Goal: Task Accomplishment & Management: Use online tool/utility

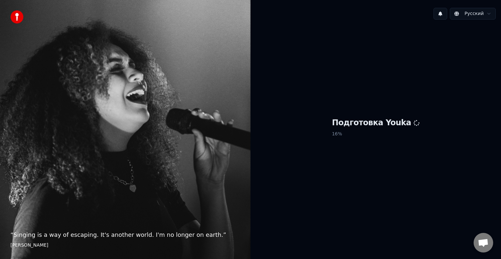
click at [396, 35] on div "Подготовка Youka 16 %" at bounding box center [375, 129] width 250 height 208
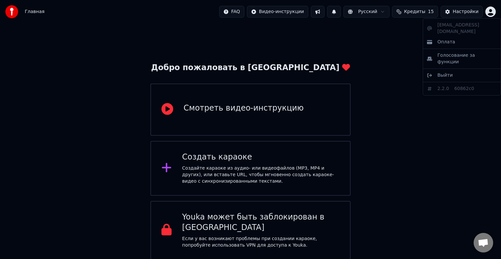
click at [490, 13] on html "Главная FAQ Видео-инструкции Русский Кредиты 15 Настройки Добро пожаловать в Yo…" at bounding box center [250, 129] width 501 height 259
click at [447, 39] on span "Оплата" at bounding box center [446, 42] width 18 height 7
click at [490, 11] on html "Главная FAQ Видео-инструкции Русский Кредиты 15 Настройки Добро пожаловать в Yo…" at bounding box center [250, 129] width 501 height 259
click at [214, 162] on html "Главная FAQ Видео-инструкции Русский Кредиты 15 Настройки Добро пожаловать в Yo…" at bounding box center [250, 129] width 501 height 259
click at [285, 162] on div "Создать караоке Создайте караоке из аудио- или видеофайлов (MP3, MP4 и других),…" at bounding box center [260, 168] width 157 height 33
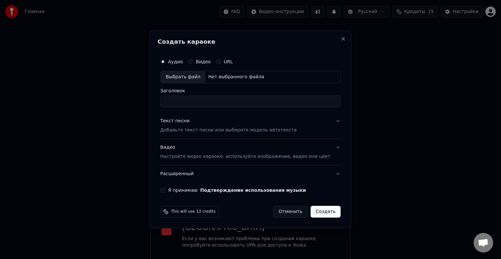
click at [237, 171] on button "Расширенный" at bounding box center [250, 173] width 180 height 17
click at [196, 77] on div "Выбрать файл" at bounding box center [182, 77] width 45 height 12
type input "**********"
click at [211, 130] on p "Добавьте текст песни или выберите модель автотекста" at bounding box center [228, 130] width 136 height 7
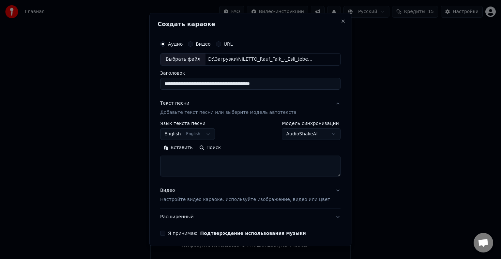
click at [327, 121] on label "Модель синхронизации" at bounding box center [311, 123] width 59 height 5
click at [210, 134] on button "English English" at bounding box center [187, 134] width 55 height 12
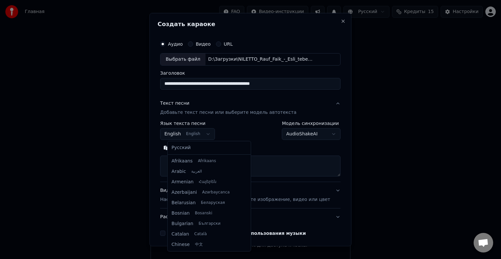
scroll to position [52, 0]
select select "**"
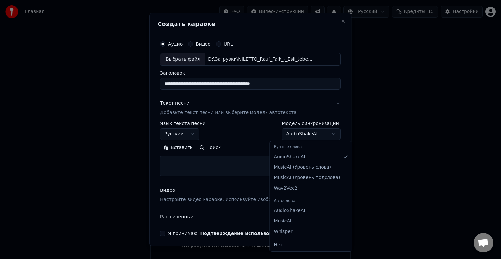
click at [323, 134] on body "**********" at bounding box center [250, 129] width 501 height 259
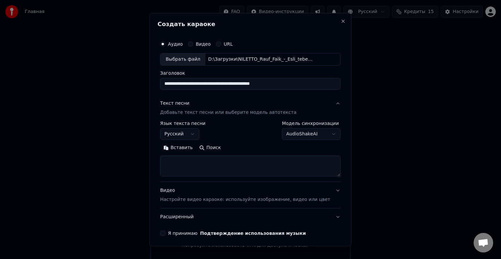
click at [251, 129] on body "**********" at bounding box center [250, 129] width 501 height 259
click at [192, 158] on textarea at bounding box center [250, 165] width 180 height 21
paste textarea "**********"
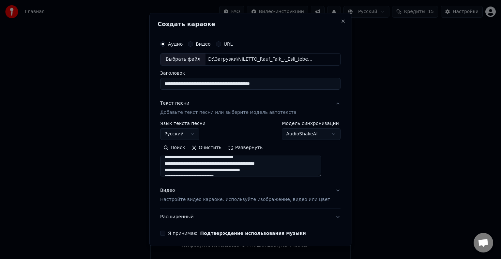
scroll to position [245, 0]
click at [224, 165] on textarea at bounding box center [240, 165] width 161 height 21
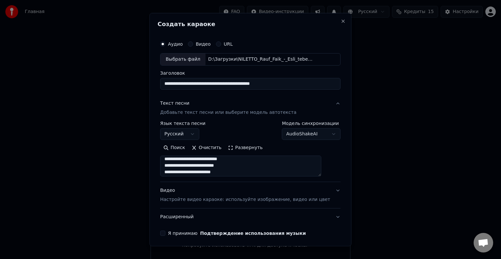
scroll to position [3, 0]
paste textarea
click at [273, 166] on textarea at bounding box center [240, 165] width 161 height 21
type textarea "**********"
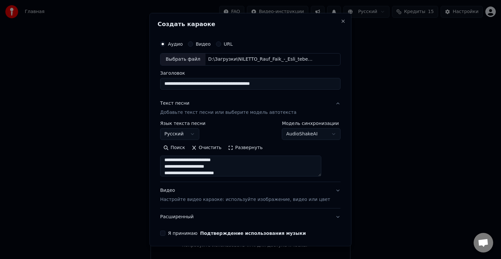
click at [325, 191] on button "Видео Настройте видео караоке: используйте изображение, видео или цвет" at bounding box center [250, 195] width 180 height 26
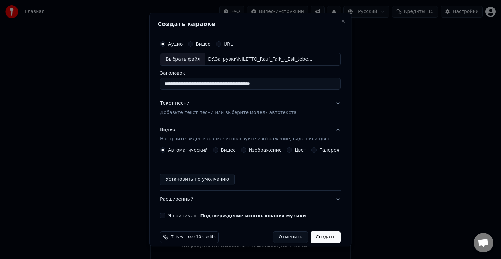
click at [214, 149] on button "Видео" at bounding box center [215, 149] width 5 height 5
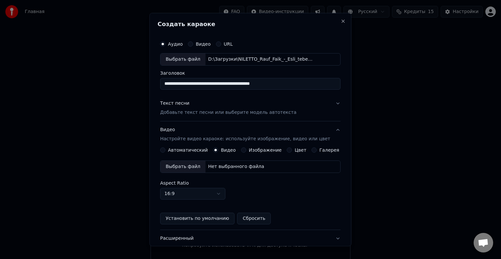
click at [189, 165] on div "Выбрать файл" at bounding box center [182, 167] width 45 height 12
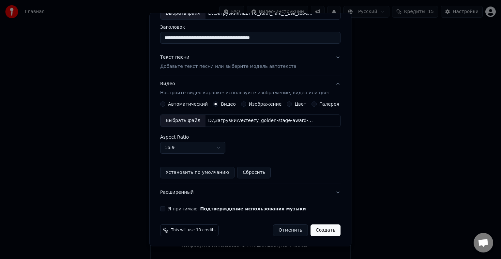
click at [327, 192] on button "Расширенный" at bounding box center [250, 192] width 180 height 17
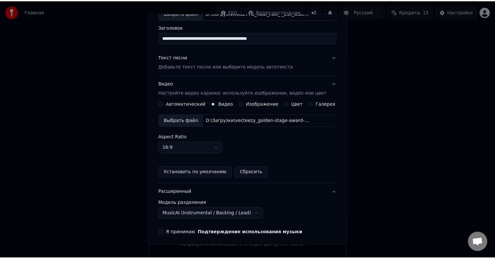
scroll to position [0, 0]
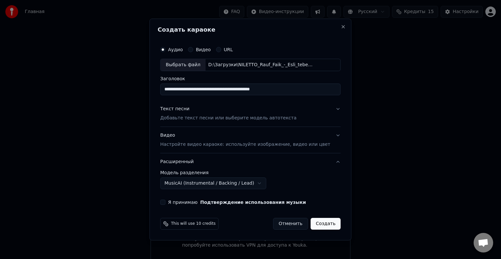
click at [226, 183] on body "**********" at bounding box center [250, 129] width 501 height 259
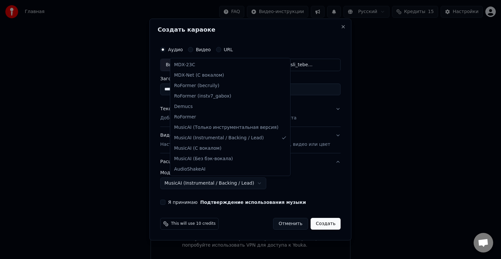
click at [226, 183] on body "**********" at bounding box center [250, 129] width 501 height 259
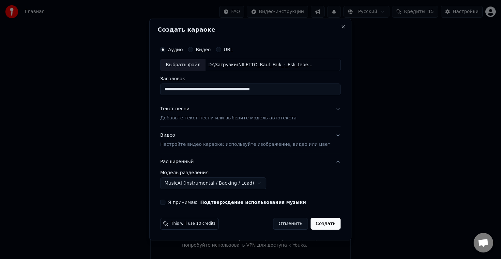
click at [165, 202] on button "Я принимаю Подтверждение использования музыки" at bounding box center [162, 201] width 5 height 5
click at [320, 224] on button "Создать" at bounding box center [325, 224] width 30 height 12
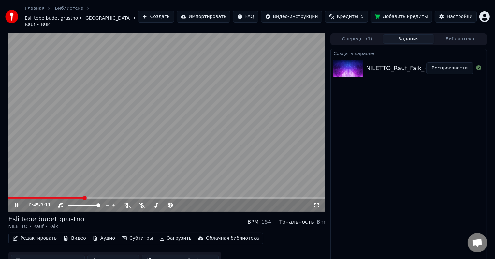
click at [19, 197] on span at bounding box center [46, 197] width 76 height 1
click at [8, 197] on span at bounding box center [8, 197] width 0 height 1
click at [141, 202] on icon at bounding box center [142, 204] width 7 height 5
click at [128, 202] on icon at bounding box center [127, 204] width 7 height 5
click at [128, 202] on icon at bounding box center [128, 204] width 4 height 5
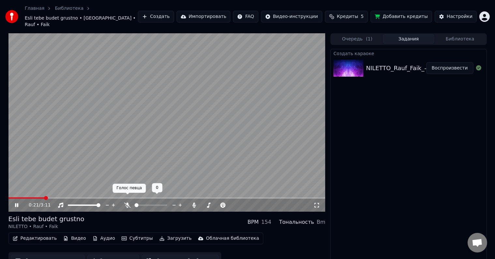
click at [127, 202] on icon at bounding box center [127, 204] width 7 height 5
click at [194, 203] on span at bounding box center [194, 205] width 4 height 4
click at [215, 202] on icon at bounding box center [217, 205] width 6 height 7
click at [73, 234] on button "Видео" at bounding box center [75, 238] width 28 height 9
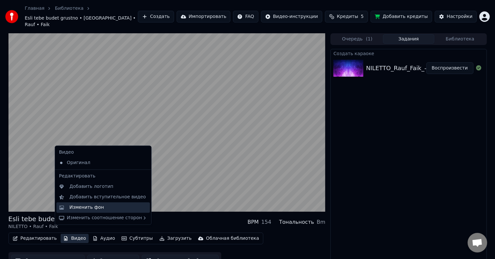
click at [87, 208] on div "Изменить фон" at bounding box center [86, 207] width 35 height 7
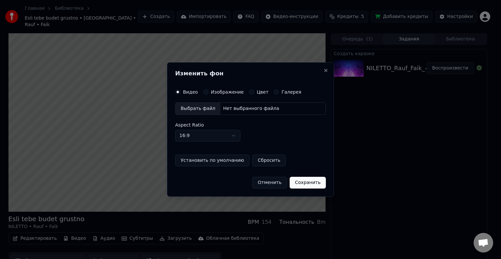
click at [249, 92] on button "Цвет" at bounding box center [251, 91] width 5 height 5
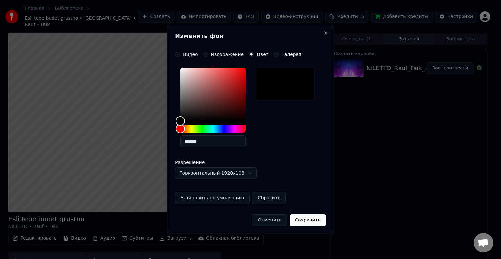
click at [312, 218] on button "Сохранить" at bounding box center [307, 220] width 36 height 12
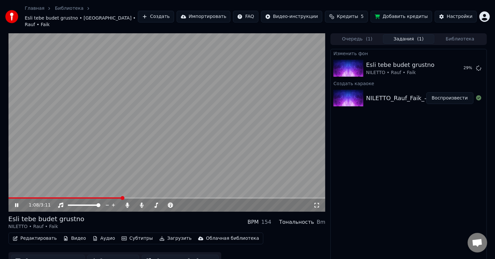
scroll to position [4, 0]
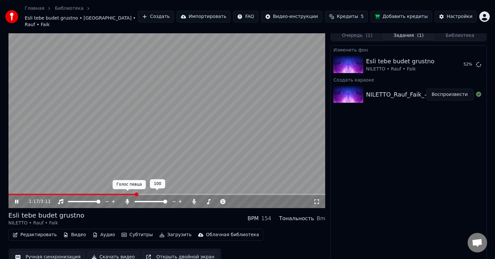
click at [128, 199] on icon at bounding box center [128, 201] width 4 height 5
click at [178, 199] on span at bounding box center [180, 201] width 4 height 4
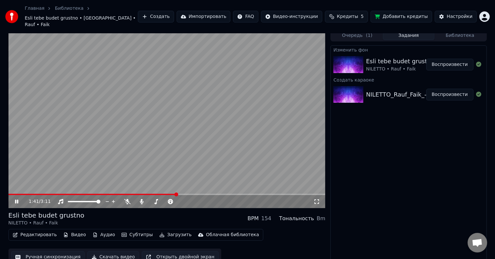
click at [443, 59] on button "Воспроизвести" at bounding box center [449, 65] width 47 height 12
click at [196, 199] on span at bounding box center [194, 201] width 4 height 4
click at [180, 199] on span at bounding box center [180, 201] width 4 height 4
click at [182, 199] on span at bounding box center [180, 201] width 4 height 4
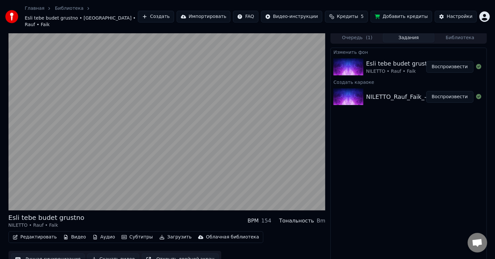
scroll to position [4, 0]
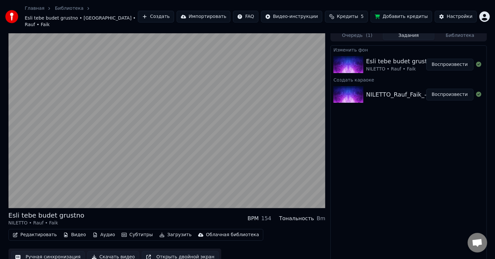
click at [383, 180] on div "Изменить фон Esli tebe budet grustno NILETTO • Rauf • Faik Воспроизвести Создат…" at bounding box center [408, 155] width 156 height 220
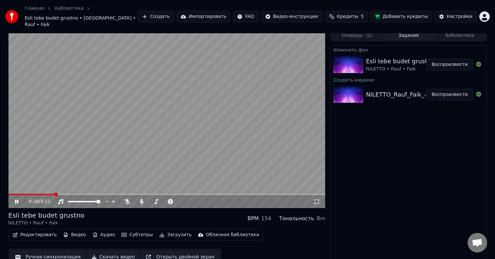
click at [54, 194] on span at bounding box center [31, 194] width 46 height 1
click at [126, 199] on icon at bounding box center [127, 201] width 7 height 5
click at [16, 199] on icon at bounding box center [16, 201] width 3 height 4
click at [70, 194] on span at bounding box center [38, 194] width 61 height 1
click at [68, 195] on div "0:37 / 3:11" at bounding box center [166, 201] width 317 height 13
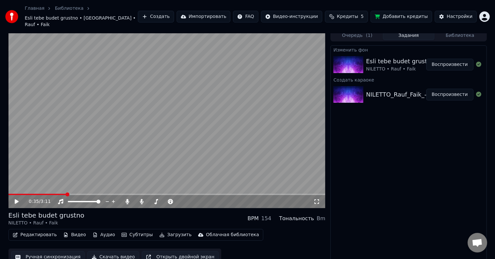
click at [66, 194] on span at bounding box center [37, 194] width 58 height 1
click at [45, 251] on button "Ручная синхронизация" at bounding box center [48, 257] width 74 height 12
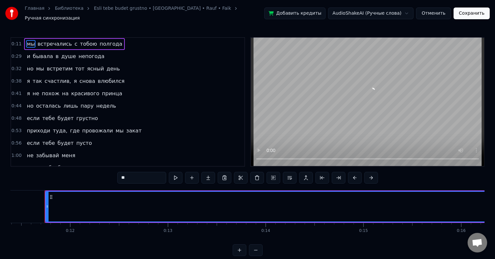
scroll to position [0, 1115]
click at [19, 66] on span "0:32" at bounding box center [16, 69] width 10 height 7
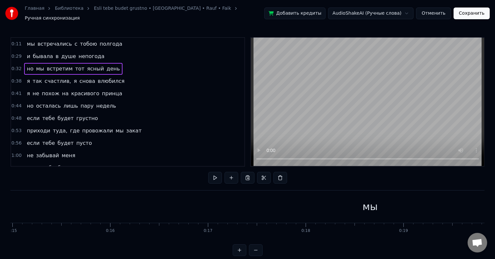
click at [30, 65] on span "но" at bounding box center [30, 68] width 8 height 7
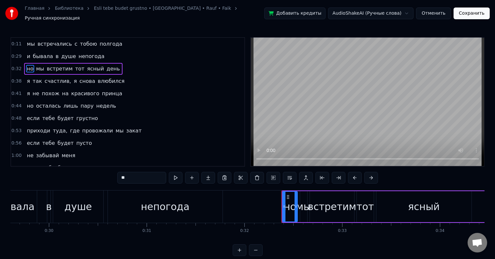
scroll to position [0, 3133]
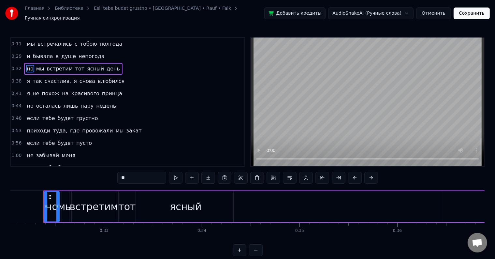
click at [106, 65] on span "день" at bounding box center [113, 68] width 15 height 7
type input "****"
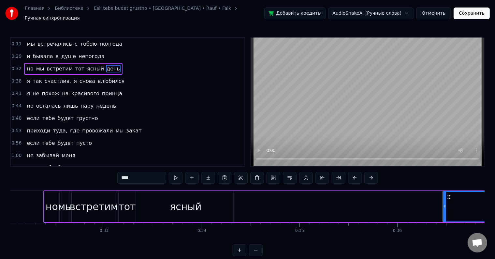
drag, startPoint x: 448, startPoint y: 204, endPoint x: 442, endPoint y: 205, distance: 6.9
click at [442, 205] on div "но мы встретим тот ясный день" at bounding box center [307, 206] width 529 height 32
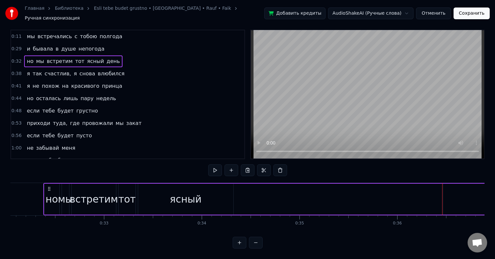
scroll to position [10, 0]
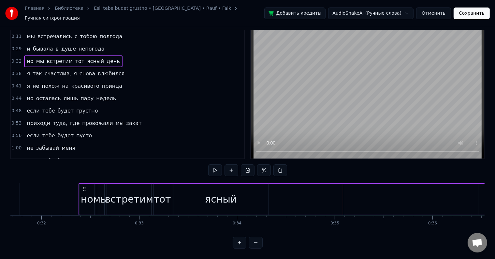
drag, startPoint x: 373, startPoint y: 193, endPoint x: 337, endPoint y: 188, distance: 36.2
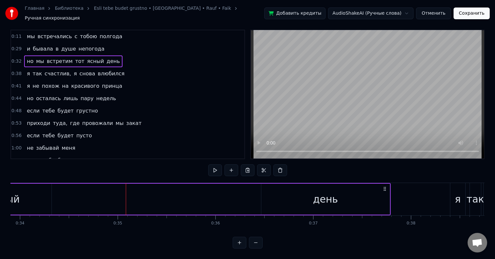
drag, startPoint x: 361, startPoint y: 190, endPoint x: 370, endPoint y: 193, distance: 9.5
drag, startPoint x: 313, startPoint y: 189, endPoint x: 263, endPoint y: 192, distance: 49.9
click at [263, 192] on div "день" at bounding box center [325, 198] width 128 height 31
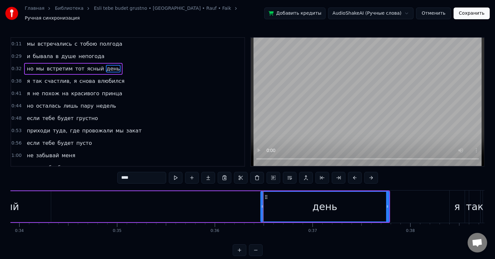
drag, startPoint x: 283, startPoint y: 203, endPoint x: 262, endPoint y: 205, distance: 21.6
click at [256, 206] on div "но мы встретим тот ясный день" at bounding box center [125, 206] width 529 height 32
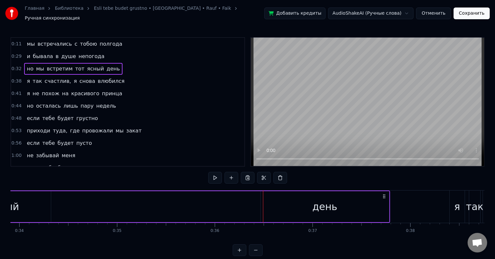
drag, startPoint x: 285, startPoint y: 203, endPoint x: 251, endPoint y: 205, distance: 34.9
click at [251, 205] on div "но мы встретим тот ясный день" at bounding box center [125, 206] width 529 height 32
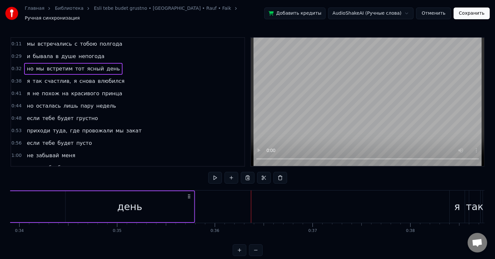
drag, startPoint x: 384, startPoint y: 193, endPoint x: 189, endPoint y: 198, distance: 195.0
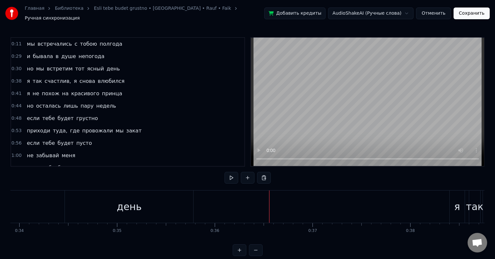
click at [161, 204] on div "день" at bounding box center [129, 206] width 128 height 32
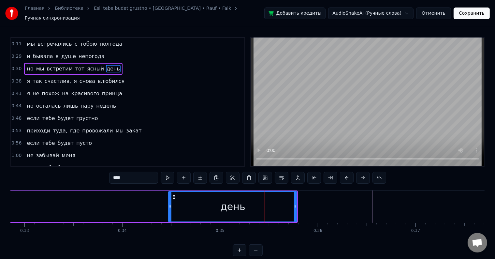
drag, startPoint x: 214, startPoint y: 199, endPoint x: 210, endPoint y: 210, distance: 10.8
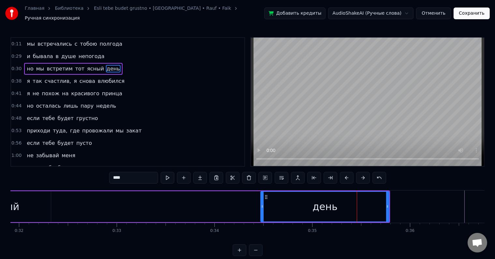
scroll to position [0, 3072]
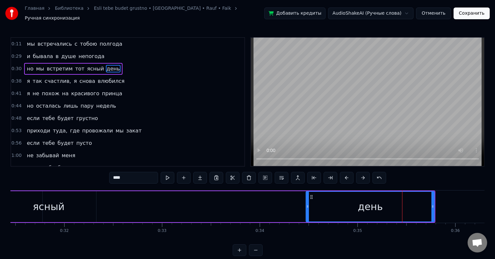
drag, startPoint x: 219, startPoint y: 203, endPoint x: 192, endPoint y: 205, distance: 27.1
drag, startPoint x: 348, startPoint y: 205, endPoint x: 302, endPoint y: 207, distance: 46.0
click at [302, 207] on div "но мы встретим тот ясный день" at bounding box center [174, 206] width 529 height 32
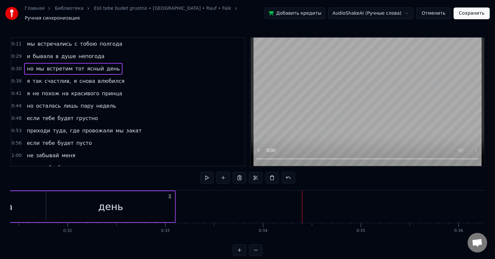
drag, startPoint x: 431, startPoint y: 192, endPoint x: 168, endPoint y: 199, distance: 263.1
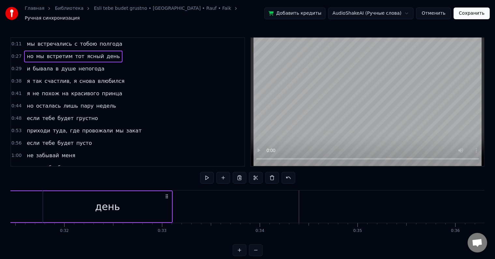
drag, startPoint x: 225, startPoint y: 203, endPoint x: 235, endPoint y: 203, distance: 10.4
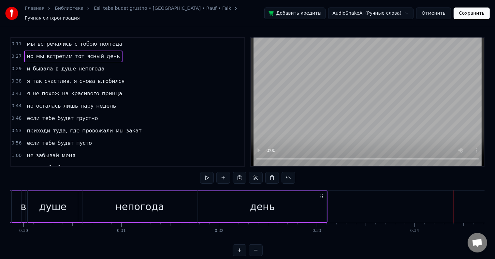
drag, startPoint x: 215, startPoint y: 201, endPoint x: 196, endPoint y: 204, distance: 18.7
drag, startPoint x: 231, startPoint y: 202, endPoint x: 266, endPoint y: 203, distance: 35.2
click at [266, 203] on div "день" at bounding box center [263, 206] width 128 height 31
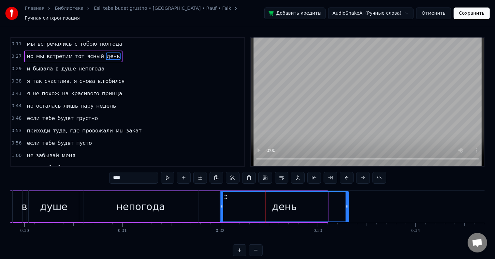
drag, startPoint x: 204, startPoint y: 193, endPoint x: 225, endPoint y: 193, distance: 20.5
click at [225, 197] on circle at bounding box center [225, 197] width 0 height 0
click at [88, 183] on div "0:11 мы встречались с тобою полгода 0:27 но мы встретим тот ясный день 0:29 и б…" at bounding box center [247, 146] width 474 height 219
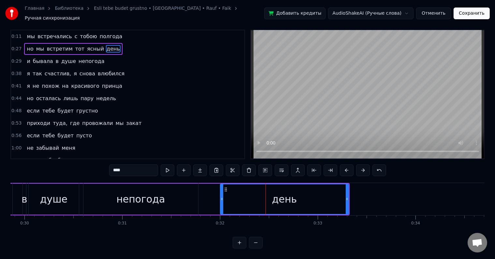
scroll to position [10, 0]
click at [58, 172] on div "0:11 мы встречались с тобою полгода 0:27 но мы встретим тот ясный день 0:29 и б…" at bounding box center [247, 139] width 474 height 219
drag, startPoint x: 264, startPoint y: 194, endPoint x: 352, endPoint y: 196, distance: 87.7
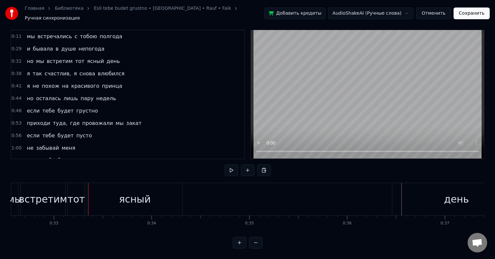
scroll to position [0, 3206]
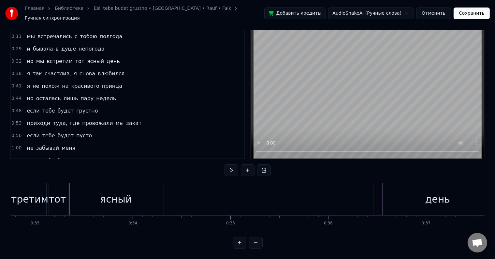
drag, startPoint x: 447, startPoint y: 193, endPoint x: 473, endPoint y: 193, distance: 26.4
click at [400, 192] on div "день" at bounding box center [433, 199] width 128 height 32
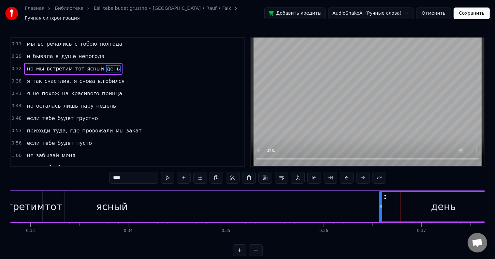
drag, startPoint x: 375, startPoint y: 193, endPoint x: 385, endPoint y: 196, distance: 10.2
click at [385, 196] on div "день" at bounding box center [444, 207] width 128 height 30
click at [124, 182] on div "0:11 мы встречались с тобою полгода 0:29 и бывала в душе непогода 0:32 но мы вс…" at bounding box center [247, 146] width 474 height 219
click at [124, 183] on div "0:11 мы встречались с тобою полгода 0:29 и бывала в душе непогода 0:32 но мы вс…" at bounding box center [247, 146] width 474 height 219
click at [130, 194] on div "ясный" at bounding box center [112, 206] width 95 height 31
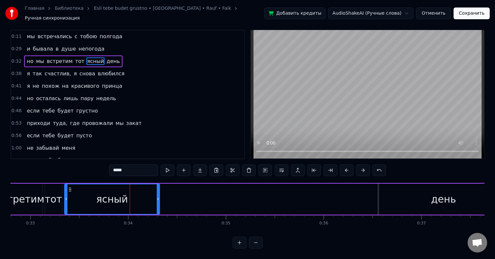
scroll to position [10, 0]
click at [133, 184] on div "ясный" at bounding box center [112, 199] width 95 height 30
click at [399, 190] on div "день" at bounding box center [443, 198] width 128 height 31
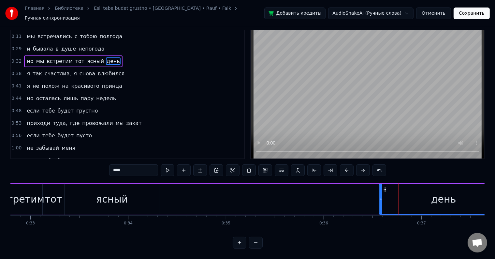
scroll to position [0, 0]
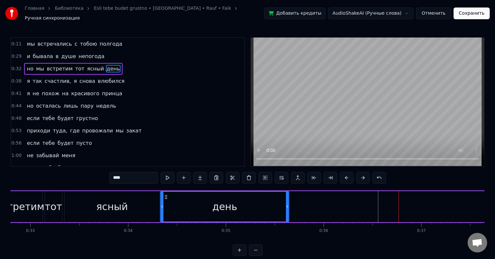
drag, startPoint x: 385, startPoint y: 194, endPoint x: 166, endPoint y: 195, distance: 219.0
click at [166, 195] on icon at bounding box center [166, 196] width 5 height 5
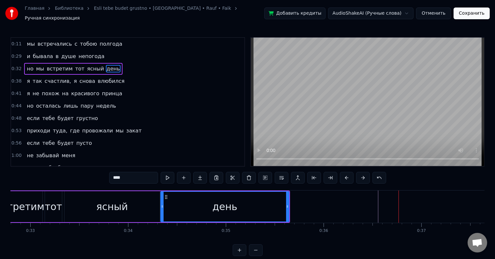
click at [77, 180] on div "0:11 мы встречались с тобою полгода 0:29 и бывала в душе непогода 0:32 но мы вс…" at bounding box center [247, 146] width 474 height 219
click at [71, 192] on div "ясный" at bounding box center [112, 206] width 95 height 31
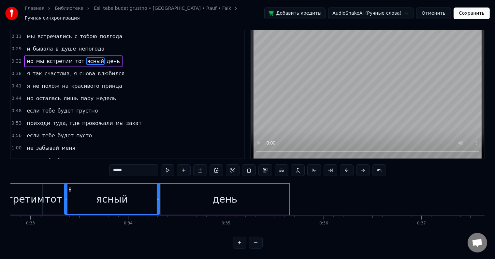
scroll to position [10, 0]
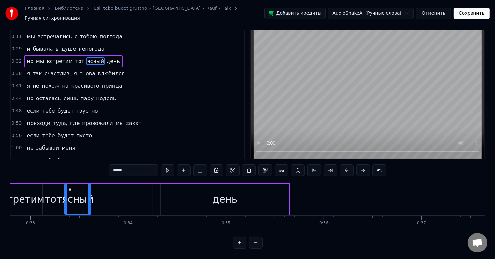
drag, startPoint x: 158, startPoint y: 190, endPoint x: 89, endPoint y: 192, distance: 68.8
click at [89, 196] on icon at bounding box center [89, 198] width 3 height 5
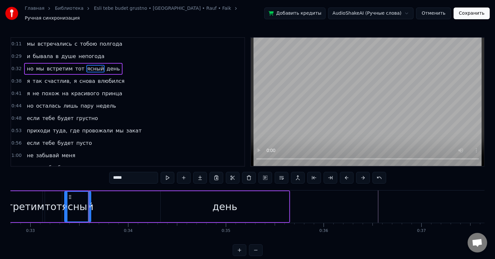
drag, startPoint x: 189, startPoint y: 201, endPoint x: 169, endPoint y: 204, distance: 20.1
click at [169, 204] on div "день" at bounding box center [225, 206] width 128 height 31
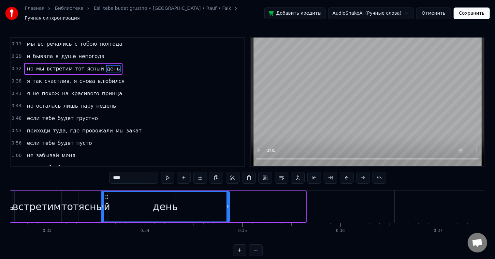
scroll to position [0, 3189]
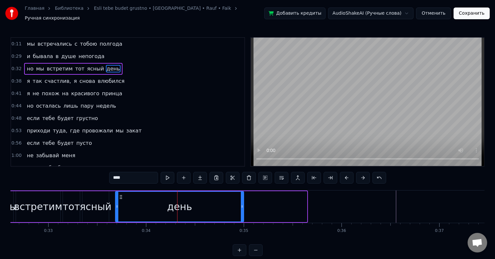
drag, startPoint x: 166, startPoint y: 193, endPoint x: 120, endPoint y: 195, distance: 45.3
click at [120, 195] on icon at bounding box center [120, 196] width 5 height 5
click at [70, 194] on div "тот" at bounding box center [71, 206] width 17 height 31
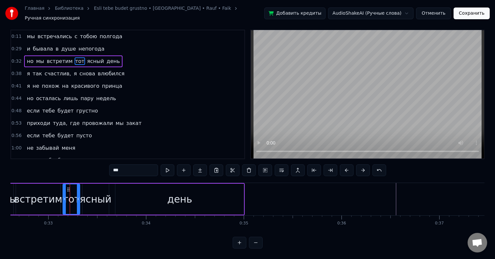
scroll to position [10, 0]
click at [70, 187] on icon at bounding box center [68, 189] width 5 height 5
click at [76, 190] on div at bounding box center [76, 199] width 3 height 30
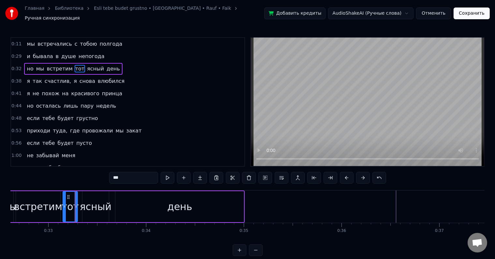
click at [68, 194] on icon at bounding box center [68, 196] width 5 height 5
click at [43, 194] on div "встретим" at bounding box center [38, 206] width 44 height 31
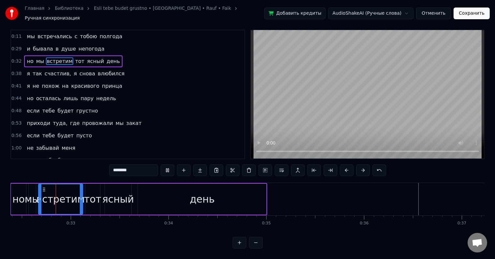
scroll to position [0, 3160]
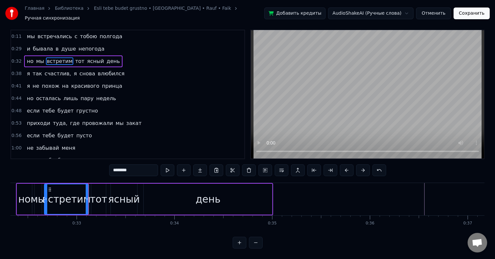
click at [92, 184] on div "тот" at bounding box center [98, 198] width 15 height 31
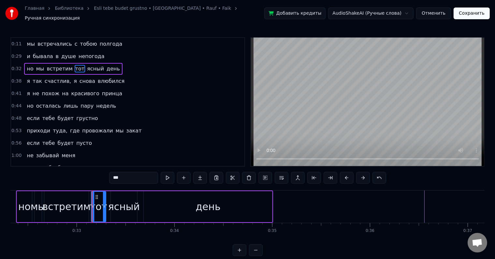
scroll to position [10, 0]
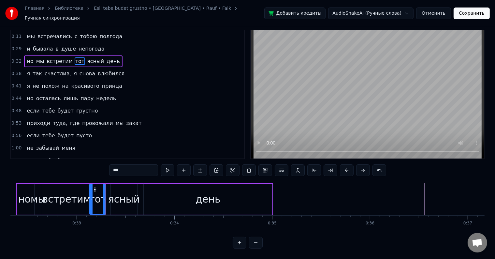
click at [91, 196] on icon at bounding box center [91, 198] width 3 height 5
click at [110, 192] on div "ясный" at bounding box center [124, 199] width 32 height 15
type input "*****"
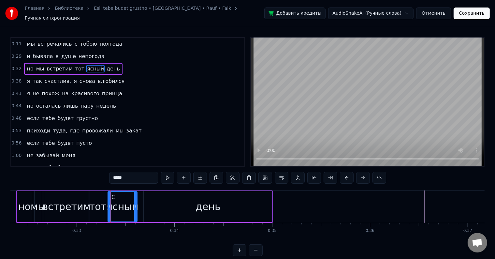
click at [108, 204] on icon at bounding box center [109, 206] width 3 height 5
click at [135, 204] on icon at bounding box center [135, 206] width 3 height 5
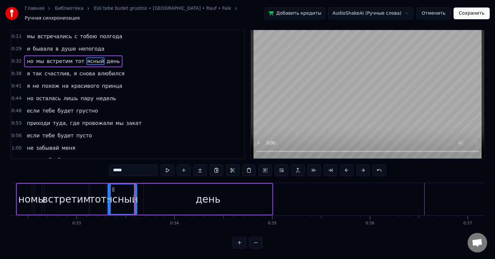
scroll to position [10, 0]
drag, startPoint x: 135, startPoint y: 194, endPoint x: 145, endPoint y: 193, distance: 9.8
click at [145, 196] on icon at bounding box center [145, 198] width 3 height 5
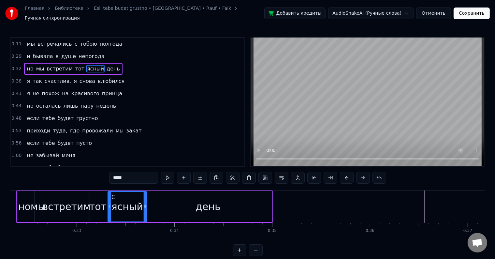
click at [113, 201] on div "ясный" at bounding box center [127, 206] width 32 height 15
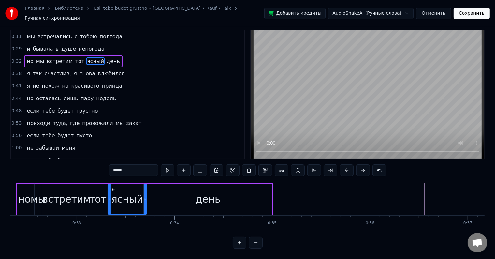
scroll to position [10, 0]
click at [112, 196] on div "ясный" at bounding box center [127, 199] width 38 height 30
click at [107, 196] on icon at bounding box center [108, 198] width 3 height 5
click at [89, 190] on div "но мы встретим тот ясный день" at bounding box center [144, 199] width 257 height 32
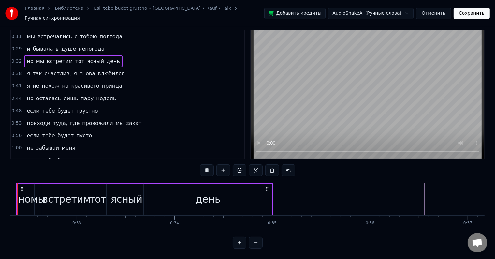
scroll to position [0, 3133]
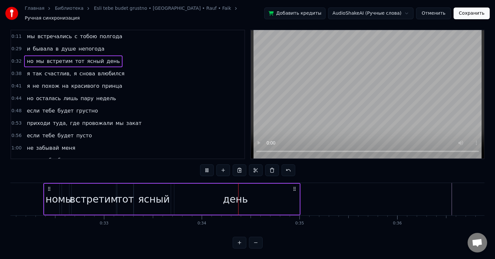
click at [114, 193] on div "встретим" at bounding box center [94, 198] width 44 height 31
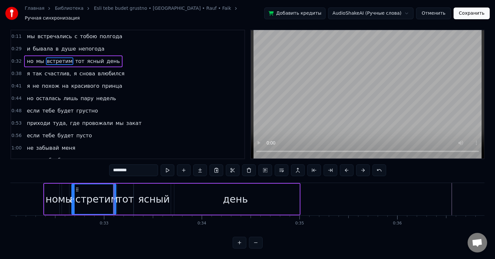
scroll to position [10, 0]
click at [115, 187] on div at bounding box center [114, 199] width 3 height 30
click at [89, 174] on div "0:11 мы встречались с тобою полгода 0:29 и бывала в душе непогода 0:32 но мы вс…" at bounding box center [247, 139] width 474 height 219
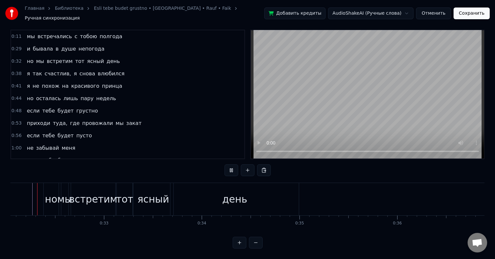
scroll to position [0, 3122]
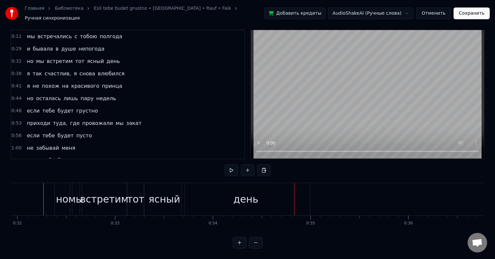
click at [232, 200] on div "день" at bounding box center [247, 199] width 128 height 32
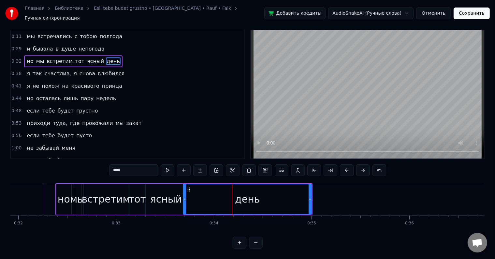
scroll to position [0, 0]
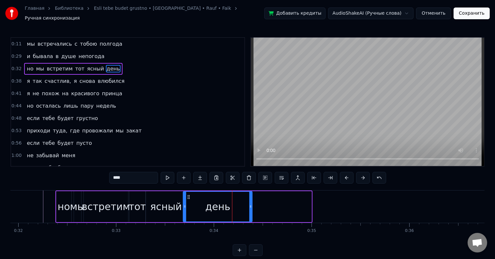
drag, startPoint x: 311, startPoint y: 203, endPoint x: 251, endPoint y: 206, distance: 59.4
click at [251, 206] on div at bounding box center [250, 207] width 3 height 30
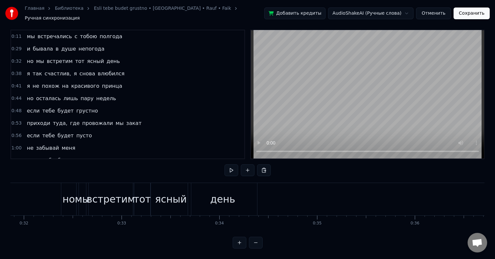
scroll to position [0, 3114]
click at [66, 192] on div "но" at bounding box center [70, 199] width 12 height 15
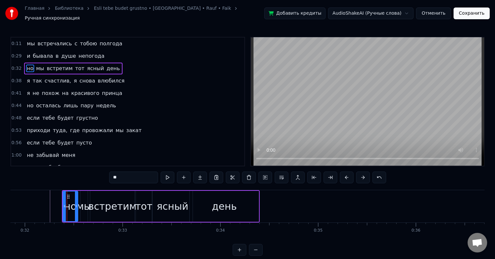
scroll to position [0, 0]
drag, startPoint x: 63, startPoint y: 196, endPoint x: 51, endPoint y: 196, distance: 12.4
click at [51, 196] on div at bounding box center [52, 207] width 3 height 30
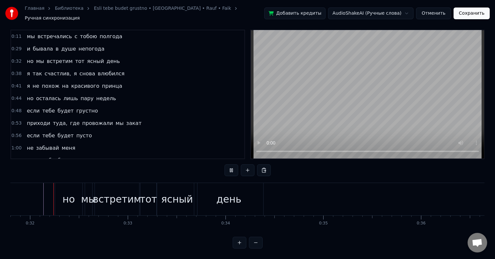
scroll to position [10, 0]
click at [89, 192] on div "мы" at bounding box center [88, 199] width 15 height 15
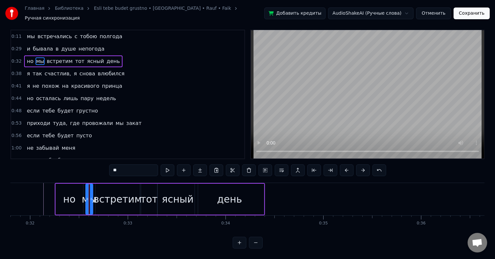
scroll to position [0, 0]
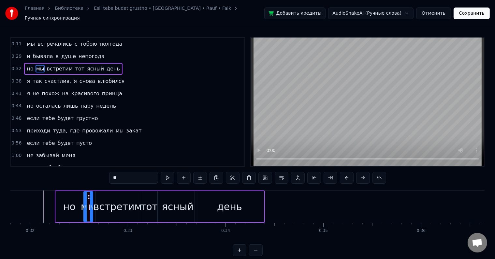
click at [84, 197] on div at bounding box center [85, 207] width 3 height 30
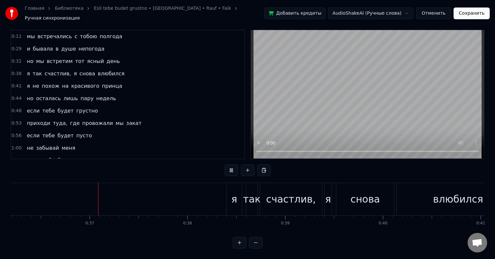
scroll to position [0, 3539]
drag, startPoint x: 231, startPoint y: 195, endPoint x: 227, endPoint y: 196, distance: 3.6
click at [227, 196] on div "я" at bounding box center [233, 199] width 15 height 32
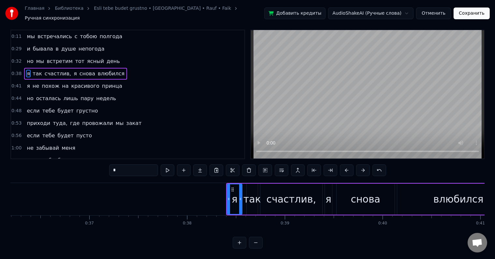
scroll to position [0, 0]
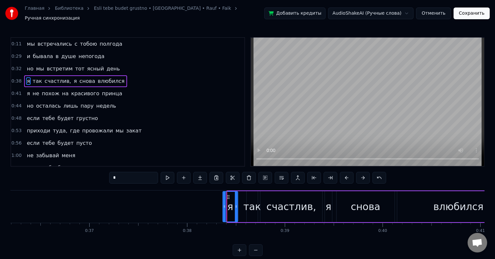
drag, startPoint x: 232, startPoint y: 192, endPoint x: 228, endPoint y: 192, distance: 4.3
click at [228, 194] on icon at bounding box center [228, 196] width 5 height 5
click at [238, 204] on icon at bounding box center [238, 206] width 3 height 5
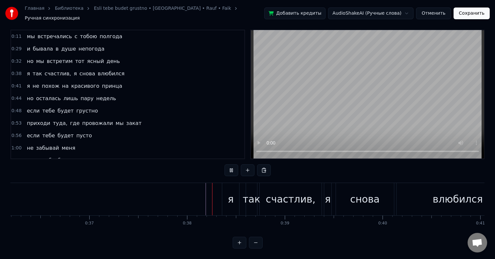
scroll to position [10, 0]
click at [226, 194] on div "я" at bounding box center [230, 199] width 17 height 32
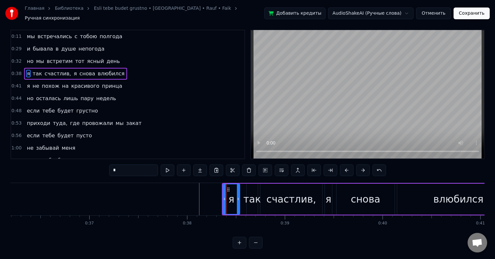
scroll to position [0, 0]
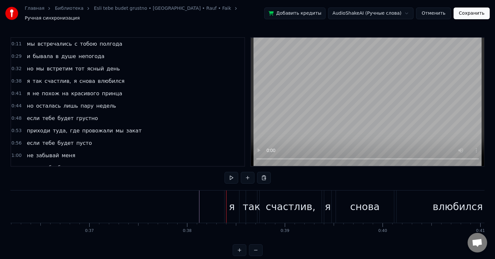
click at [237, 201] on div "я" at bounding box center [232, 206] width 15 height 32
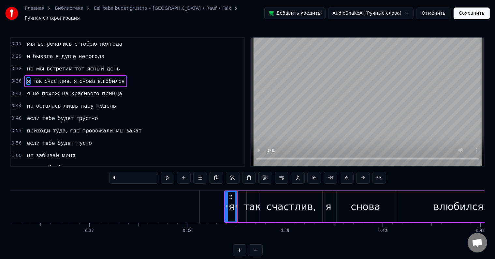
click at [236, 204] on icon at bounding box center [236, 206] width 3 height 5
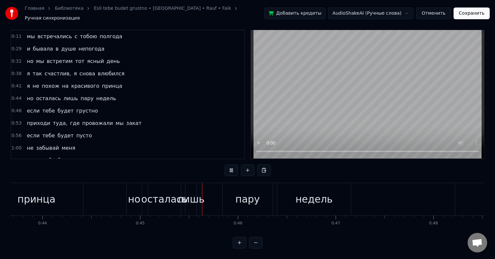
scroll to position [0, 4375]
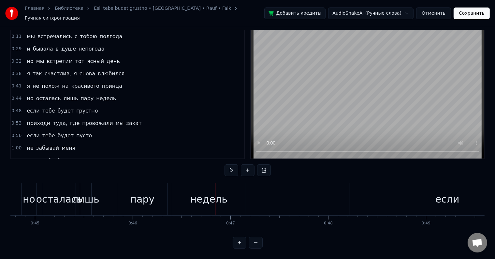
click at [10, 186] on div "Главная Библиотека Esli tebe budet grustno • NILETTO • Rauf • Faik Ручная синхр…" at bounding box center [247, 121] width 495 height 256
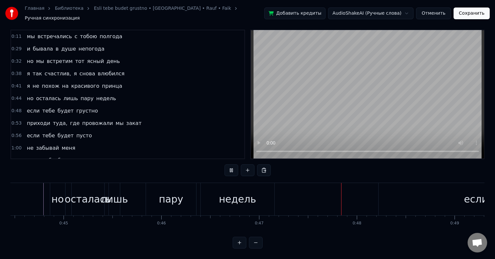
click at [69, 192] on div "осталась" at bounding box center [88, 199] width 46 height 15
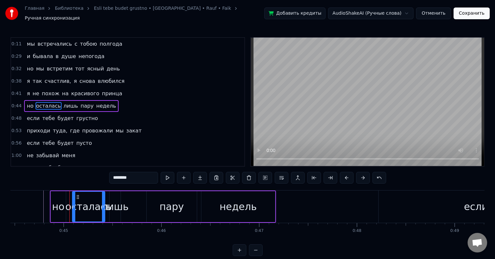
scroll to position [2, 0]
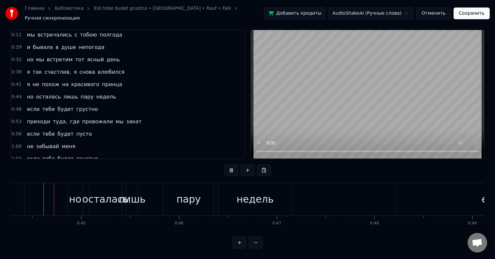
scroll to position [10, 0]
click at [475, 13] on button "Сохранить" at bounding box center [472, 13] width 36 height 12
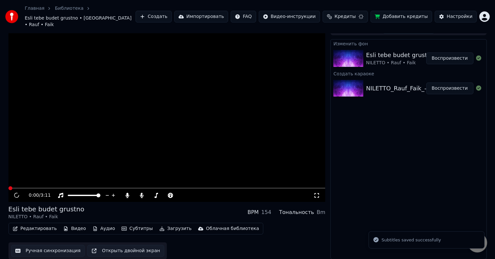
scroll to position [4, 0]
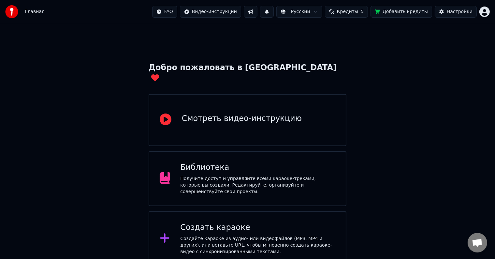
click at [248, 179] on div "Получите доступ и управляйте всеми караоке-треками, которые вы создали. Редакти…" at bounding box center [257, 185] width 155 height 20
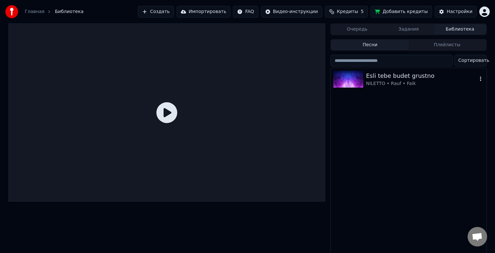
click at [404, 73] on div "Esli tebe budet grustno" at bounding box center [421, 75] width 111 height 9
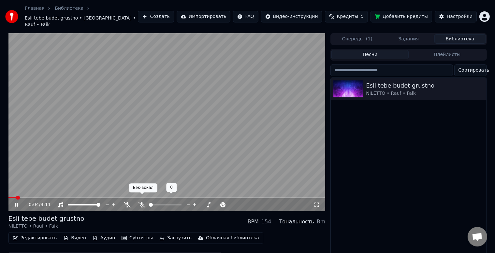
click at [143, 202] on icon at bounding box center [142, 204] width 7 height 5
click at [8, 196] on span at bounding box center [10, 198] width 4 height 4
click at [127, 202] on icon at bounding box center [127, 204] width 7 height 5
click at [127, 202] on icon at bounding box center [128, 204] width 4 height 5
click at [127, 202] on icon at bounding box center [127, 204] width 7 height 5
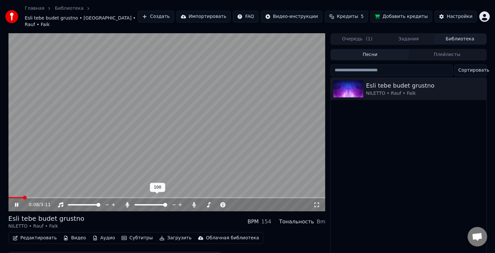
click at [127, 202] on icon at bounding box center [128, 204] width 4 height 5
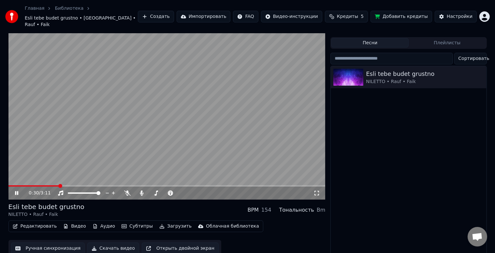
click at [59, 243] on button "Ручная синхронизация" at bounding box center [48, 249] width 74 height 12
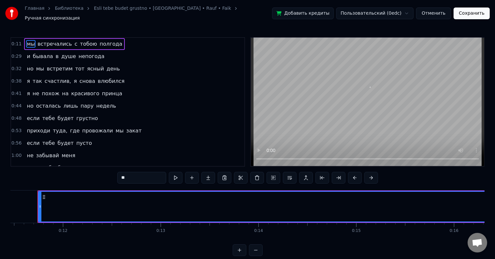
scroll to position [0, 1121]
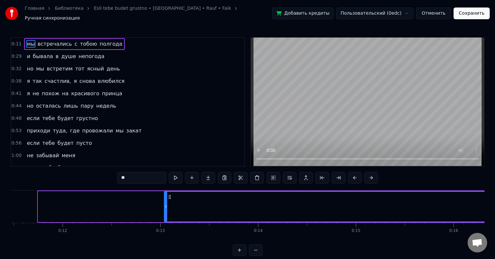
drag, startPoint x: 164, startPoint y: 197, endPoint x: 178, endPoint y: 197, distance: 13.7
click at [167, 197] on div at bounding box center [166, 207] width 3 height 30
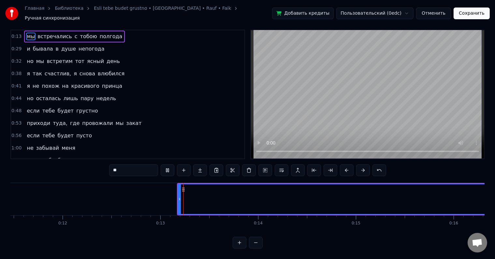
scroll to position [10, 0]
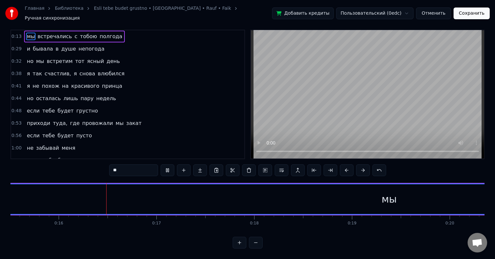
drag, startPoint x: 180, startPoint y: 195, endPoint x: 196, endPoint y: 194, distance: 16.3
click at [196, 194] on div "мы" at bounding box center [389, 199] width 1212 height 30
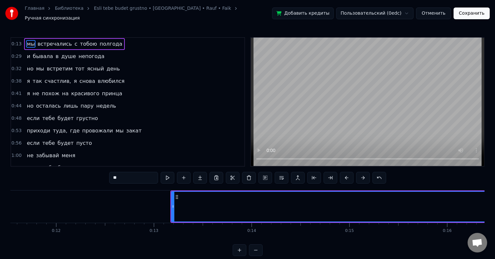
drag, startPoint x: 114, startPoint y: 205, endPoint x: 0, endPoint y: 199, distance: 114.6
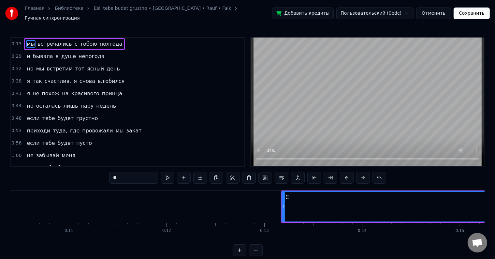
scroll to position [0, 1054]
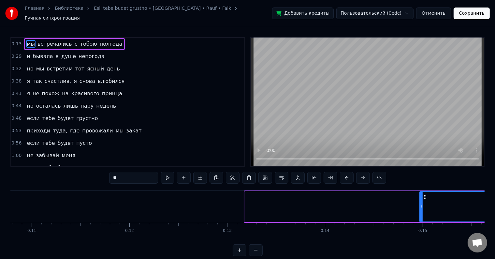
drag, startPoint x: 245, startPoint y: 201, endPoint x: 420, endPoint y: 202, distance: 175.0
click at [420, 204] on icon at bounding box center [421, 206] width 3 height 5
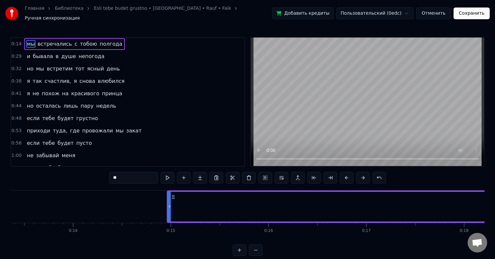
scroll to position [0, 1411]
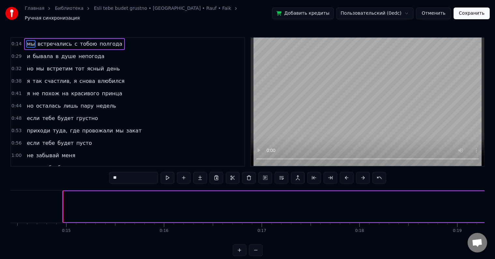
drag, startPoint x: 64, startPoint y: 203, endPoint x: 500, endPoint y: 194, distance: 436.8
click at [495, 194] on html "Главная Библиотека Esli tebe budet grustno • [GEOGRAPHIC_DATA] • Rauf • Faik Ру…" at bounding box center [247, 133] width 495 height 266
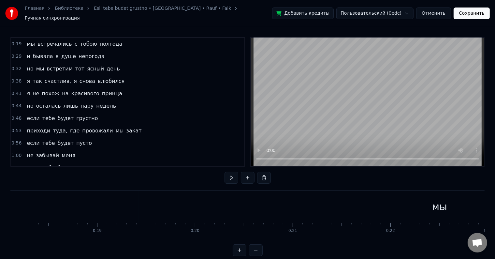
scroll to position [0, 1844]
click at [71, 199] on div "мы" at bounding box center [366, 206] width 601 height 32
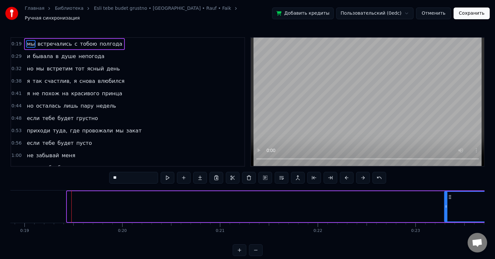
drag, startPoint x: 66, startPoint y: 203, endPoint x: 444, endPoint y: 191, distance: 377.6
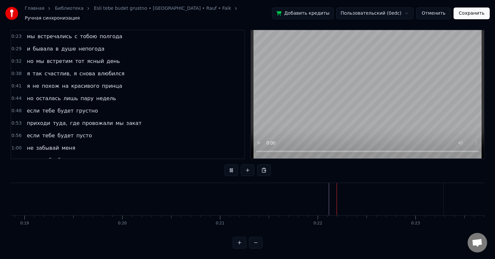
scroll to position [10, 0]
click at [258, 241] on button at bounding box center [256, 243] width 14 height 12
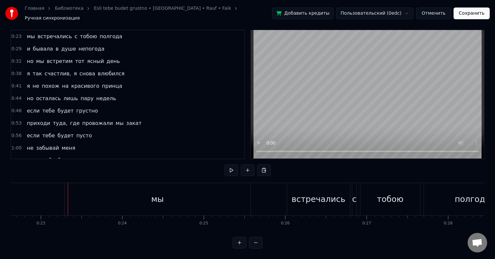
click at [257, 242] on button at bounding box center [256, 243] width 14 height 12
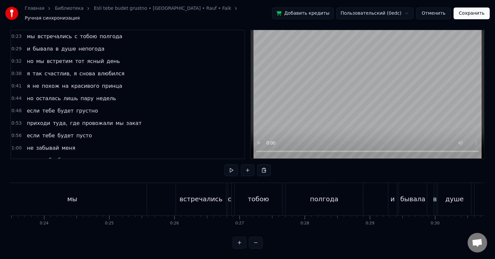
scroll to position [0, 1488]
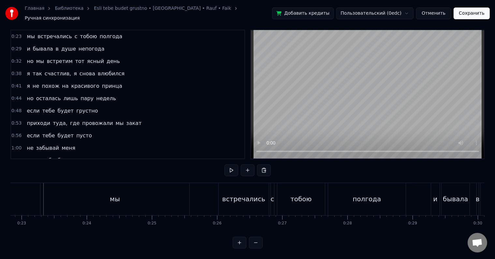
click at [243, 241] on button at bounding box center [240, 243] width 14 height 12
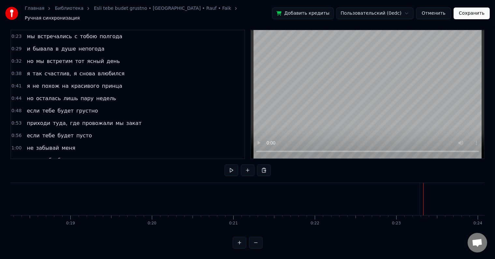
click at [258, 239] on button at bounding box center [256, 243] width 14 height 12
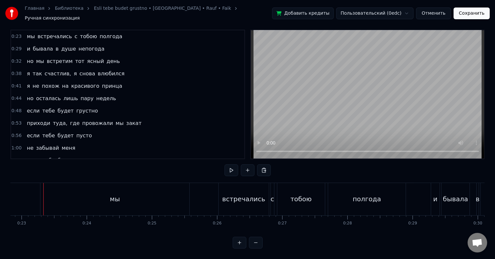
click at [47, 193] on div "мы" at bounding box center [114, 199] width 149 height 32
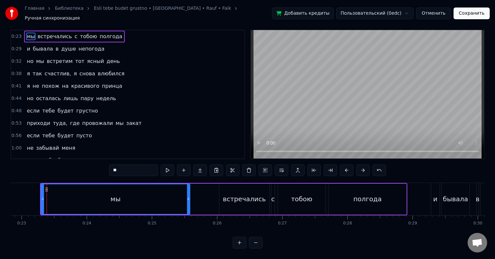
scroll to position [0, 0]
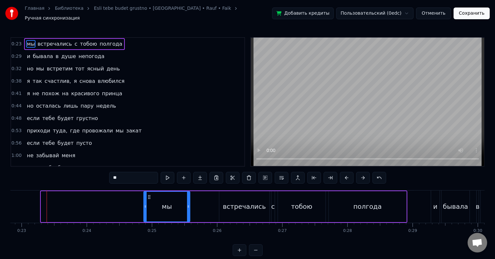
drag, startPoint x: 43, startPoint y: 199, endPoint x: 146, endPoint y: 198, distance: 102.7
click at [146, 198] on div at bounding box center [145, 207] width 3 height 30
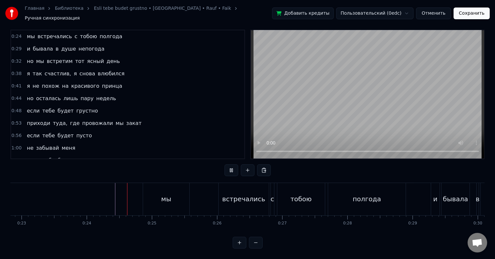
scroll to position [10, 0]
drag, startPoint x: 163, startPoint y: 193, endPoint x: 192, endPoint y: 194, distance: 28.4
click at [192, 194] on div "мы встречались с тобою полгода" at bounding box center [275, 199] width 265 height 32
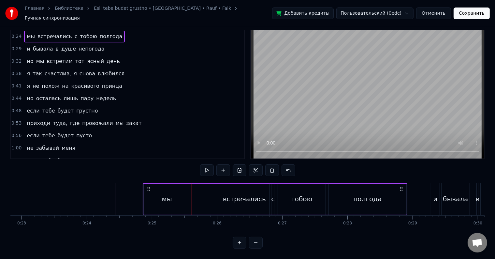
click at [227, 194] on div "встречались" at bounding box center [244, 199] width 43 height 10
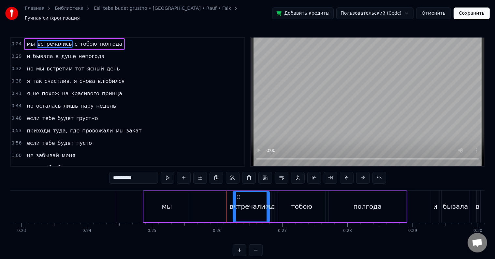
drag, startPoint x: 220, startPoint y: 201, endPoint x: 234, endPoint y: 201, distance: 13.7
click at [234, 204] on icon at bounding box center [234, 206] width 3 height 5
drag, startPoint x: 164, startPoint y: 202, endPoint x: 200, endPoint y: 202, distance: 35.8
click at [200, 202] on div "мы встречались с тобою полгода" at bounding box center [275, 206] width 265 height 32
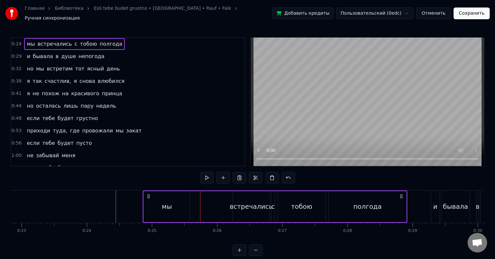
drag, startPoint x: 161, startPoint y: 201, endPoint x: 172, endPoint y: 201, distance: 11.7
click at [173, 201] on div "мы" at bounding box center [167, 206] width 46 height 31
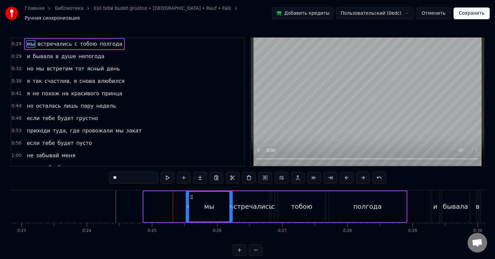
drag, startPoint x: 149, startPoint y: 193, endPoint x: 191, endPoint y: 193, distance: 42.4
click at [191, 194] on icon at bounding box center [191, 196] width 5 height 5
drag, startPoint x: 187, startPoint y: 203, endPoint x: 195, endPoint y: 202, distance: 8.2
click at [195, 204] on icon at bounding box center [196, 206] width 3 height 5
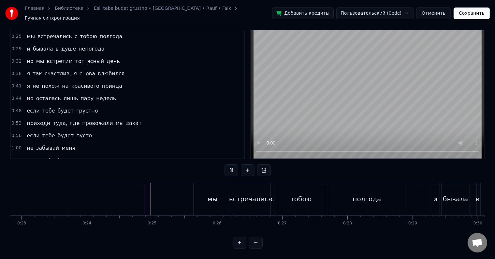
scroll to position [10, 0]
click at [201, 193] on div "мы" at bounding box center [213, 199] width 38 height 32
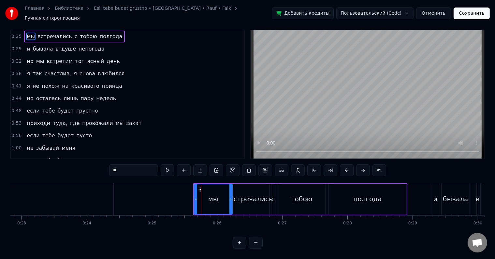
scroll to position [0, 0]
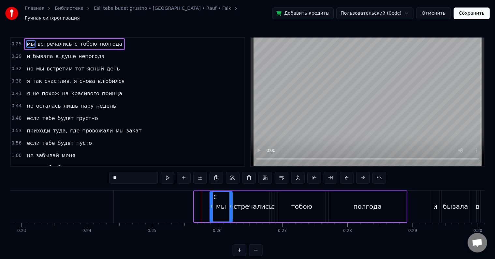
drag, startPoint x: 196, startPoint y: 202, endPoint x: 211, endPoint y: 203, distance: 15.7
click at [211, 204] on icon at bounding box center [211, 206] width 3 height 5
drag, startPoint x: 231, startPoint y: 205, endPoint x: 225, endPoint y: 206, distance: 6.2
click at [225, 206] on div at bounding box center [224, 207] width 3 height 30
click at [240, 205] on div "встречались" at bounding box center [251, 206] width 43 height 10
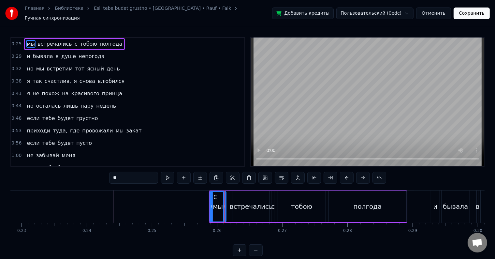
type input "**********"
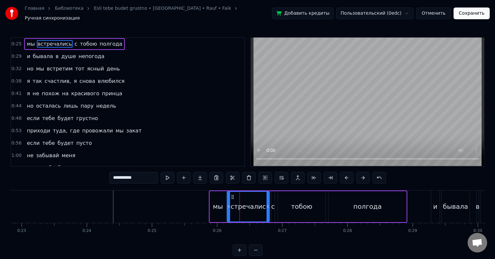
drag, startPoint x: 235, startPoint y: 205, endPoint x: 229, endPoint y: 205, distance: 5.9
click at [229, 205] on icon at bounding box center [228, 206] width 3 height 5
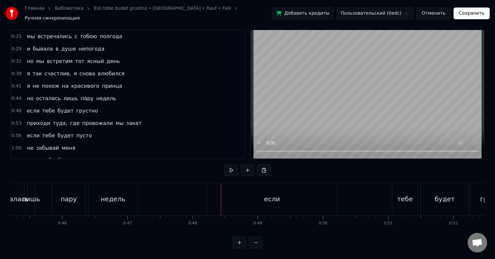
scroll to position [0, 2947]
click at [220, 194] on div "если" at bounding box center [271, 199] width 130 height 32
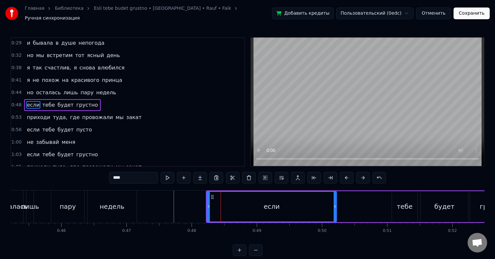
scroll to position [14, 0]
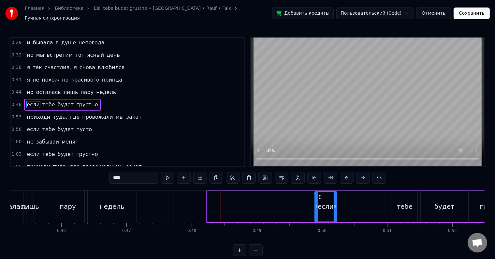
drag, startPoint x: 208, startPoint y: 200, endPoint x: 316, endPoint y: 200, distance: 107.9
click at [316, 200] on div at bounding box center [316, 207] width 3 height 30
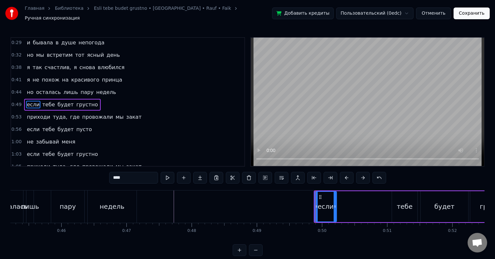
drag, startPoint x: 323, startPoint y: 209, endPoint x: 365, endPoint y: 208, distance: 41.7
click at [365, 208] on div "если тебе будет грустно" at bounding box center [416, 206] width 204 height 32
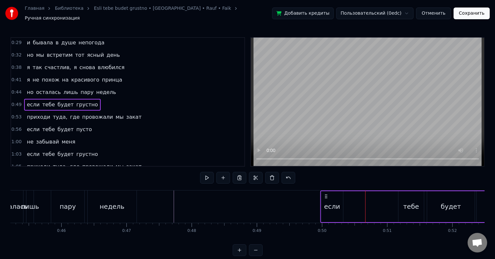
drag, startPoint x: 319, startPoint y: 192, endPoint x: 326, endPoint y: 197, distance: 8.0
click at [326, 197] on div "если тебе будет грустно" at bounding box center [422, 206] width 204 height 32
click at [323, 201] on div "если" at bounding box center [326, 206] width 16 height 10
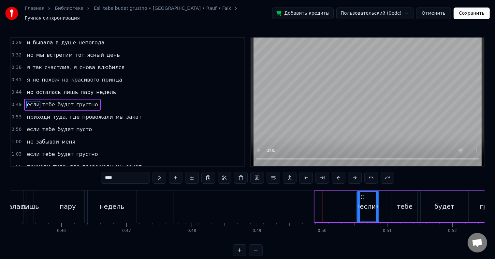
drag, startPoint x: 320, startPoint y: 194, endPoint x: 362, endPoint y: 195, distance: 42.4
click at [363, 198] on circle at bounding box center [363, 198] width 0 height 0
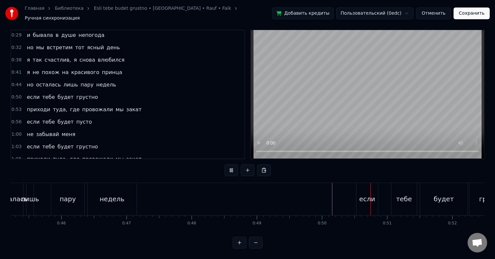
click at [372, 195] on div "если" at bounding box center [367, 199] width 16 height 10
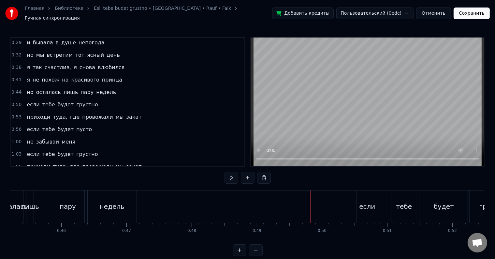
click at [426, 200] on div "будет" at bounding box center [444, 206] width 48 height 32
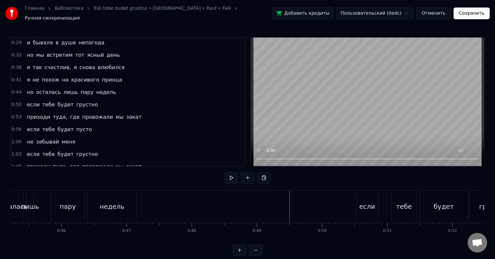
scroll to position [10, 0]
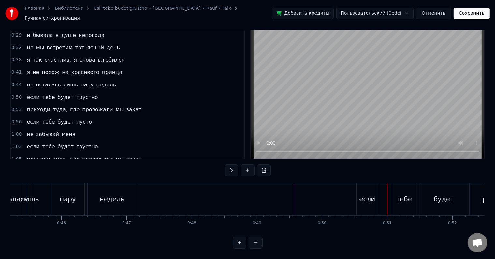
click at [360, 195] on div "если" at bounding box center [367, 199] width 16 height 10
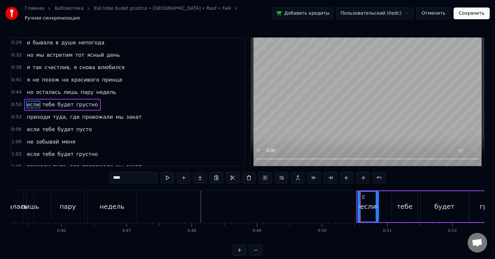
click at [359, 204] on icon at bounding box center [359, 206] width 3 height 5
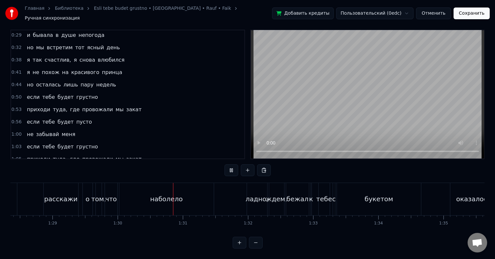
scroll to position [0, 5850]
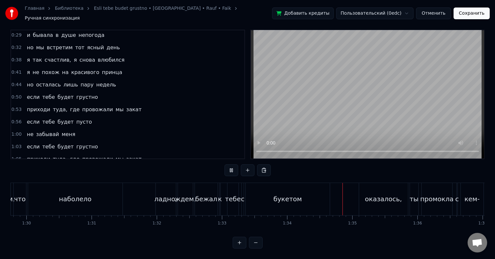
click at [281, 194] on div "букетом" at bounding box center [287, 199] width 29 height 10
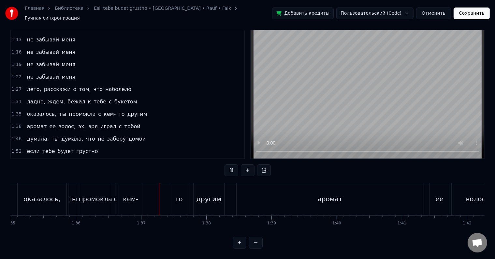
scroll to position [0, 6275]
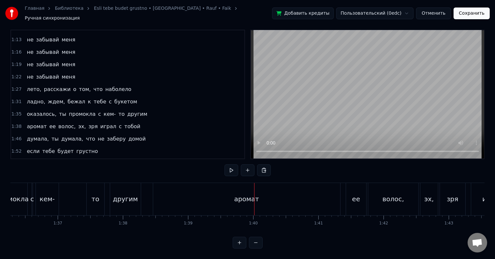
click at [163, 194] on div "аромат" at bounding box center [246, 199] width 187 height 32
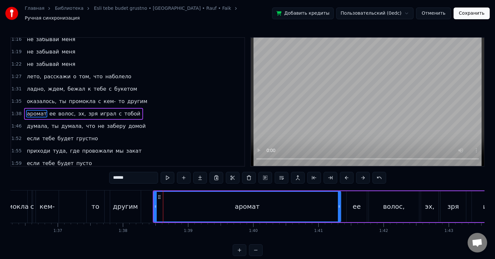
scroll to position [182, 0]
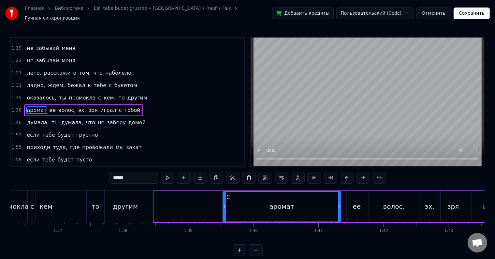
drag, startPoint x: 155, startPoint y: 201, endPoint x: 224, endPoint y: 198, distance: 69.2
click at [224, 198] on div at bounding box center [224, 207] width 3 height 30
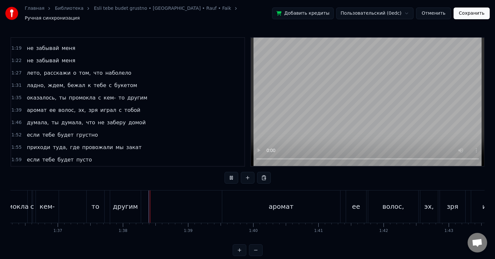
scroll to position [10, 0]
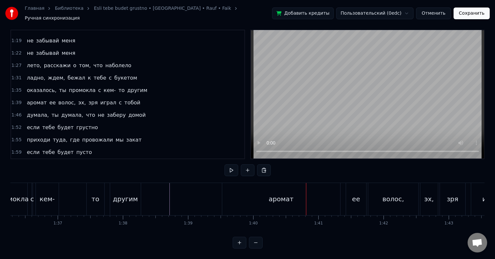
drag, startPoint x: 242, startPoint y: 193, endPoint x: 237, endPoint y: 194, distance: 5.3
click at [243, 193] on div "аромат" at bounding box center [281, 199] width 118 height 32
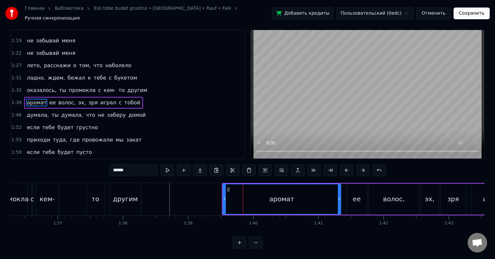
scroll to position [0, 0]
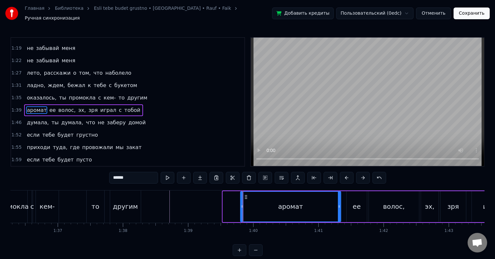
drag, startPoint x: 224, startPoint y: 202, endPoint x: 242, endPoint y: 201, distance: 17.6
click at [242, 204] on icon at bounding box center [242, 206] width 3 height 5
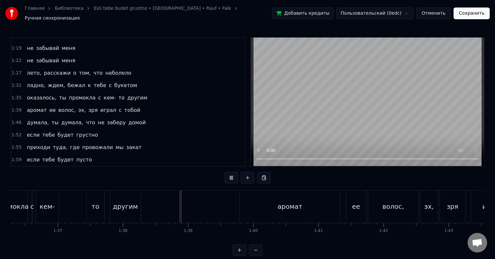
scroll to position [10, 0]
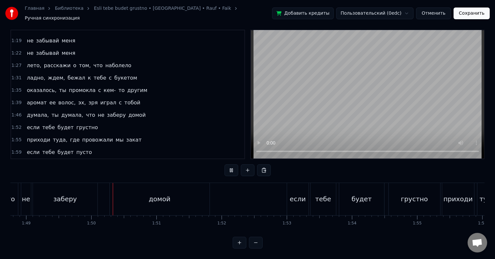
scroll to position [0, 7114]
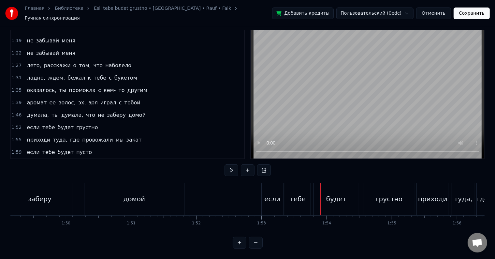
click at [266, 194] on div "если" at bounding box center [272, 199] width 16 height 10
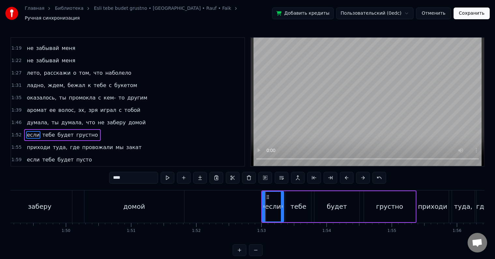
scroll to position [206, 0]
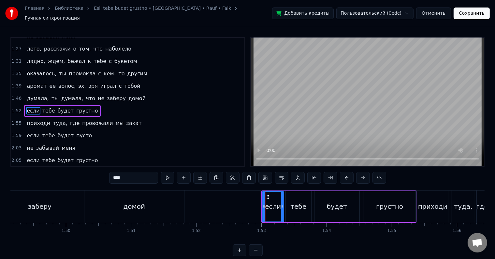
drag, startPoint x: 270, startPoint y: 201, endPoint x: 262, endPoint y: 203, distance: 9.0
click at [262, 203] on div "если" at bounding box center [273, 206] width 22 height 31
drag, startPoint x: 267, startPoint y: 194, endPoint x: 260, endPoint y: 195, distance: 7.2
click at [260, 195] on icon at bounding box center [260, 196] width 5 height 5
drag, startPoint x: 275, startPoint y: 204, endPoint x: 272, endPoint y: 205, distance: 3.3
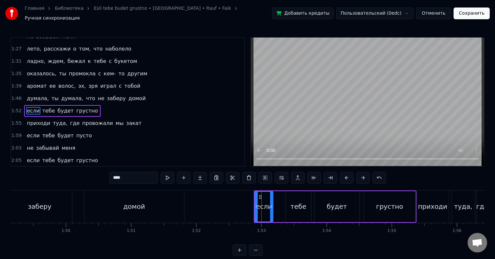
click at [272, 205] on icon at bounding box center [271, 206] width 3 height 5
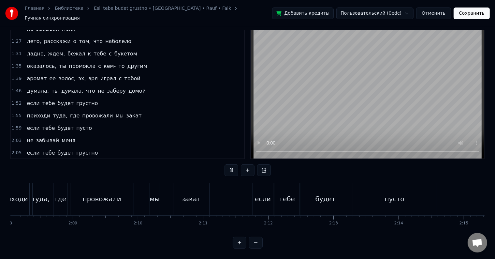
scroll to position [0, 8359]
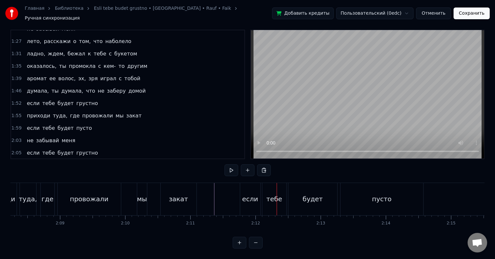
click at [241, 193] on div "если" at bounding box center [250, 199] width 20 height 32
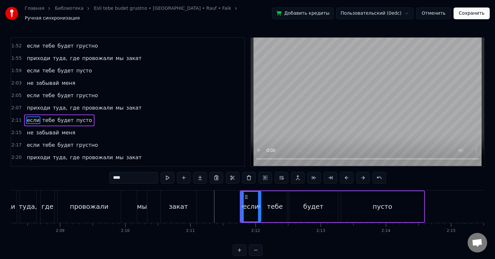
scroll to position [278, 0]
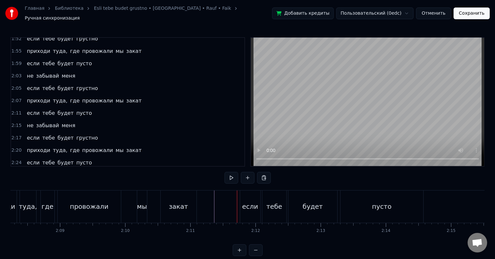
click at [244, 204] on div "если" at bounding box center [250, 206] width 16 height 10
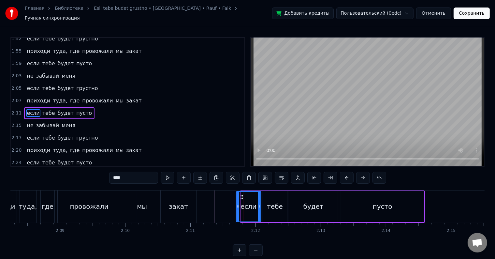
drag, startPoint x: 241, startPoint y: 205, endPoint x: 237, endPoint y: 205, distance: 4.6
click at [237, 205] on icon at bounding box center [238, 206] width 3 height 5
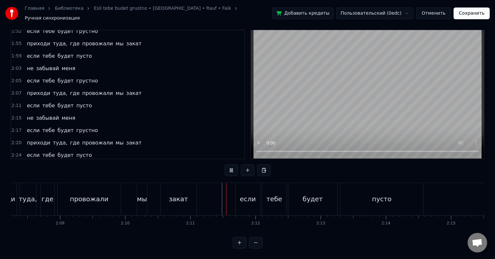
scroll to position [10, 0]
click at [248, 198] on div "если" at bounding box center [248, 199] width 25 height 32
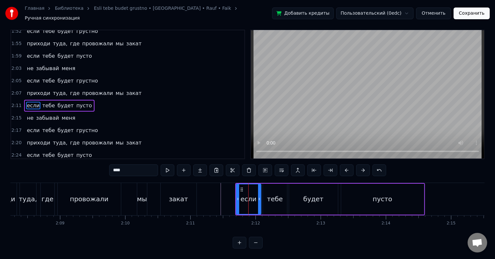
scroll to position [0, 0]
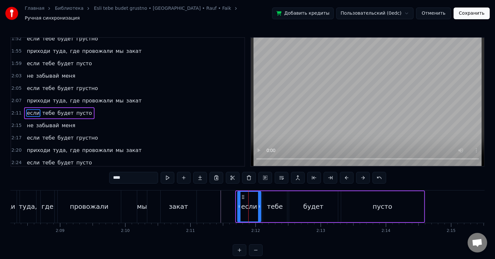
click at [239, 204] on icon at bounding box center [239, 206] width 3 height 5
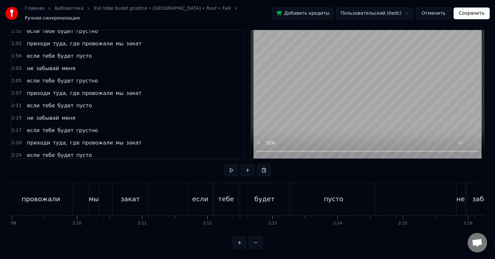
scroll to position [0, 8405]
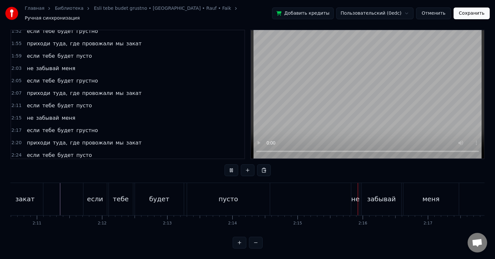
click at [184, 189] on div "если тебе будет пусто" at bounding box center [177, 199] width 188 height 32
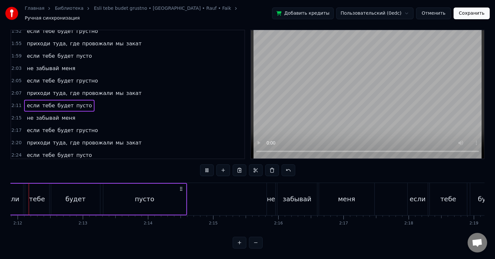
scroll to position [0, 8581]
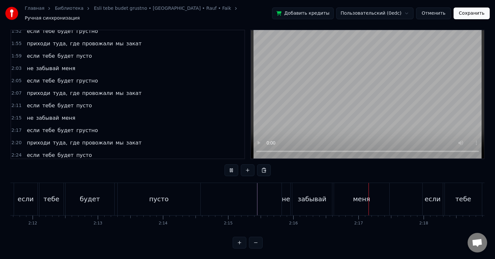
click at [290, 191] on div "не" at bounding box center [286, 199] width 9 height 32
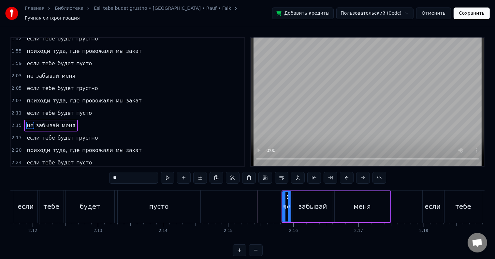
scroll to position [289, 0]
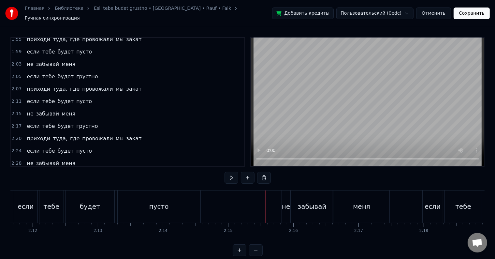
click at [266, 203] on div at bounding box center [266, 206] width 0 height 32
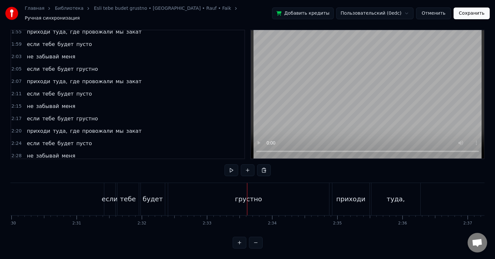
scroll to position [0, 9771]
click at [114, 194] on div "если" at bounding box center [115, 199] width 16 height 10
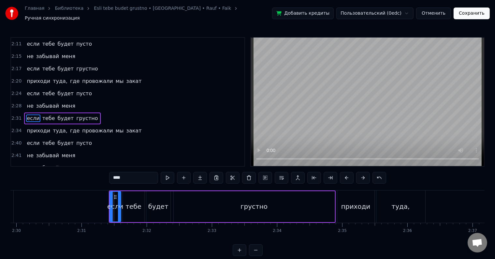
scroll to position [349, 0]
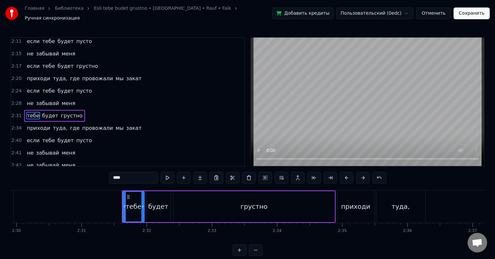
click at [128, 202] on div "тебе" at bounding box center [133, 206] width 16 height 10
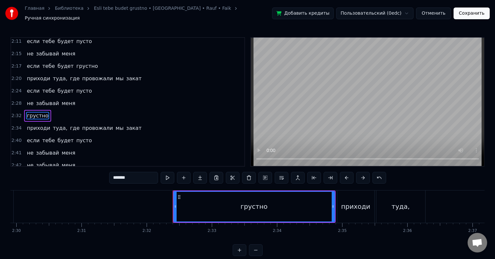
type input "*******"
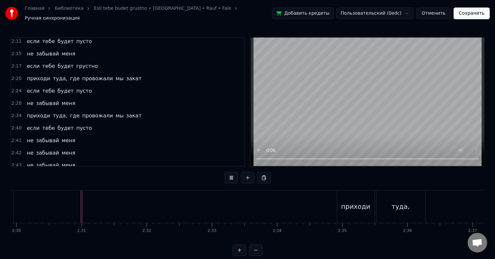
scroll to position [10, 0]
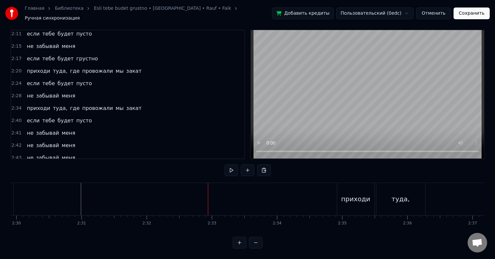
click at [347, 194] on div "приходи" at bounding box center [355, 199] width 29 height 10
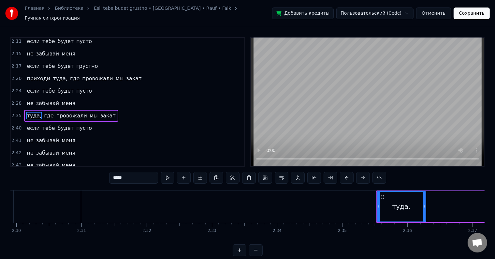
click at [408, 201] on div "туда," at bounding box center [401, 207] width 48 height 30
type input "***"
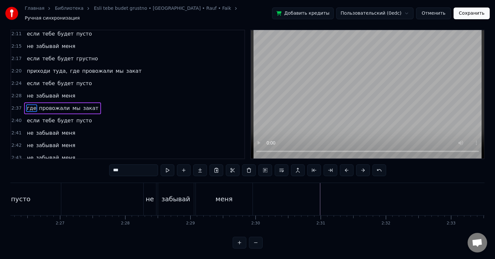
scroll to position [0, 9524]
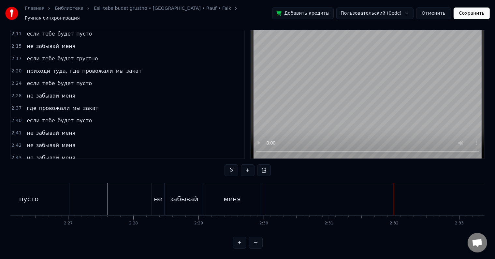
click at [158, 195] on div "не" at bounding box center [158, 199] width 8 height 10
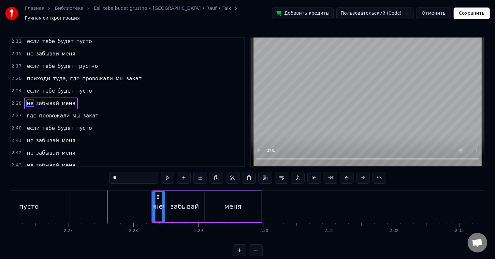
scroll to position [338, 0]
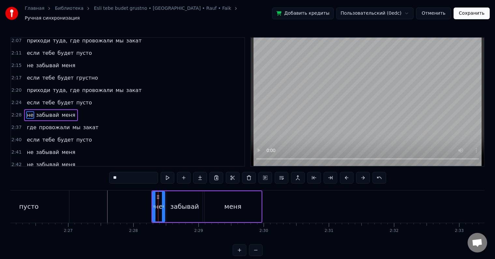
click at [188, 201] on div "забывай" at bounding box center [184, 206] width 29 height 10
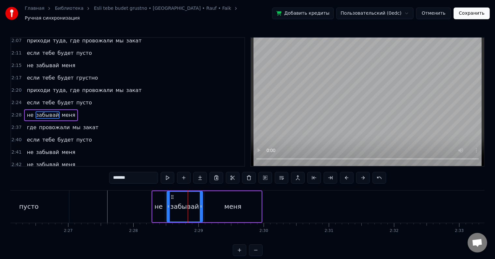
click at [227, 201] on div "меня" at bounding box center [232, 206] width 17 height 10
type input "****"
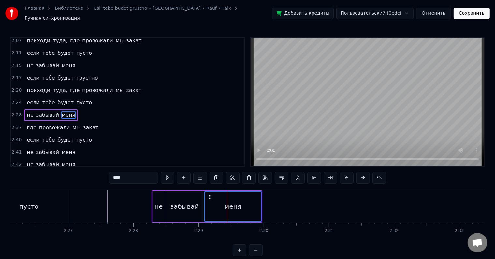
click at [160, 203] on div "не" at bounding box center [158, 206] width 8 height 10
click at [177, 201] on div "забывай" at bounding box center [184, 206] width 29 height 10
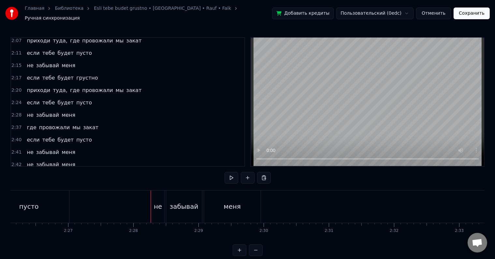
click at [158, 202] on div "не" at bounding box center [158, 206] width 8 height 10
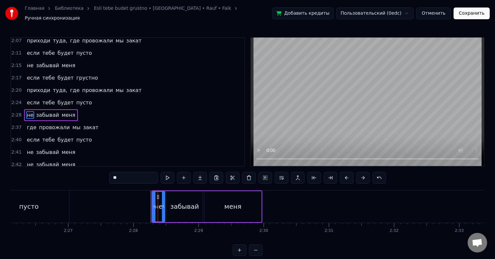
click at [185, 201] on div "забывай" at bounding box center [184, 206] width 29 height 10
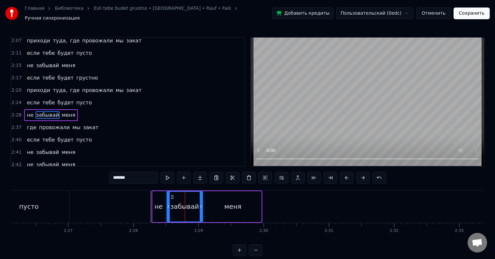
click at [222, 200] on div "меня" at bounding box center [233, 206] width 57 height 31
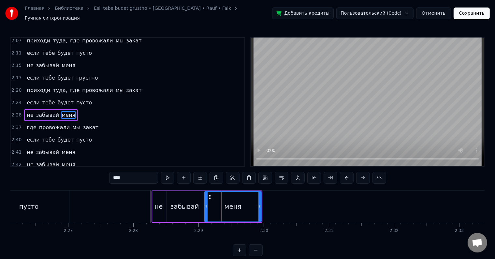
click at [156, 202] on div "не" at bounding box center [158, 206] width 8 height 10
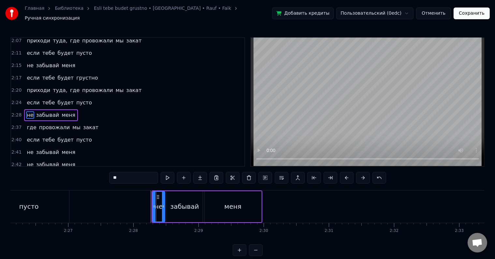
click at [174, 201] on div "забывай" at bounding box center [184, 206] width 29 height 10
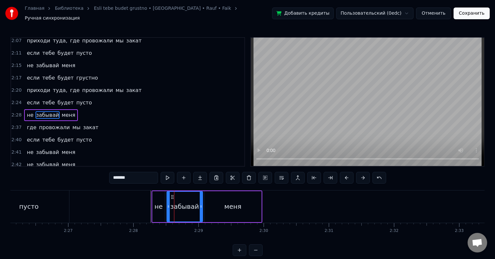
click at [160, 202] on div "не" at bounding box center [158, 206] width 8 height 10
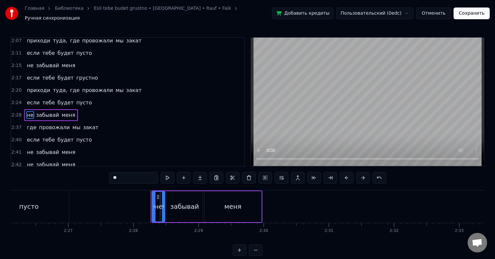
click at [178, 202] on div "забывай" at bounding box center [184, 206] width 29 height 10
type input "*******"
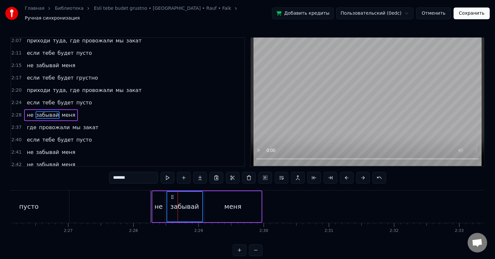
click at [221, 201] on div "меня" at bounding box center [233, 206] width 57 height 31
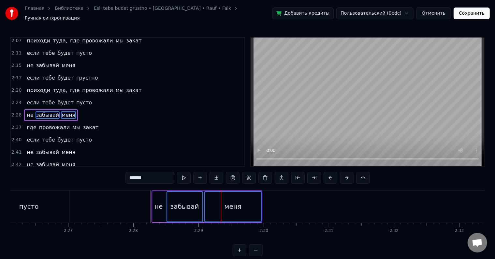
click at [160, 203] on div "не" at bounding box center [158, 206] width 8 height 10
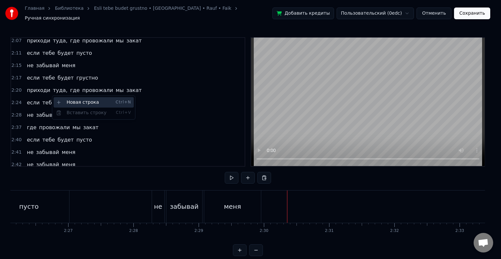
click at [66, 102] on div "Новая строка Ctrl+N" at bounding box center [93, 102] width 80 height 10
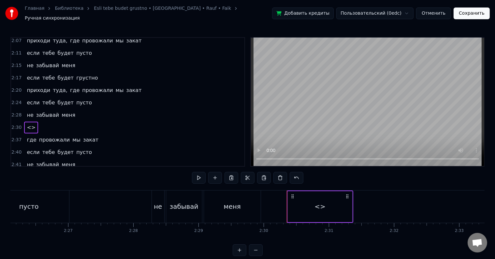
drag, startPoint x: 23, startPoint y: 98, endPoint x: 40, endPoint y: 98, distance: 16.9
click at [47, 109] on div "не забывай меня" at bounding box center [51, 115] width 54 height 12
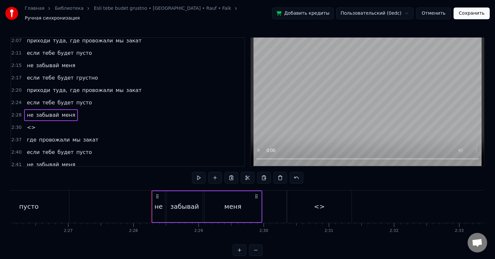
click at [27, 111] on span "не" at bounding box center [30, 114] width 8 height 7
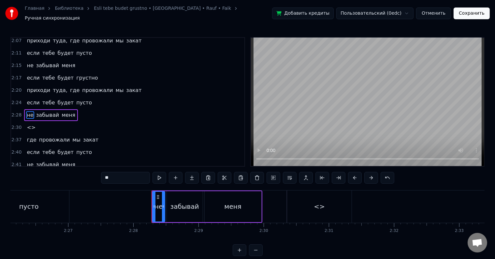
click at [38, 109] on div "не забывай меня" at bounding box center [51, 115] width 54 height 12
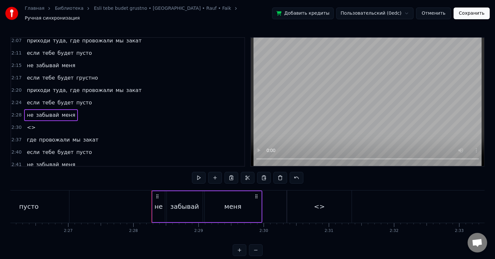
click at [52, 111] on span "забывай" at bounding box center [48, 114] width 24 height 7
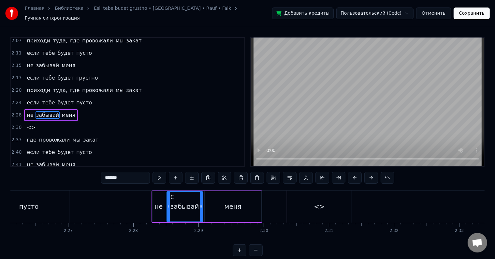
click at [29, 111] on span "не" at bounding box center [30, 114] width 8 height 7
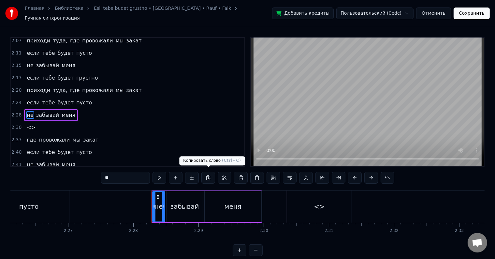
click at [208, 177] on button at bounding box center [208, 178] width 14 height 12
click at [305, 203] on div "<>" at bounding box center [319, 206] width 65 height 32
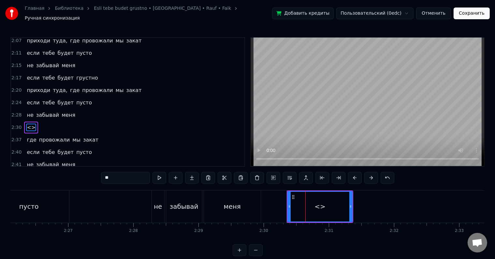
scroll to position [349, 0]
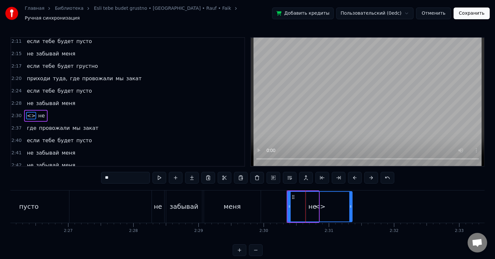
click at [190, 205] on div "забывай" at bounding box center [184, 206] width 29 height 10
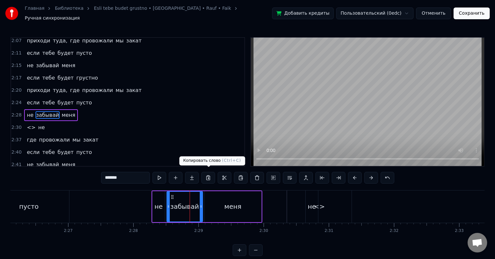
click at [207, 175] on button at bounding box center [208, 178] width 14 height 12
click at [323, 201] on div "<>" at bounding box center [319, 206] width 11 height 10
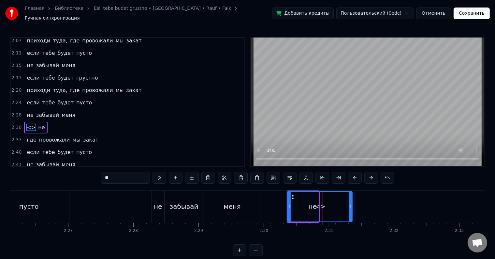
scroll to position [349, 0]
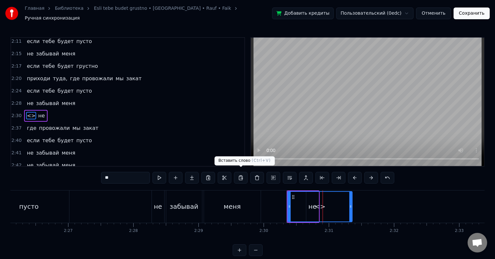
click at [242, 175] on button at bounding box center [241, 178] width 14 height 12
click at [329, 204] on div "<>" at bounding box center [320, 207] width 64 height 30
click at [240, 173] on button at bounding box center [241, 178] width 14 height 12
click at [188, 209] on div "забывай" at bounding box center [184, 206] width 36 height 32
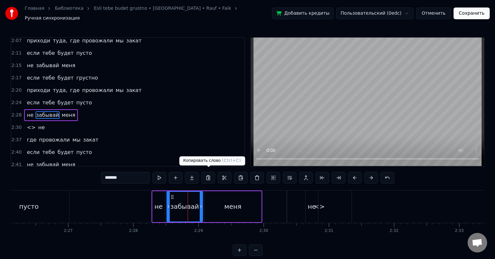
click at [209, 175] on button at bounding box center [208, 178] width 14 height 12
click at [314, 201] on div "не" at bounding box center [312, 206] width 8 height 10
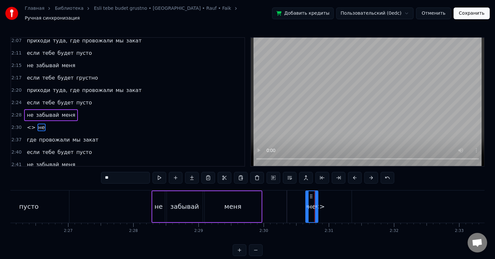
scroll to position [349, 0]
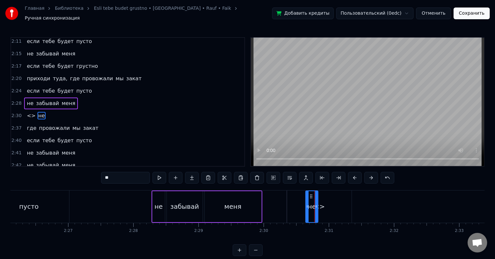
click at [325, 200] on div "<>" at bounding box center [319, 206] width 65 height 32
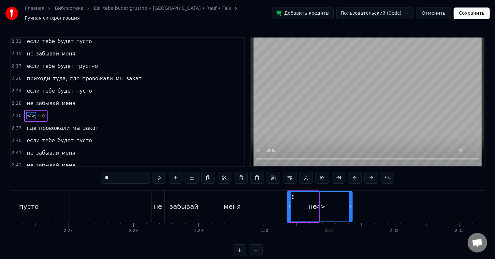
click at [312, 200] on div "<>" at bounding box center [320, 207] width 64 height 30
click at [326, 196] on div "<>" at bounding box center [320, 207] width 64 height 30
click at [309, 201] on div "<>" at bounding box center [320, 207] width 64 height 30
click at [332, 198] on div "<>" at bounding box center [320, 207] width 64 height 30
click at [321, 201] on div "<>" at bounding box center [319, 206] width 11 height 10
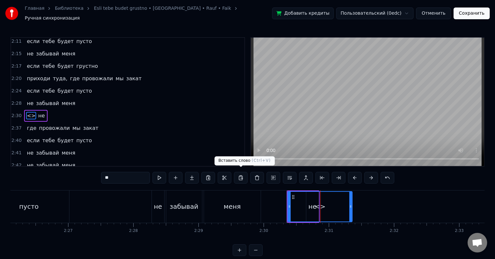
click at [241, 175] on button at bounding box center [241, 178] width 14 height 12
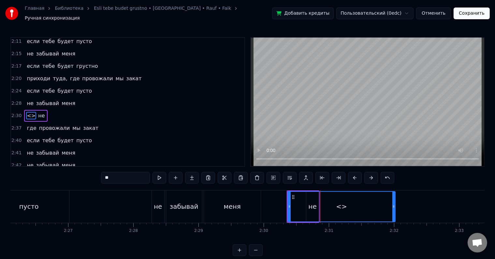
drag, startPoint x: 351, startPoint y: 202, endPoint x: 398, endPoint y: 200, distance: 47.6
click at [395, 200] on div at bounding box center [393, 207] width 3 height 30
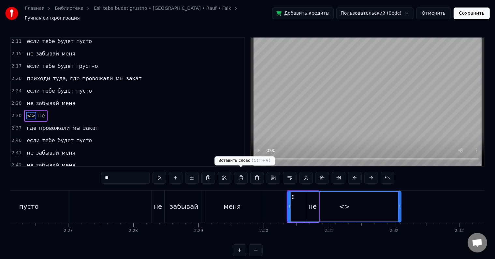
click at [241, 174] on button at bounding box center [241, 178] width 14 height 12
click at [179, 202] on div "забывай" at bounding box center [184, 206] width 29 height 10
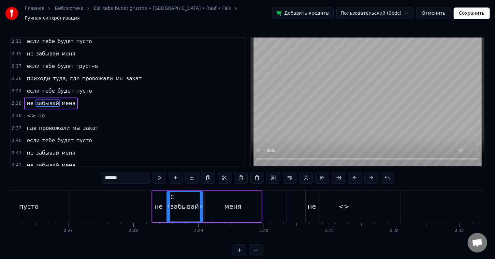
scroll to position [338, 0]
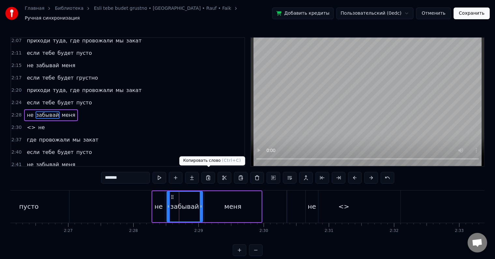
click at [210, 176] on button at bounding box center [208, 178] width 14 height 12
click at [319, 203] on div "<>" at bounding box center [343, 206] width 113 height 32
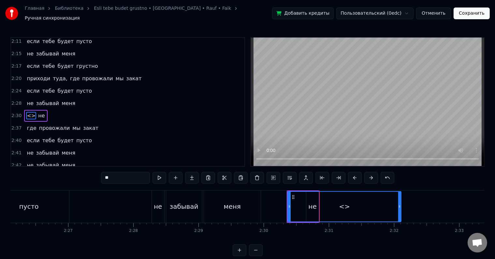
click at [307, 202] on div "<>" at bounding box center [344, 207] width 113 height 30
click at [313, 202] on div "<>" at bounding box center [344, 207] width 113 height 30
click at [326, 201] on div "<>" at bounding box center [344, 207] width 113 height 30
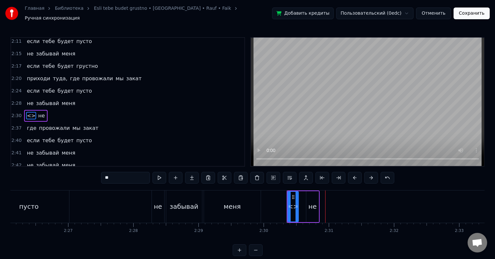
drag, startPoint x: 400, startPoint y: 199, endPoint x: 297, endPoint y: 203, distance: 102.7
click at [297, 203] on div at bounding box center [297, 207] width 3 height 30
click at [318, 203] on div "не" at bounding box center [312, 206] width 13 height 31
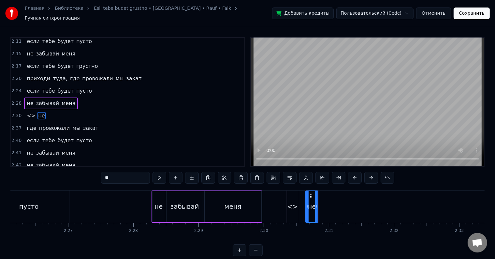
click at [294, 201] on div "<>" at bounding box center [292, 206] width 11 height 10
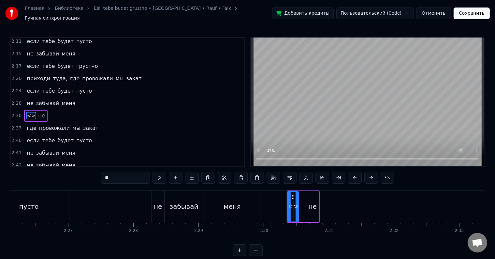
type input "**"
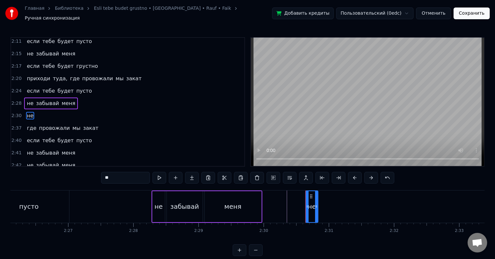
click at [46, 110] on div "2:30 не" at bounding box center [127, 116] width 233 height 12
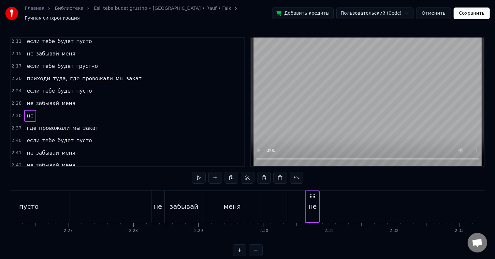
click at [312, 194] on icon at bounding box center [313, 196] width 5 height 5
drag, startPoint x: 313, startPoint y: 192, endPoint x: 319, endPoint y: 193, distance: 6.6
click at [319, 194] on icon at bounding box center [320, 196] width 5 height 5
click at [326, 200] on div "не" at bounding box center [319, 206] width 14 height 32
click at [38, 110] on div "2:30 не" at bounding box center [127, 116] width 233 height 12
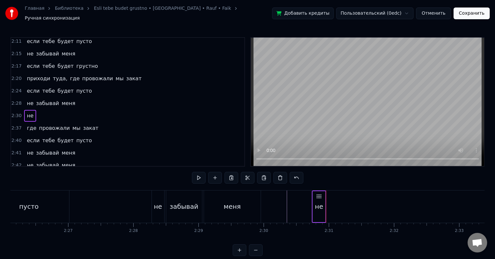
click at [31, 112] on span "не" at bounding box center [30, 116] width 8 height 8
click at [318, 202] on div "не" at bounding box center [318, 206] width 8 height 10
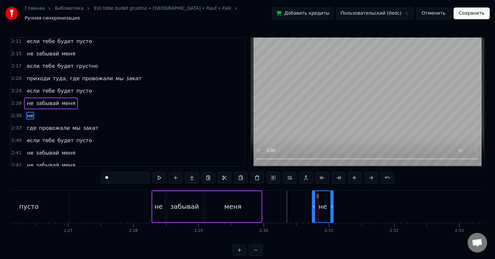
drag, startPoint x: 323, startPoint y: 203, endPoint x: 331, endPoint y: 200, distance: 9.3
click at [331, 204] on icon at bounding box center [331, 206] width 3 height 5
click at [188, 201] on div "забывай" at bounding box center [184, 206] width 29 height 10
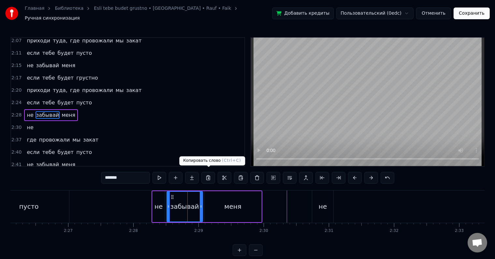
click at [211, 175] on button at bounding box center [208, 178] width 14 height 12
click at [325, 202] on div "не" at bounding box center [323, 206] width 8 height 10
type input "**"
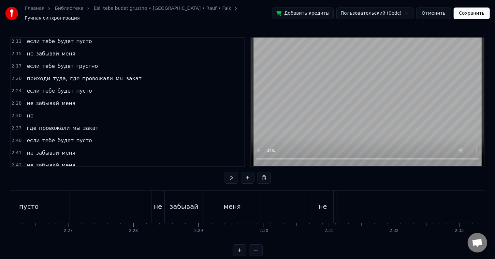
click at [329, 201] on div "не" at bounding box center [322, 206] width 21 height 32
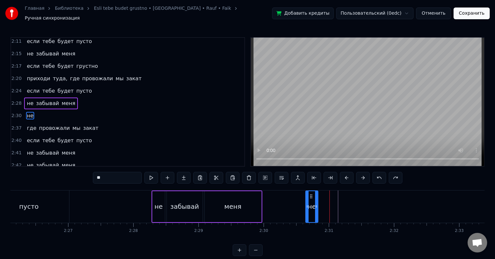
click at [39, 110] on div "2:30 не" at bounding box center [127, 116] width 233 height 12
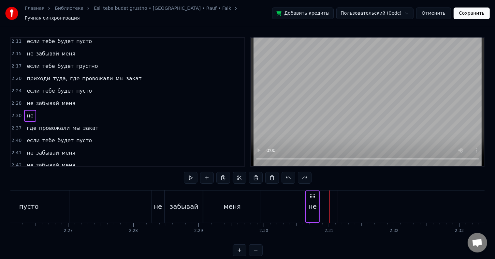
click at [31, 110] on div "не" at bounding box center [30, 116] width 12 height 12
click at [318, 191] on div "не" at bounding box center [312, 206] width 13 height 31
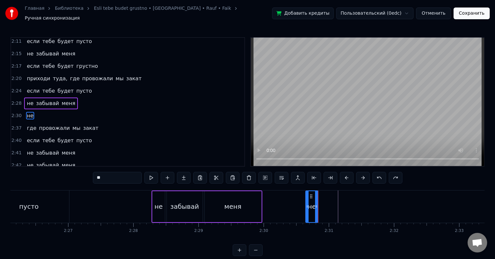
click at [24, 110] on div "не" at bounding box center [30, 116] width 12 height 12
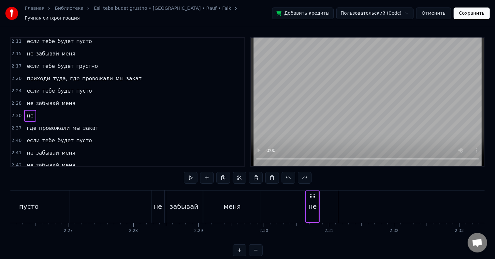
click at [190, 205] on div "забывай" at bounding box center [184, 206] width 29 height 10
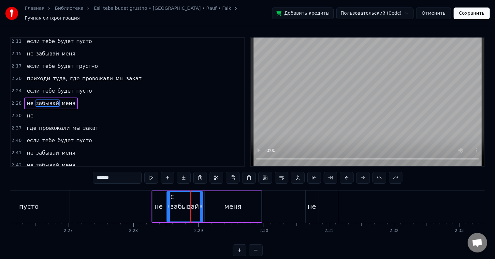
scroll to position [338, 0]
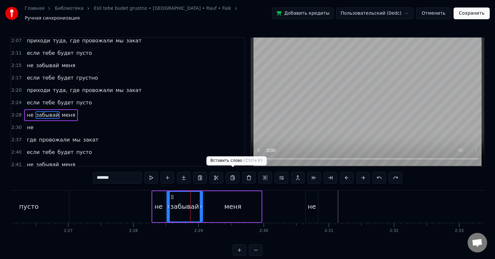
click at [234, 174] on button at bounding box center [233, 178] width 14 height 12
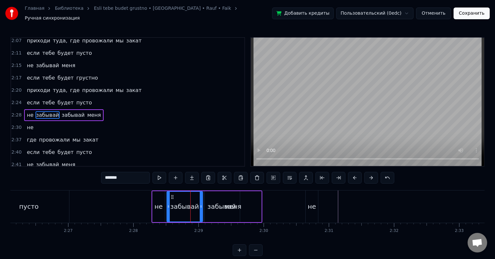
click at [24, 122] on div "не" at bounding box center [30, 128] width 12 height 12
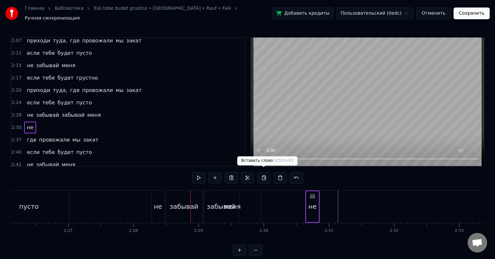
click at [262, 175] on button at bounding box center [264, 178] width 14 height 12
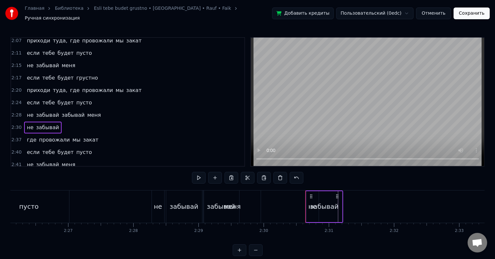
click at [222, 200] on div "меня" at bounding box center [232, 206] width 57 height 32
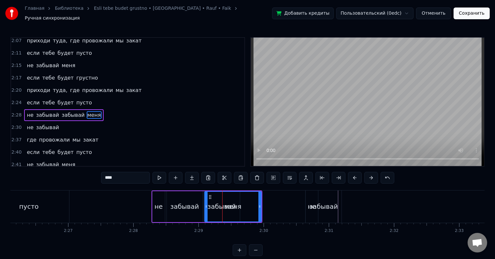
click at [209, 176] on button at bounding box center [208, 178] width 14 height 12
click at [341, 194] on div "забывай" at bounding box center [324, 206] width 36 height 32
type input "*******"
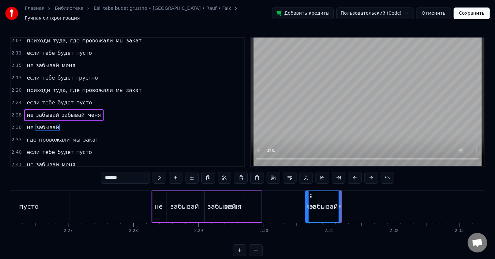
scroll to position [349, 0]
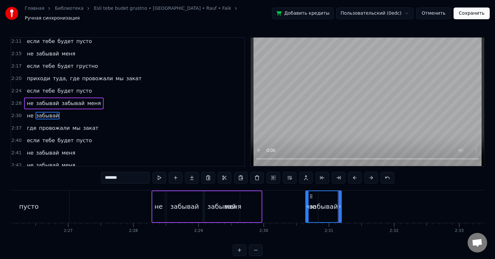
click at [24, 110] on div "не забывай" at bounding box center [42, 116] width 37 height 12
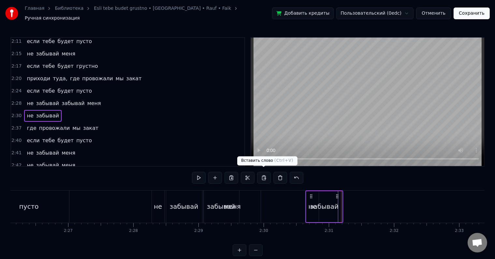
click at [265, 176] on button at bounding box center [264, 178] width 14 height 12
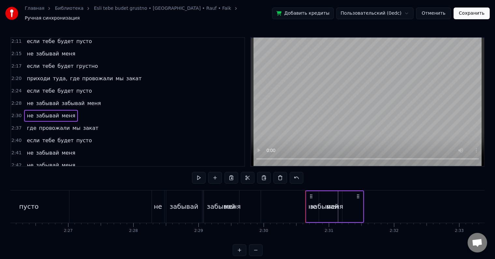
click at [353, 206] on div "меня" at bounding box center [334, 206] width 57 height 31
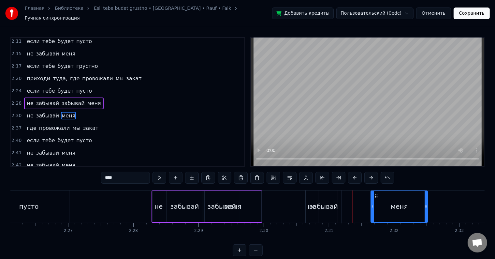
drag, startPoint x: 310, startPoint y: 192, endPoint x: 375, endPoint y: 190, distance: 65.2
click at [375, 191] on div "меня" at bounding box center [399, 206] width 56 height 31
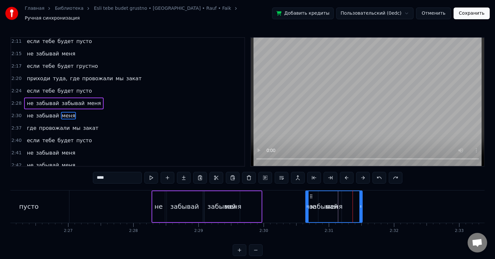
click at [305, 203] on div "меня" at bounding box center [333, 206] width 57 height 32
drag, startPoint x: 306, startPoint y: 203, endPoint x: 284, endPoint y: 203, distance: 22.8
click at [284, 204] on icon at bounding box center [284, 206] width 3 height 5
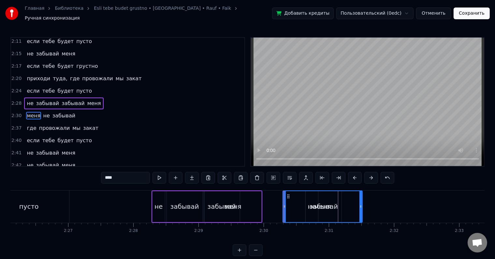
click at [310, 208] on div "меня" at bounding box center [322, 206] width 79 height 31
click at [307, 210] on div "меня" at bounding box center [322, 206] width 79 height 31
click at [305, 210] on div "меня" at bounding box center [322, 206] width 79 height 31
drag, startPoint x: 40, startPoint y: 98, endPoint x: 27, endPoint y: 99, distance: 13.1
click at [27, 110] on div "меня не забывай" at bounding box center [51, 116] width 54 height 12
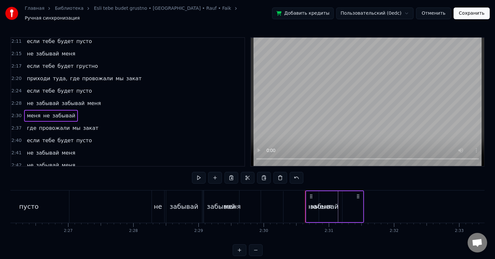
click at [42, 112] on span "не" at bounding box center [46, 115] width 8 height 7
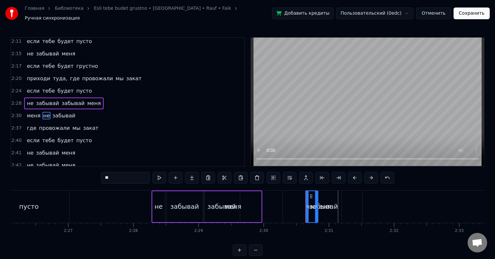
drag, startPoint x: 312, startPoint y: 207, endPoint x: 294, endPoint y: 209, distance: 17.6
click at [305, 209] on div "меня не забывай" at bounding box center [334, 206] width 59 height 32
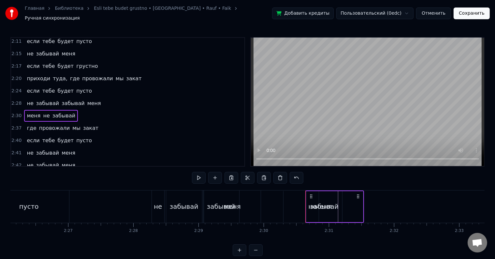
click at [43, 112] on span "не" at bounding box center [46, 115] width 8 height 7
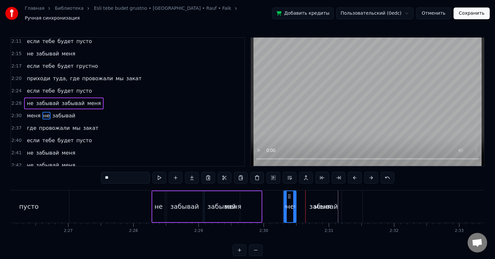
drag, startPoint x: 310, startPoint y: 193, endPoint x: 288, endPoint y: 193, distance: 22.2
click at [288, 194] on icon at bounding box center [289, 196] width 5 height 5
click at [55, 112] on span "забывай" at bounding box center [64, 115] width 24 height 7
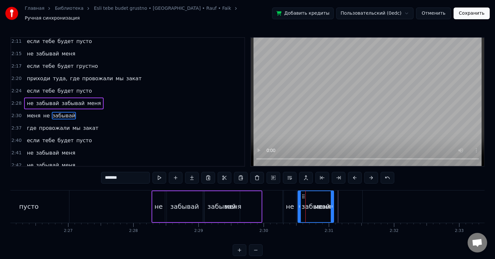
drag, startPoint x: 311, startPoint y: 192, endPoint x: 303, endPoint y: 194, distance: 8.1
click at [303, 194] on icon at bounding box center [303, 196] width 5 height 5
click at [28, 112] on span "меня" at bounding box center [33, 115] width 15 height 7
type input "****"
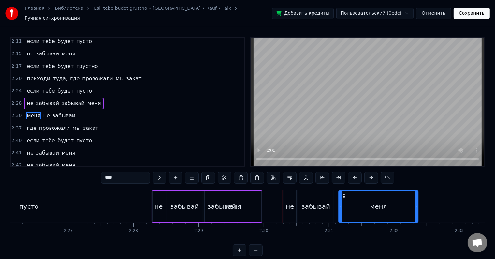
drag, startPoint x: 287, startPoint y: 193, endPoint x: 343, endPoint y: 194, distance: 55.8
click at [69, 110] on div "не забывай меня" at bounding box center [51, 116] width 54 height 12
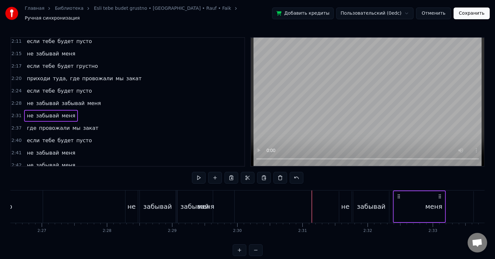
scroll to position [0, 9550]
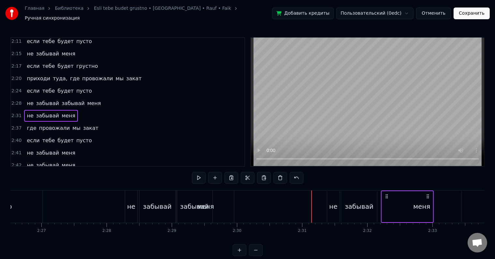
drag, startPoint x: 345, startPoint y: 193, endPoint x: 387, endPoint y: 193, distance: 42.4
click at [387, 194] on icon at bounding box center [386, 196] width 5 height 5
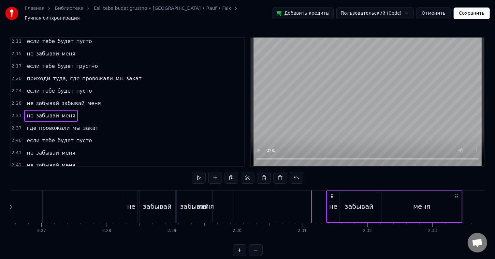
click at [390, 204] on div "меня" at bounding box center [422, 206] width 80 height 31
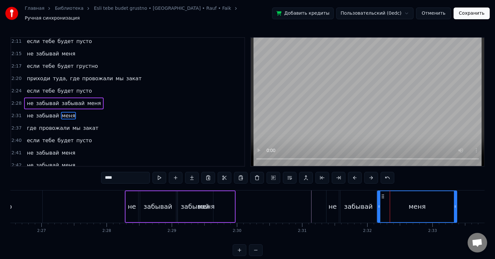
drag, startPoint x: 386, startPoint y: 193, endPoint x: 382, endPoint y: 193, distance: 3.9
click at [382, 194] on icon at bounding box center [382, 196] width 5 height 5
drag, startPoint x: 456, startPoint y: 201, endPoint x: 438, endPoint y: 204, distance: 17.8
click at [438, 204] on icon at bounding box center [437, 206] width 3 height 5
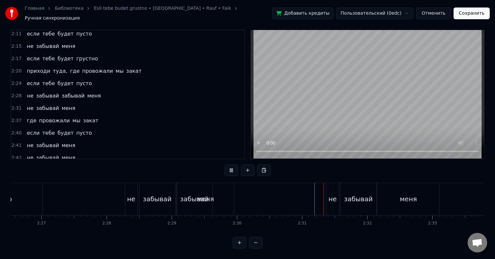
scroll to position [10, 0]
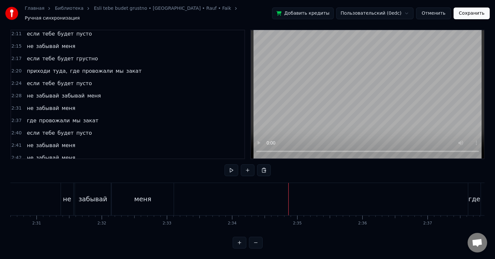
scroll to position [0, 9640]
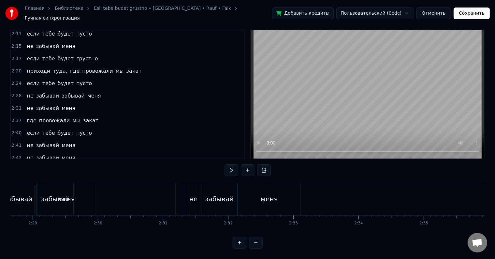
click at [63, 194] on div "меня" at bounding box center [66, 199] width 17 height 10
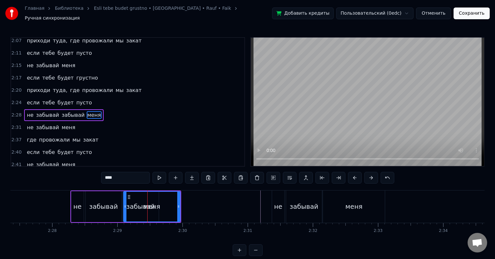
scroll to position [0, 9570]
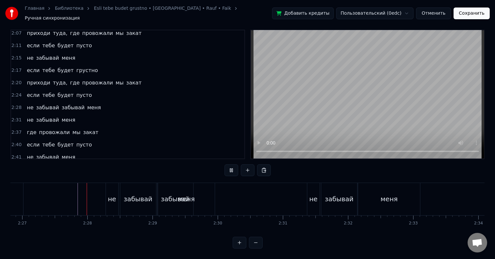
scroll to position [10, 0]
click at [180, 194] on div "меня" at bounding box center [186, 199] width 17 height 10
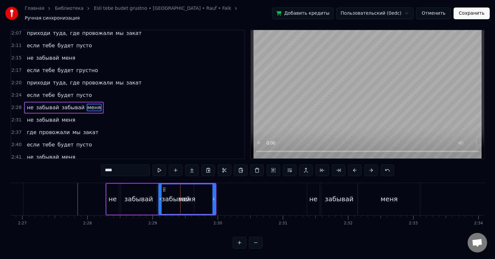
scroll to position [0, 0]
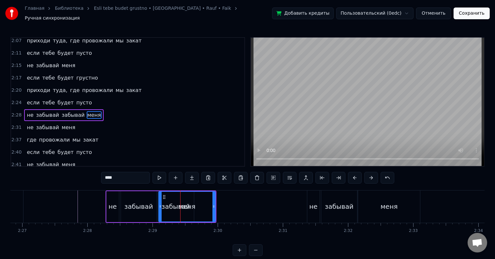
click at [61, 111] on span "забывай" at bounding box center [73, 114] width 24 height 7
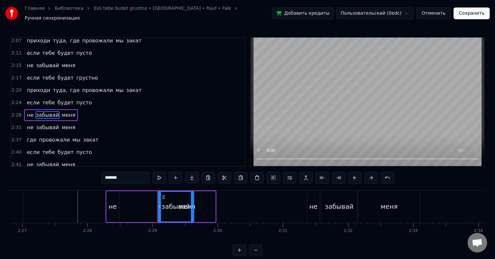
click at [198, 201] on div "меня" at bounding box center [187, 206] width 57 height 31
type input "****"
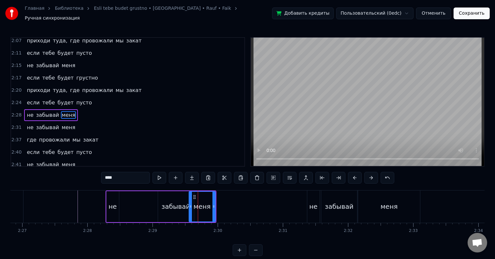
drag, startPoint x: 159, startPoint y: 203, endPoint x: 189, endPoint y: 201, distance: 30.4
click at [189, 204] on icon at bounding box center [190, 206] width 3 height 5
drag, startPoint x: 164, startPoint y: 197, endPoint x: 142, endPoint y: 198, distance: 22.2
click at [142, 198] on div "не забывай меня" at bounding box center [161, 206] width 111 height 32
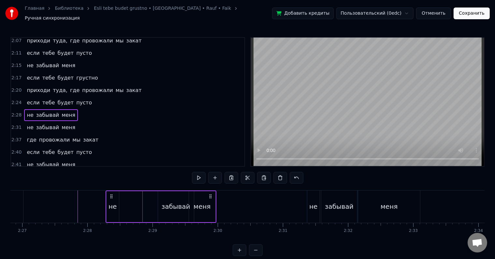
click at [173, 201] on div "забывай" at bounding box center [176, 206] width 29 height 10
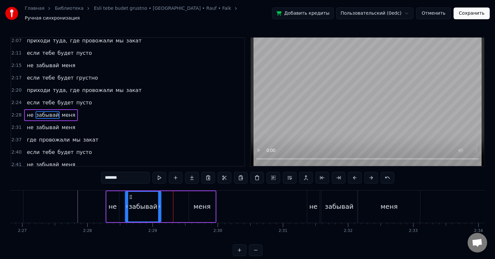
drag, startPoint x: 163, startPoint y: 193, endPoint x: 130, endPoint y: 193, distance: 32.6
click at [131, 197] on circle at bounding box center [131, 197] width 0 height 0
click at [184, 200] on div "не забывай меня" at bounding box center [161, 206] width 111 height 32
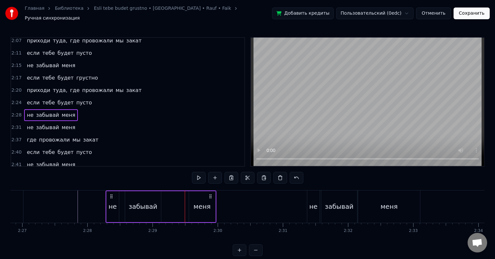
drag, startPoint x: 196, startPoint y: 200, endPoint x: 175, endPoint y: 199, distance: 20.2
click at [175, 199] on div "не забывай меня" at bounding box center [161, 206] width 111 height 32
click at [192, 203] on div "меня" at bounding box center [202, 206] width 26 height 31
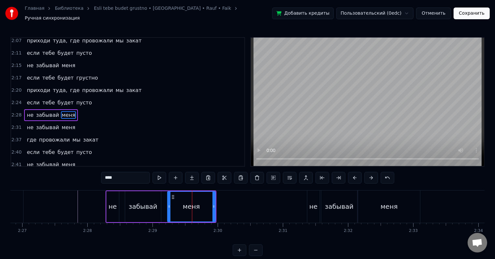
drag, startPoint x: 189, startPoint y: 204, endPoint x: 168, endPoint y: 202, distance: 21.6
click at [168, 204] on icon at bounding box center [169, 206] width 3 height 5
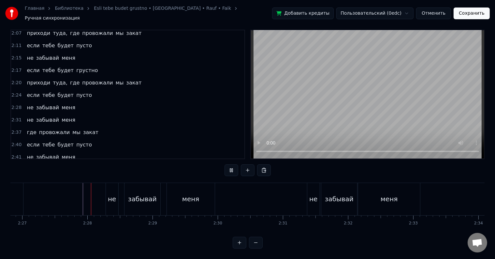
scroll to position [10, 0]
click at [185, 197] on div "меня" at bounding box center [190, 199] width 17 height 10
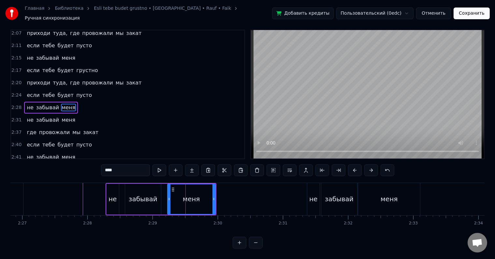
scroll to position [0, 0]
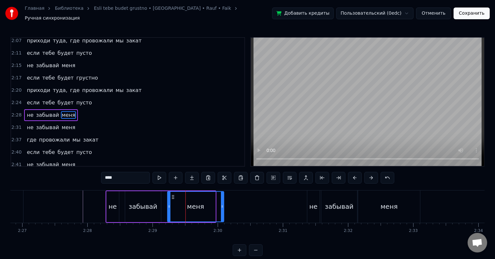
drag, startPoint x: 214, startPoint y: 202, endPoint x: 222, endPoint y: 203, distance: 8.5
click at [222, 204] on icon at bounding box center [222, 206] width 3 height 5
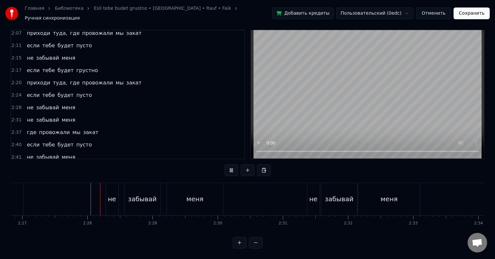
scroll to position [10, 0]
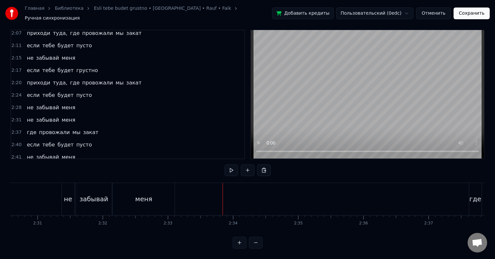
scroll to position [0, 9812]
click at [50, 116] on span "забывай" at bounding box center [48, 119] width 24 height 7
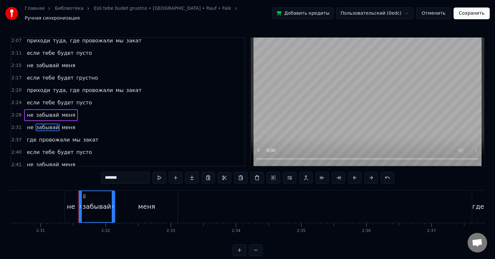
scroll to position [349, 0]
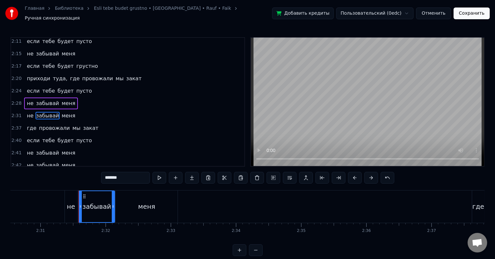
click at [24, 110] on div "не забывай меня" at bounding box center [51, 116] width 54 height 12
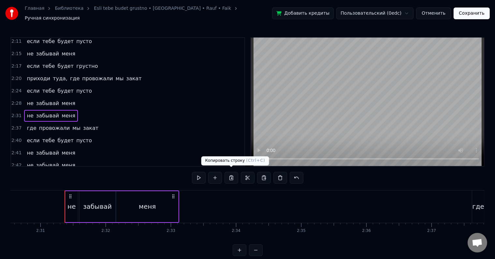
click at [232, 175] on button at bounding box center [232, 178] width 14 height 12
click at [263, 175] on button at bounding box center [264, 178] width 14 height 12
click at [265, 175] on button at bounding box center [264, 178] width 14 height 12
click at [235, 176] on button at bounding box center [232, 178] width 14 height 12
click at [68, 110] on div "не забывай меня" at bounding box center [51, 116] width 54 height 12
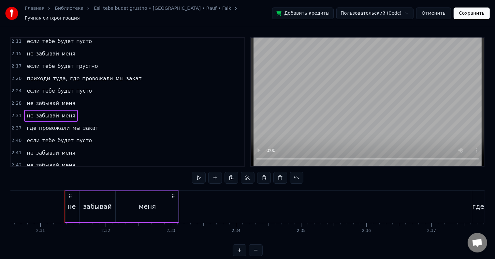
click at [72, 110] on div "2:31 не забывай меня" at bounding box center [127, 116] width 233 height 12
click at [215, 175] on button at bounding box center [215, 178] width 14 height 12
click at [89, 110] on div "2:31 не забывай меня" at bounding box center [127, 116] width 233 height 12
click at [76, 110] on div "2:31 не забывай меня" at bounding box center [127, 116] width 233 height 12
click at [71, 110] on div "2:31 не забывай меня" at bounding box center [127, 116] width 233 height 12
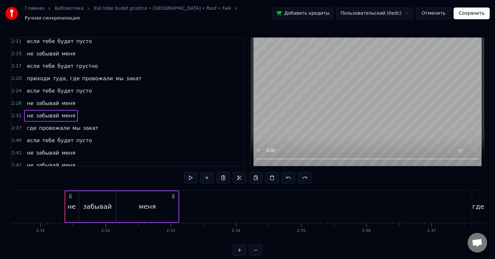
click at [54, 122] on div "где провожали мы закат" at bounding box center [62, 128] width 77 height 12
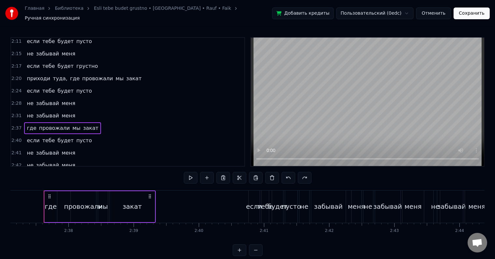
scroll to position [0, 10241]
click at [62, 112] on span "меня" at bounding box center [68, 115] width 15 height 7
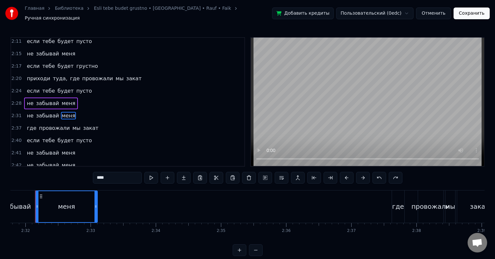
scroll to position [0, 9884]
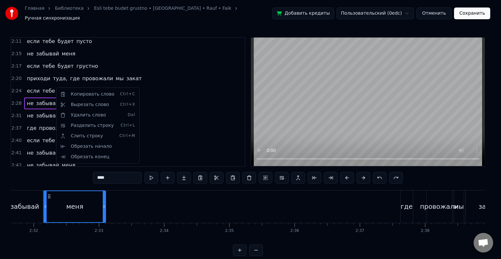
click at [160, 109] on html "Главная Библиотека Esli tebe budet grustno • [GEOGRAPHIC_DATA] • Rauf • Faik Ру…" at bounding box center [250, 133] width 501 height 266
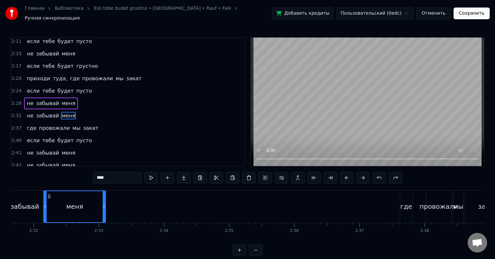
click at [94, 147] on div "2:41 не забывай меня" at bounding box center [127, 153] width 233 height 12
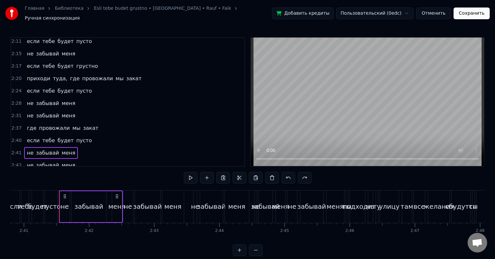
scroll to position [0, 10496]
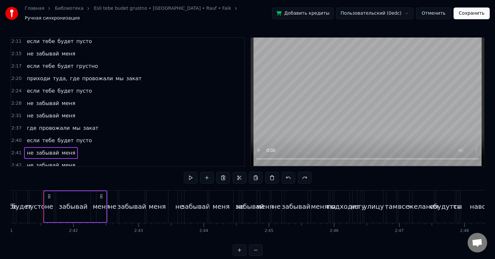
click at [82, 110] on div "2:31 не забывай меня" at bounding box center [127, 116] width 233 height 12
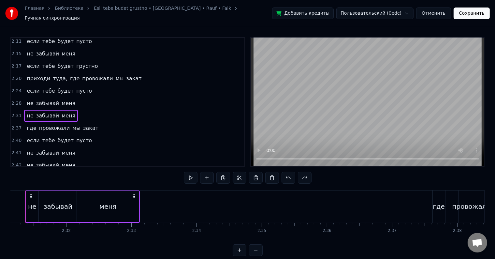
scroll to position [0, 9833]
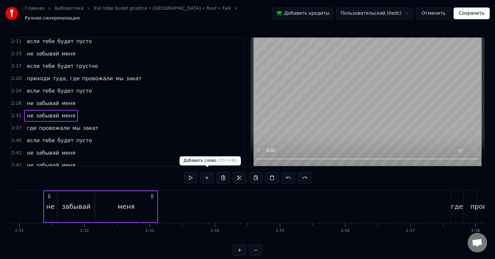
click at [208, 175] on button at bounding box center [207, 178] width 14 height 12
click at [224, 175] on button at bounding box center [223, 178] width 14 height 12
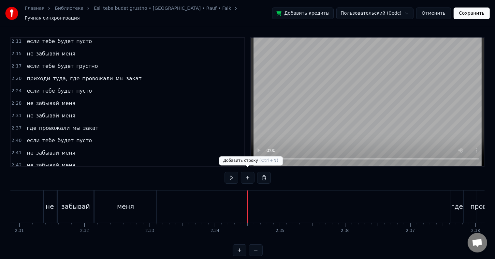
click at [248, 176] on button at bounding box center [248, 178] width 14 height 12
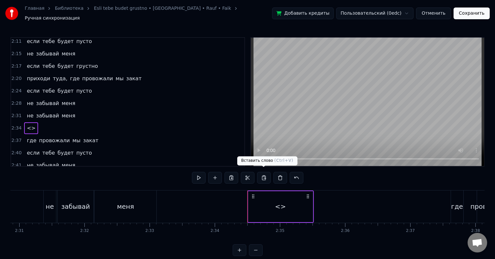
click at [264, 176] on button at bounding box center [264, 178] width 14 height 12
click at [32, 124] on span "<>" at bounding box center [31, 128] width 10 height 8
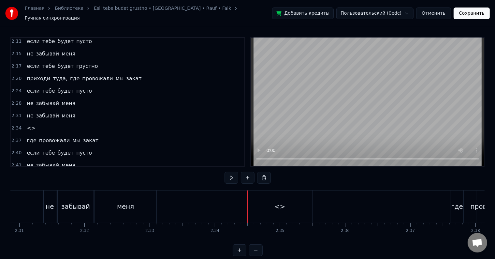
click at [28, 124] on span "<>" at bounding box center [31, 127] width 10 height 7
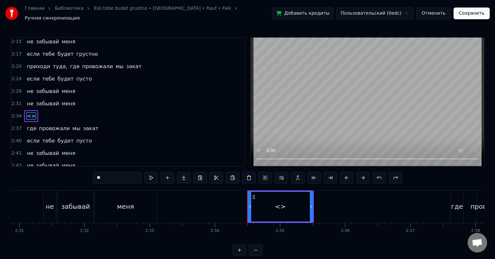
type input "***"
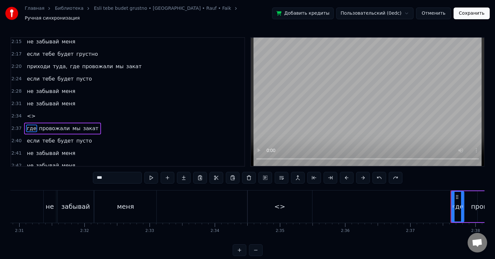
click at [68, 98] on div "не забывай меня" at bounding box center [51, 104] width 54 height 12
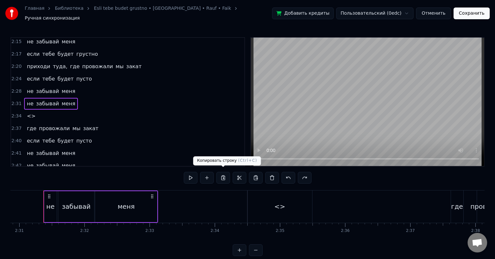
click at [224, 172] on button at bounding box center [223, 178] width 14 height 12
click at [256, 203] on div "<>" at bounding box center [280, 206] width 65 height 32
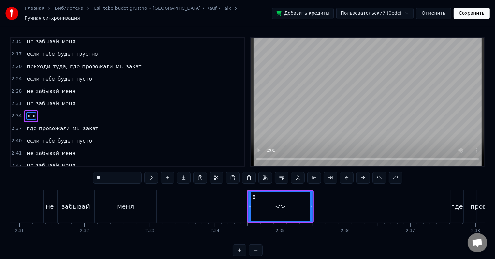
click at [33, 110] on div "<>" at bounding box center [31, 116] width 14 height 12
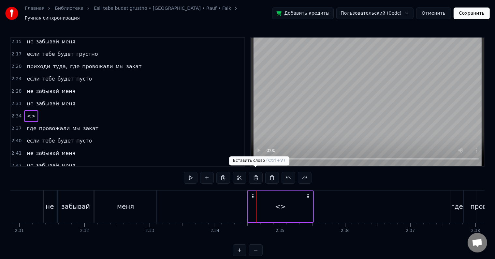
click at [254, 175] on button at bounding box center [256, 178] width 14 height 12
click at [68, 98] on div "не забывай меня" at bounding box center [51, 104] width 54 height 12
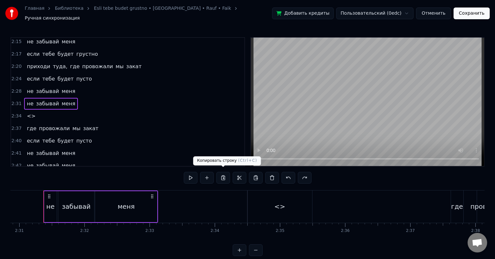
click at [225, 174] on button at bounding box center [223, 178] width 14 height 12
click at [33, 110] on div "<>" at bounding box center [31, 116] width 14 height 12
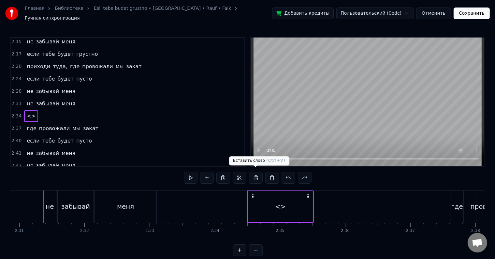
click at [255, 174] on button at bounding box center [256, 178] width 14 height 12
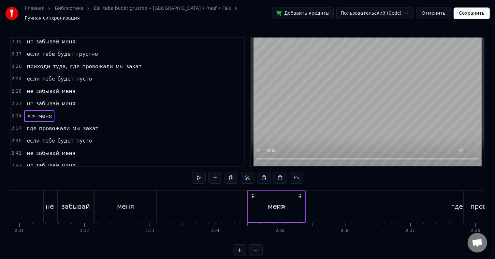
click at [48, 203] on div "не" at bounding box center [50, 206] width 8 height 10
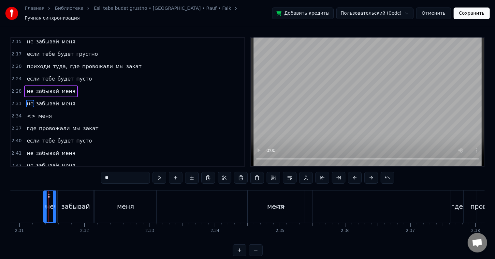
scroll to position [349, 0]
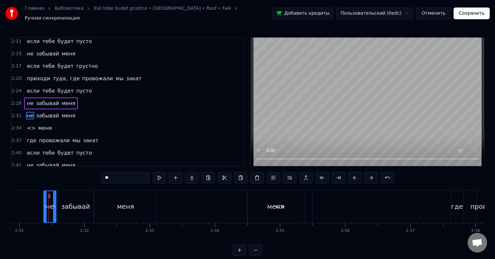
click at [300, 199] on div "меня" at bounding box center [276, 206] width 56 height 32
type input "****"
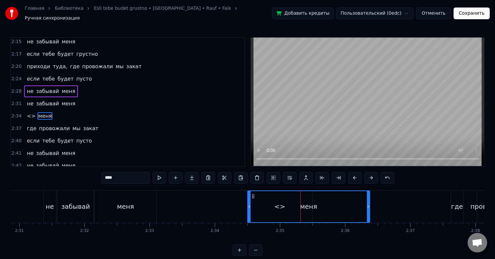
drag, startPoint x: 303, startPoint y: 202, endPoint x: 369, endPoint y: 202, distance: 65.8
click at [369, 204] on icon at bounding box center [368, 206] width 3 height 5
click at [305, 203] on div "меня" at bounding box center [308, 206] width 17 height 10
click at [281, 204] on div "меня" at bounding box center [309, 206] width 122 height 31
click at [279, 203] on div "меня" at bounding box center [309, 206] width 122 height 31
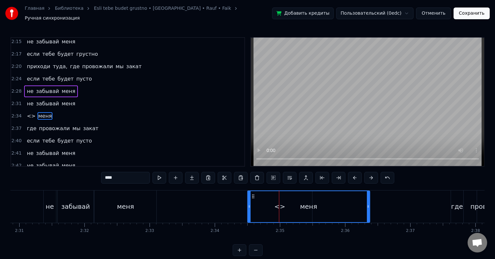
click at [279, 203] on div at bounding box center [279, 206] width 0 height 32
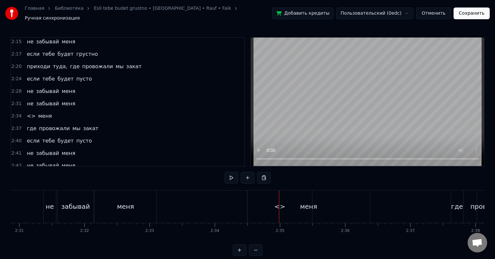
click at [279, 203] on div at bounding box center [279, 206] width 0 height 32
click at [271, 202] on div "меня" at bounding box center [309, 206] width 122 height 32
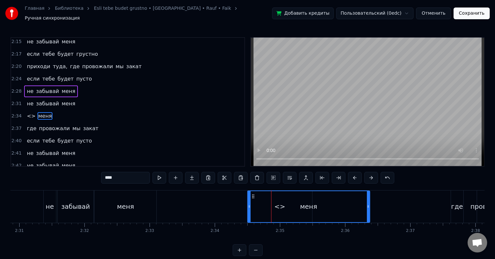
click at [288, 202] on div "меня" at bounding box center [309, 206] width 122 height 31
click at [136, 201] on div "меня" at bounding box center [126, 206] width 62 height 32
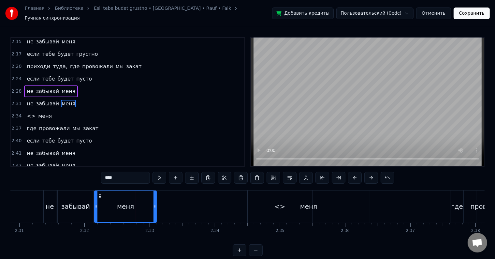
scroll to position [349, 0]
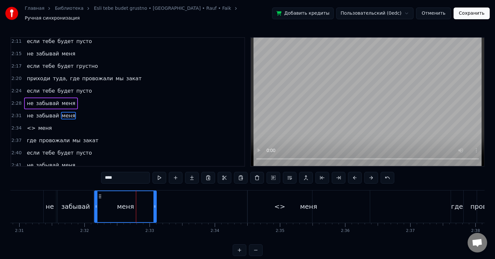
click at [268, 205] on div "меня" at bounding box center [309, 206] width 122 height 32
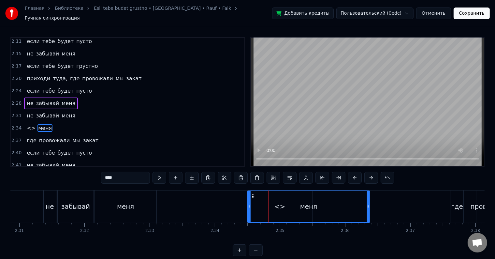
scroll to position [361, 0]
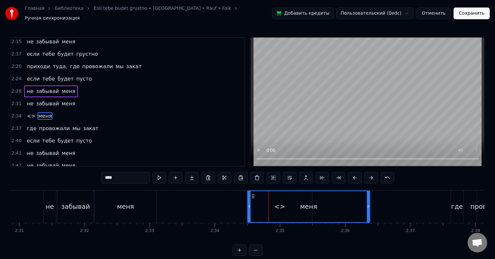
click at [47, 110] on div "<> меня" at bounding box center [39, 116] width 30 height 12
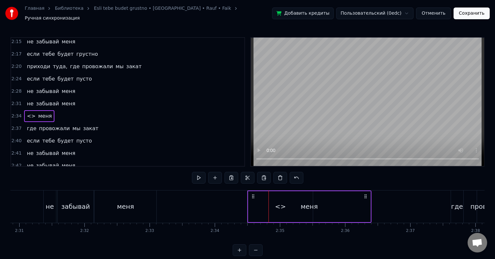
click at [30, 112] on span "<>" at bounding box center [31, 115] width 10 height 7
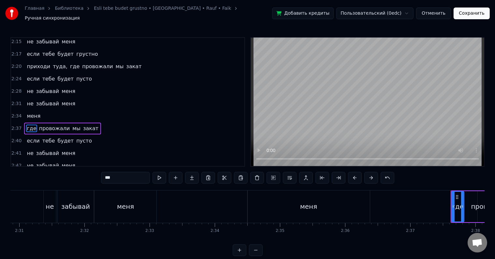
scroll to position [373, 0]
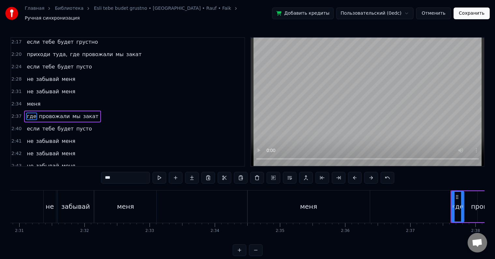
click at [26, 88] on span "не" at bounding box center [30, 91] width 8 height 7
type input "**"
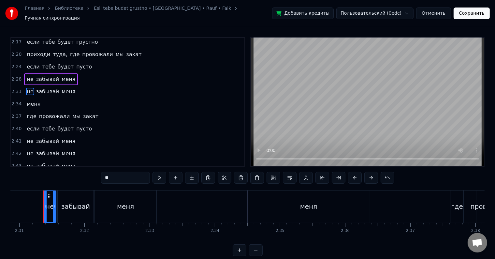
scroll to position [349, 0]
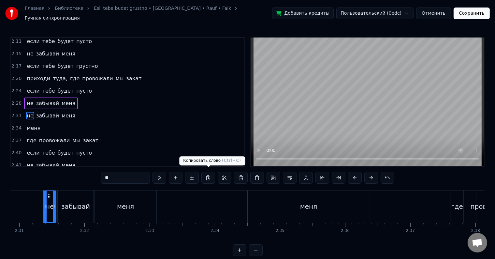
click at [211, 173] on button at bounding box center [208, 178] width 14 height 12
click at [68, 110] on div "не забывай меня" at bounding box center [51, 116] width 54 height 12
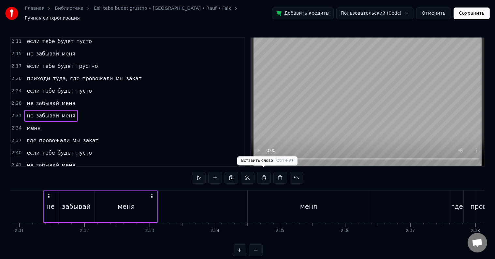
click at [263, 175] on button at bounding box center [264, 178] width 14 height 12
click at [38, 122] on div "меня" at bounding box center [33, 128] width 19 height 12
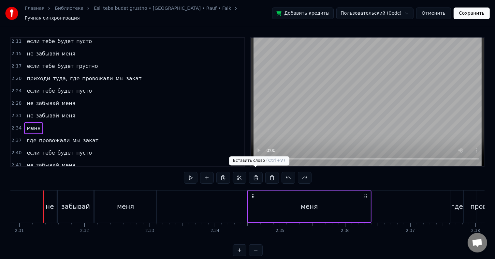
click at [256, 176] on button at bounding box center [256, 178] width 14 height 12
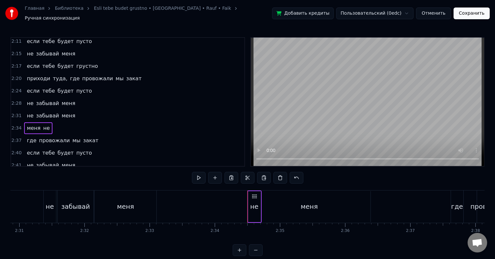
click at [271, 201] on div "меня" at bounding box center [309, 206] width 122 height 31
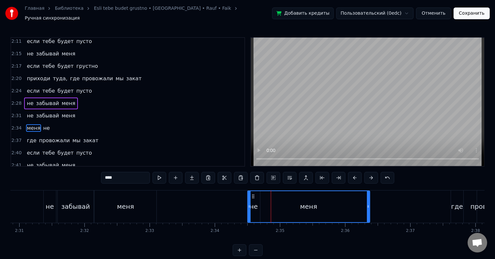
scroll to position [361, 0]
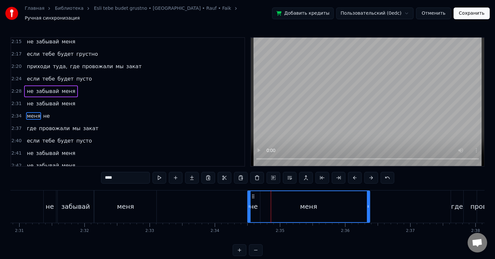
click at [329, 198] on div "меня" at bounding box center [309, 206] width 122 height 31
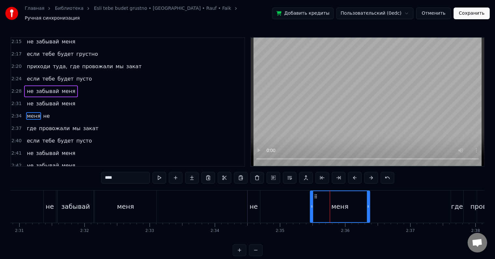
drag, startPoint x: 249, startPoint y: 201, endPoint x: 312, endPoint y: 197, distance: 62.7
click at [44, 100] on span "забывай" at bounding box center [48, 103] width 24 height 7
type input "*******"
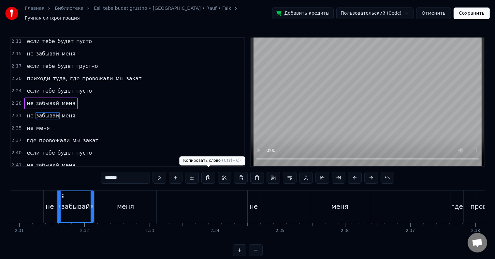
click at [208, 175] on button at bounding box center [208, 178] width 14 height 12
click at [46, 122] on div "не меня" at bounding box center [38, 128] width 28 height 12
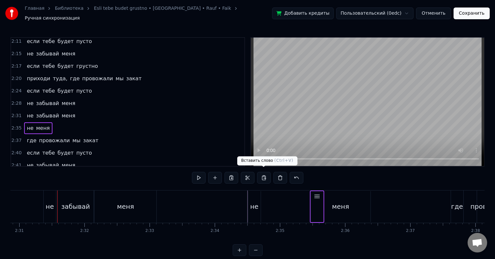
click at [261, 175] on button at bounding box center [264, 178] width 14 height 12
click at [42, 112] on span "забывай" at bounding box center [48, 115] width 24 height 7
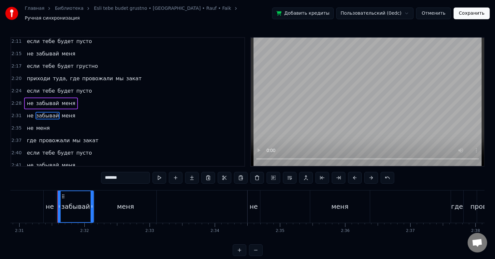
click at [52, 99] on span "забывай" at bounding box center [48, 102] width 24 height 7
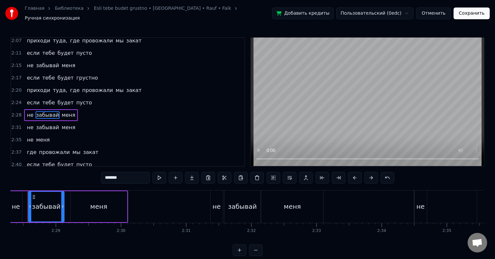
scroll to position [0, 9650]
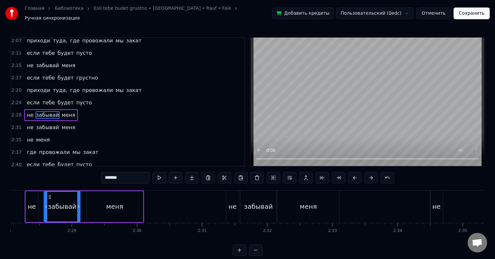
click at [61, 124] on span "меня" at bounding box center [68, 127] width 15 height 7
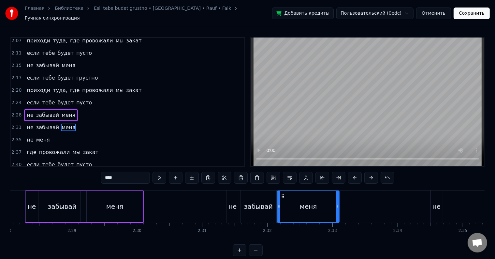
scroll to position [349, 0]
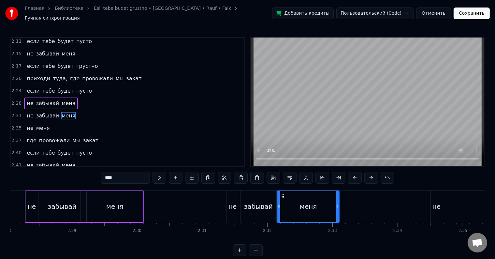
click at [47, 112] on span "забывай" at bounding box center [48, 115] width 24 height 7
type input "*******"
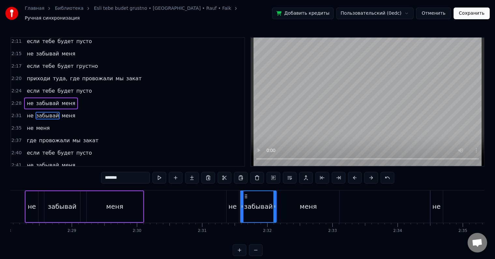
click at [210, 175] on button at bounding box center [208, 178] width 14 height 12
click at [46, 122] on div "не меня" at bounding box center [38, 128] width 28 height 12
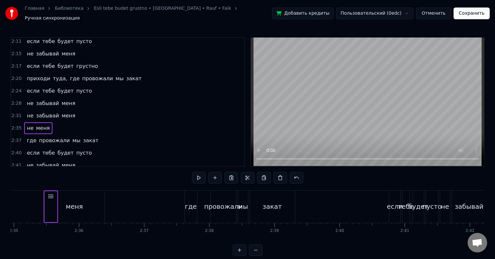
scroll to position [0, 10100]
click at [266, 176] on button at bounding box center [264, 178] width 14 height 12
click at [51, 204] on div "меня" at bounding box center [74, 206] width 60 height 31
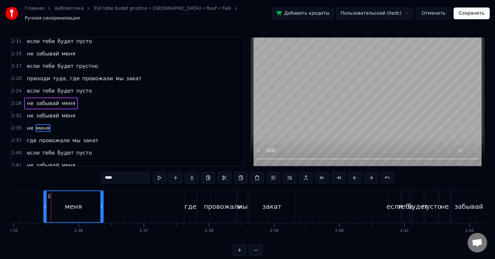
scroll to position [361, 0]
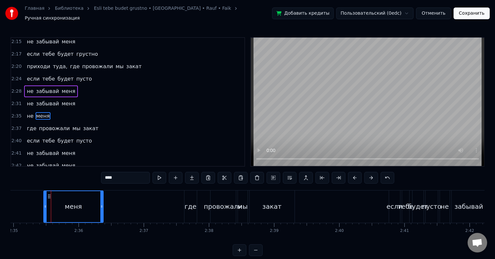
click at [49, 205] on div "меня" at bounding box center [73, 206] width 59 height 31
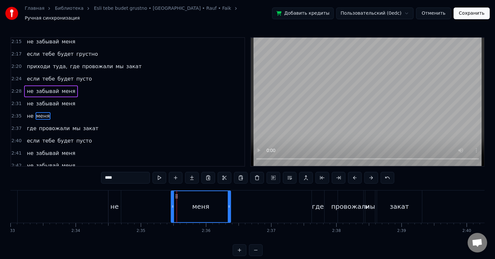
scroll to position [0, 9969]
click at [121, 196] on div "не" at bounding box center [117, 206] width 12 height 32
type input "**"
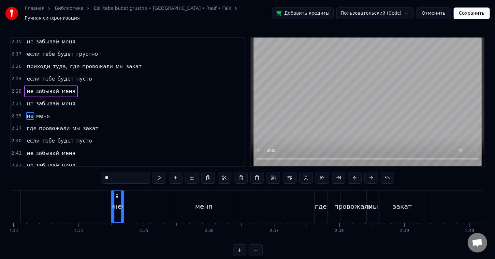
click at [46, 110] on div "не меня" at bounding box center [38, 116] width 28 height 12
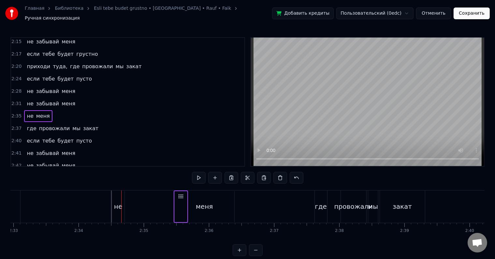
drag, startPoint x: 117, startPoint y: 203, endPoint x: 179, endPoint y: 203, distance: 61.3
click at [179, 203] on div "не меня" at bounding box center [181, 206] width 14 height 32
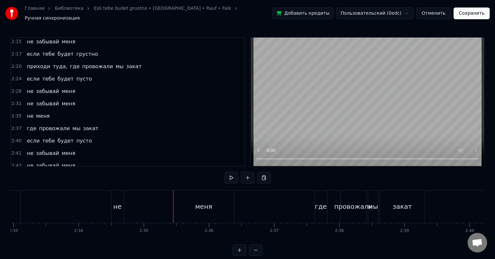
click at [177, 202] on div "меня" at bounding box center [204, 206] width 60 height 32
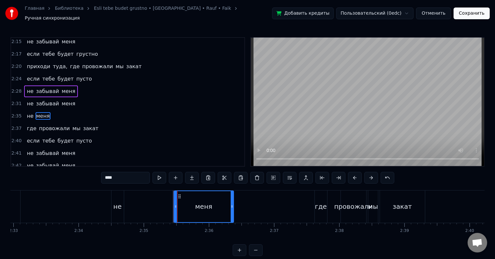
click at [46, 110] on div "не меня" at bounding box center [38, 116] width 28 height 12
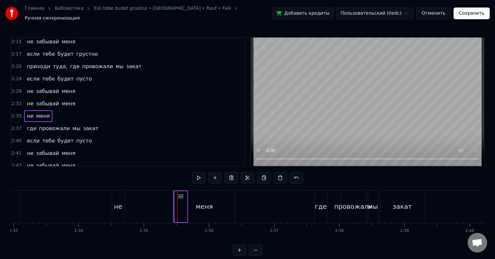
click at [180, 199] on div "меня" at bounding box center [205, 206] width 60 height 31
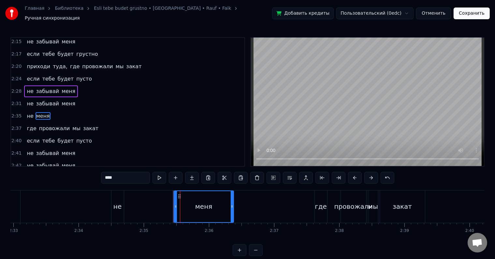
click at [180, 199] on div "меня" at bounding box center [203, 206] width 59 height 31
drag, startPoint x: 175, startPoint y: 200, endPoint x: 201, endPoint y: 201, distance: 25.4
click at [201, 204] on icon at bounding box center [201, 206] width 3 height 5
click at [46, 110] on div "не меня" at bounding box center [38, 116] width 28 height 12
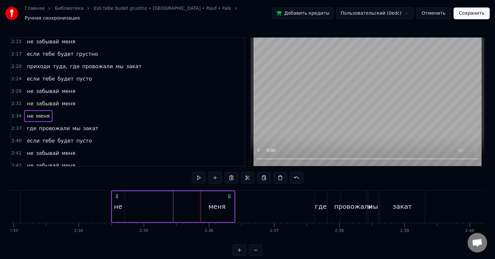
click at [47, 100] on span "забывай" at bounding box center [48, 103] width 24 height 7
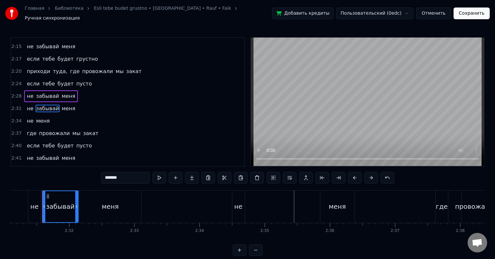
scroll to position [0, 9847]
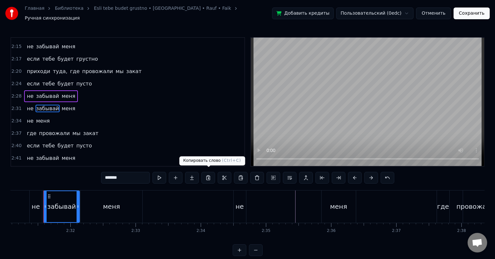
click at [210, 175] on button at bounding box center [208, 178] width 14 height 12
click at [45, 115] on div "не меня" at bounding box center [38, 121] width 28 height 12
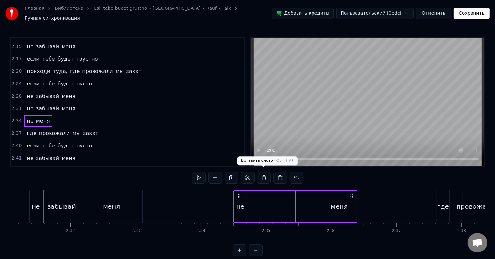
click at [262, 174] on button at bounding box center [264, 178] width 14 height 12
click at [250, 191] on div "не меня" at bounding box center [295, 206] width 124 height 32
click at [266, 175] on button at bounding box center [264, 178] width 14 height 12
click at [263, 175] on button at bounding box center [264, 178] width 14 height 12
click at [318, 197] on div "не меня" at bounding box center [295, 206] width 124 height 32
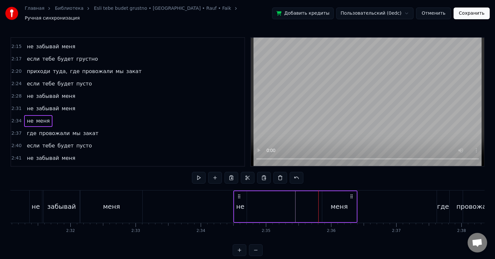
click at [326, 201] on div "меня" at bounding box center [339, 206] width 34 height 31
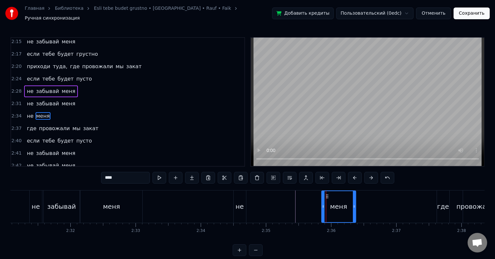
drag, startPoint x: 321, startPoint y: 205, endPoint x: 313, endPoint y: 204, distance: 7.8
click at [313, 204] on div "не меня" at bounding box center [295, 206] width 124 height 32
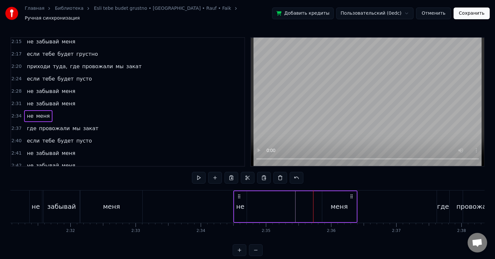
click at [329, 201] on div "меня" at bounding box center [339, 206] width 34 height 31
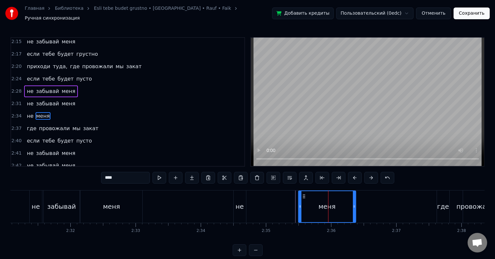
drag, startPoint x: 321, startPoint y: 205, endPoint x: 298, endPoint y: 205, distance: 23.1
click at [299, 205] on icon at bounding box center [300, 206] width 3 height 5
click at [41, 100] on span "забывай" at bounding box center [48, 103] width 24 height 7
type input "*******"
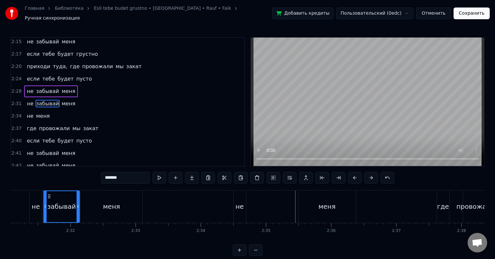
scroll to position [349, 0]
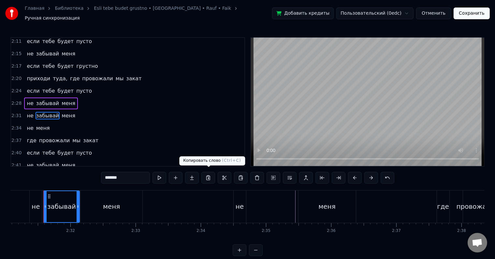
click at [209, 175] on button at bounding box center [208, 178] width 14 height 12
click at [253, 199] on div "не меня" at bounding box center [295, 206] width 124 height 32
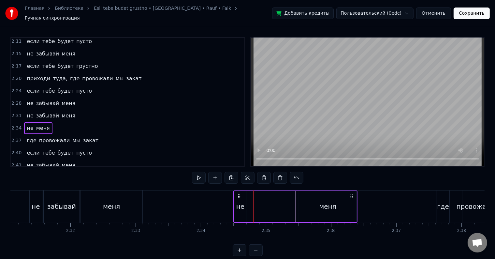
click at [247, 201] on div "не меня" at bounding box center [295, 206] width 124 height 32
click at [263, 172] on button at bounding box center [264, 178] width 14 height 12
click at [38, 124] on span "меня" at bounding box center [43, 127] width 15 height 7
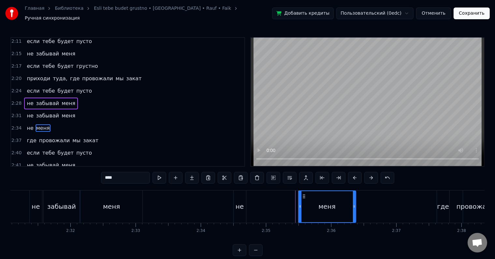
scroll to position [361, 0]
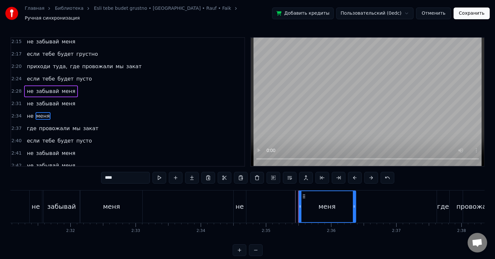
click at [31, 110] on div "не меня" at bounding box center [38, 116] width 28 height 12
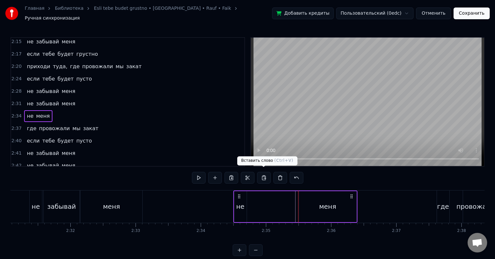
click at [264, 176] on button at bounding box center [264, 178] width 14 height 12
click at [43, 112] on span "меня" at bounding box center [43, 115] width 15 height 7
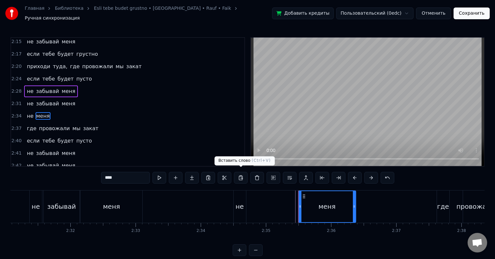
click at [241, 173] on button at bounding box center [241, 178] width 14 height 12
click at [259, 196] on div "не меня" at bounding box center [295, 206] width 124 height 32
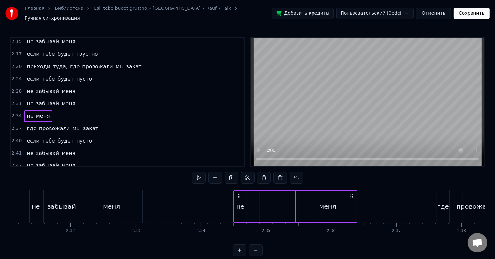
click at [248, 199] on div "не меня" at bounding box center [295, 206] width 124 height 32
drag, startPoint x: 43, startPoint y: 85, endPoint x: 262, endPoint y: 204, distance: 249.5
click at [262, 204] on div "0:25 мы встречались с тобою полгода 0:29 и бывала в душе непогода 0:32 но мы вс…" at bounding box center [247, 146] width 474 height 219
click at [59, 203] on div "забывай" at bounding box center [61, 206] width 29 height 10
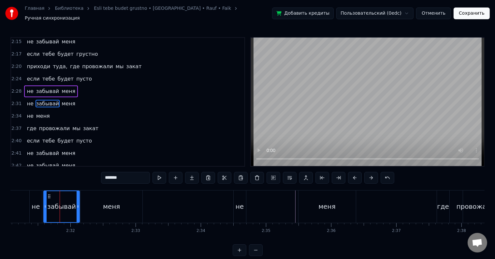
scroll to position [349, 0]
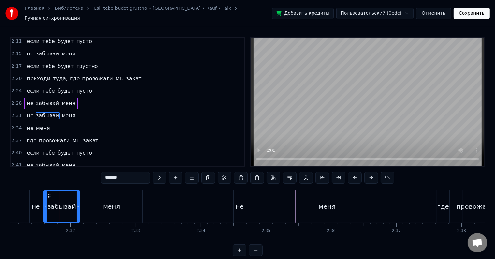
click at [207, 173] on button at bounding box center [208, 178] width 14 height 12
click at [252, 203] on div "не меня" at bounding box center [295, 206] width 124 height 32
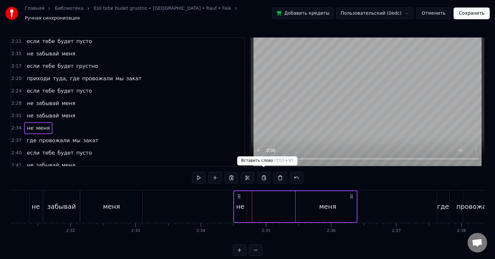
click at [261, 175] on button at bounding box center [264, 178] width 14 height 12
click at [61, 201] on div "забывай" at bounding box center [61, 206] width 29 height 10
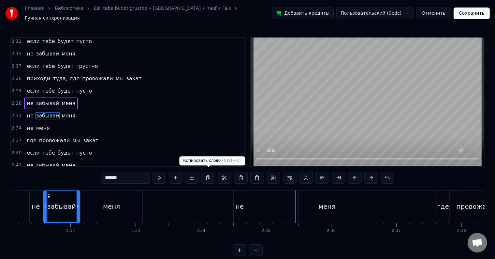
click at [207, 173] on button at bounding box center [208, 178] width 14 height 12
click at [258, 203] on div "не меня" at bounding box center [295, 206] width 124 height 32
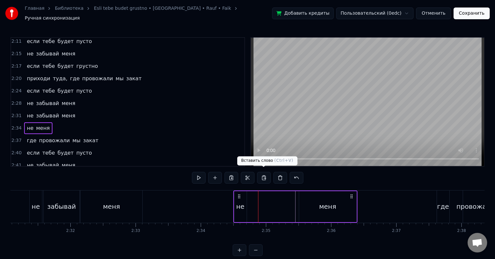
click at [262, 175] on button at bounding box center [264, 178] width 14 height 12
click at [250, 194] on div "не меня" at bounding box center [295, 206] width 124 height 32
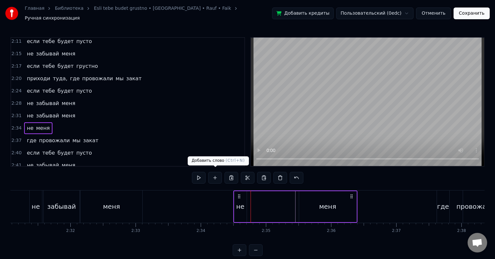
click at [216, 175] on button at bounding box center [215, 178] width 14 height 12
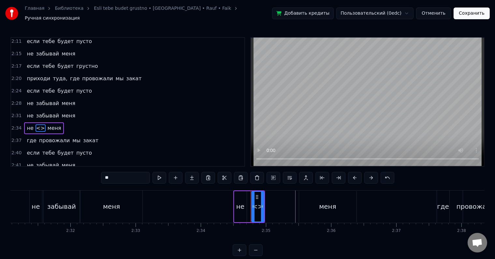
scroll to position [361, 0]
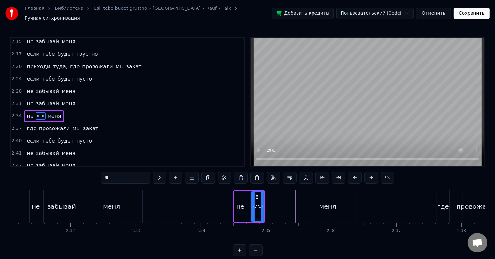
click at [37, 112] on span "<>" at bounding box center [41, 115] width 10 height 7
drag, startPoint x: 127, startPoint y: 177, endPoint x: 98, endPoint y: 179, distance: 29.1
click at [98, 179] on div "0:25 мы встречались с тобою полгода 0:29 и бывала в душе непогода 0:32 но мы вс…" at bounding box center [247, 146] width 474 height 219
type input "*******"
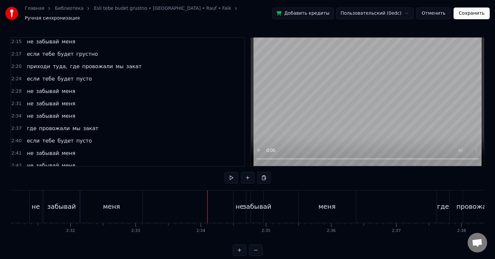
click at [258, 207] on div "забывай" at bounding box center [257, 206] width 29 height 10
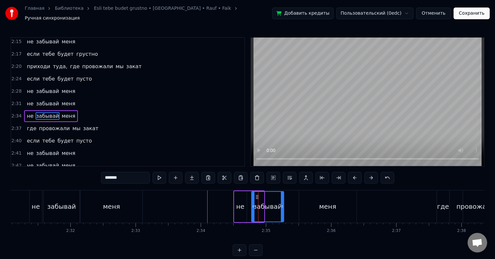
drag, startPoint x: 263, startPoint y: 206, endPoint x: 283, endPoint y: 208, distance: 19.9
click at [283, 208] on div at bounding box center [282, 207] width 3 height 30
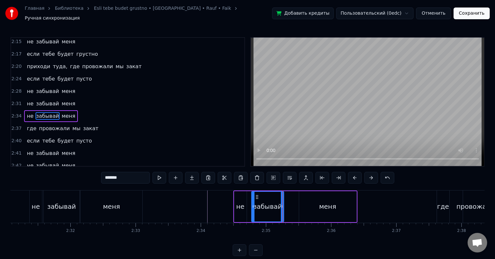
click at [303, 202] on div "меня" at bounding box center [327, 206] width 57 height 31
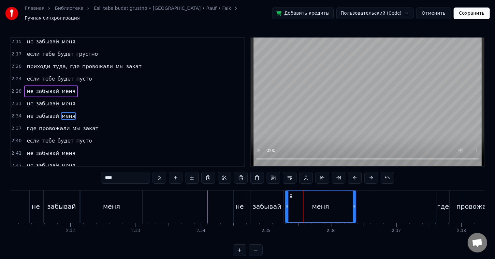
drag, startPoint x: 299, startPoint y: 204, endPoint x: 285, endPoint y: 207, distance: 13.3
click at [286, 207] on div at bounding box center [287, 206] width 3 height 31
click at [253, 199] on div "забывай" at bounding box center [267, 206] width 32 height 32
type input "*******"
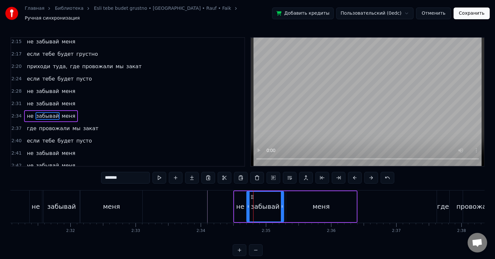
drag, startPoint x: 252, startPoint y: 200, endPoint x: 246, endPoint y: 203, distance: 6.3
click at [247, 204] on icon at bounding box center [248, 206] width 3 height 5
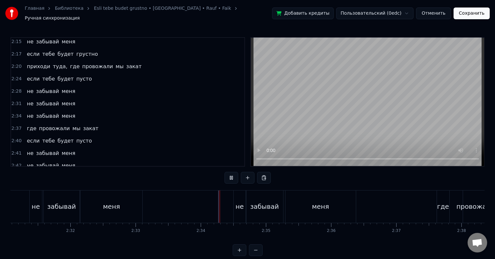
scroll to position [10, 0]
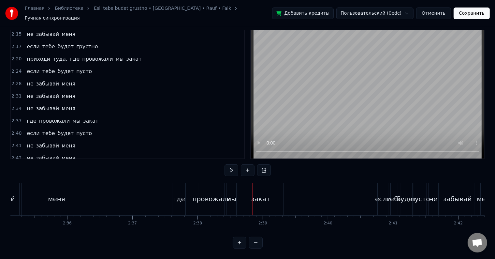
scroll to position [0, 10048]
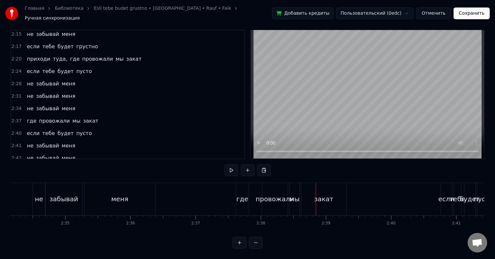
click at [242, 194] on div "где" at bounding box center [242, 199] width 12 height 10
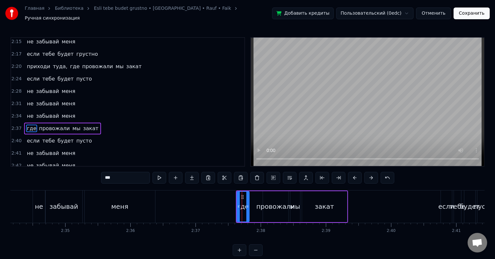
scroll to position [373, 0]
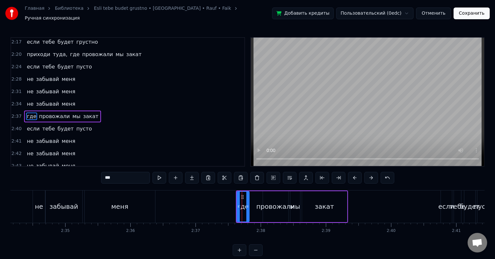
drag, startPoint x: 119, startPoint y: 175, endPoint x: 106, endPoint y: 176, distance: 13.4
click at [106, 176] on input "***" at bounding box center [125, 178] width 49 height 12
click at [281, 205] on div "провожали" at bounding box center [275, 206] width 38 height 10
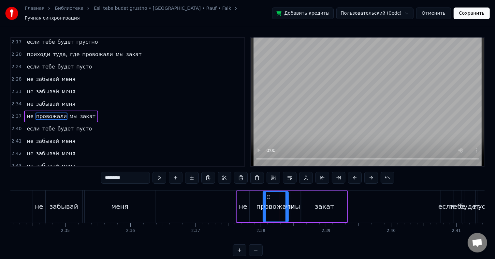
drag, startPoint x: 148, startPoint y: 177, endPoint x: 86, endPoint y: 177, distance: 62.2
click at [86, 177] on div "0:25 мы встречались с тобою полгода 0:29 и бывала в душе непогода 0:32 но мы вс…" at bounding box center [247, 146] width 474 height 219
click at [297, 202] on div "мы" at bounding box center [295, 206] width 10 height 10
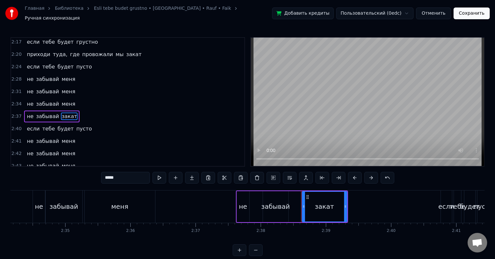
click at [324, 203] on div "закат" at bounding box center [324, 206] width 19 height 10
click at [121, 178] on input "*****" at bounding box center [125, 178] width 49 height 12
drag, startPoint x: 121, startPoint y: 178, endPoint x: 102, endPoint y: 178, distance: 19.6
click at [99, 178] on div "0:25 мы встречались с тобою полгода 0:29 и бывала в душе непогода 0:32 но мы вс…" at bounding box center [247, 146] width 474 height 219
type input "****"
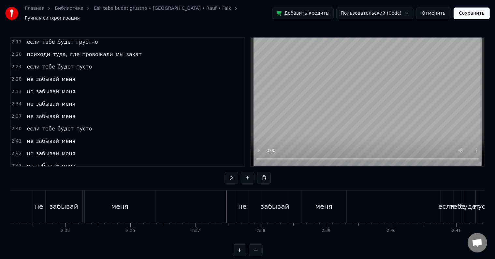
click at [276, 202] on div "забывай" at bounding box center [275, 206] width 29 height 10
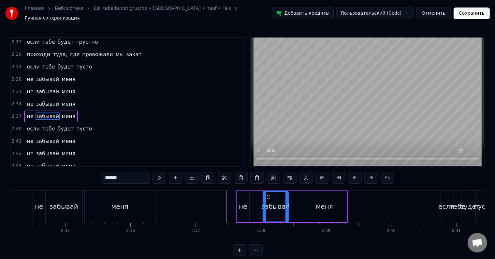
drag, startPoint x: 273, startPoint y: 202, endPoint x: 261, endPoint y: 203, distance: 12.4
click at [261, 203] on div "не забывай меня" at bounding box center [292, 206] width 112 height 32
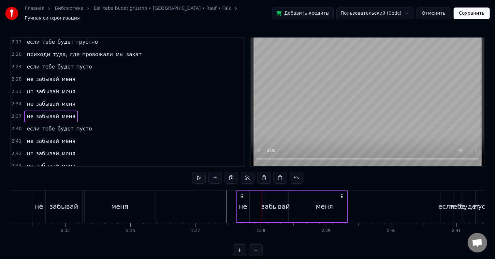
click at [269, 201] on div "забывай" at bounding box center [275, 206] width 29 height 10
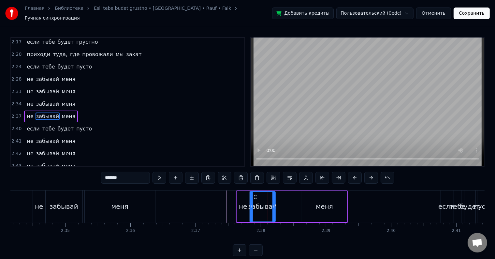
drag, startPoint x: 268, startPoint y: 193, endPoint x: 255, endPoint y: 194, distance: 13.1
click at [255, 194] on icon at bounding box center [255, 196] width 5 height 5
drag, startPoint x: 274, startPoint y: 202, endPoint x: 285, endPoint y: 202, distance: 11.4
click at [285, 204] on icon at bounding box center [285, 206] width 3 height 5
click at [315, 199] on div "меня" at bounding box center [324, 206] width 45 height 31
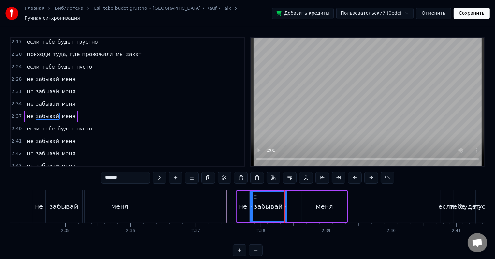
type input "****"
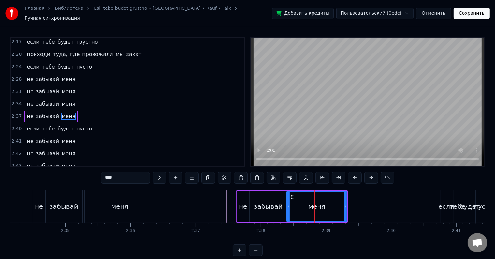
drag, startPoint x: 303, startPoint y: 203, endPoint x: 288, endPoint y: 204, distance: 15.4
click at [288, 204] on icon at bounding box center [288, 206] width 3 height 5
click at [348, 204] on icon at bounding box center [347, 206] width 3 height 5
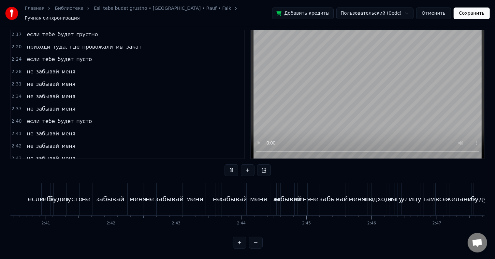
scroll to position [0, 10428]
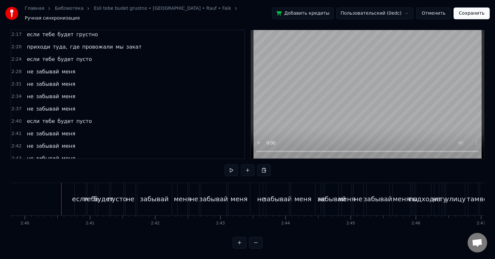
click at [79, 194] on div "если" at bounding box center [80, 199] width 16 height 10
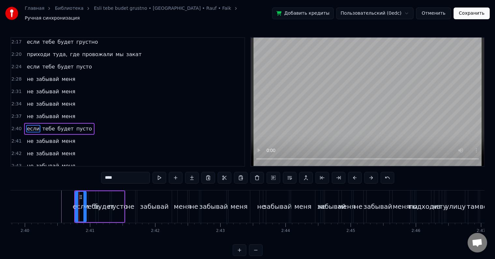
scroll to position [386, 0]
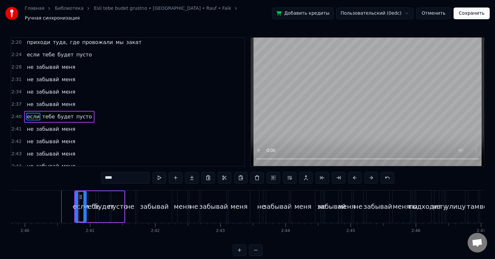
click at [81, 111] on div "если тебе будет пусто" at bounding box center [59, 117] width 70 height 12
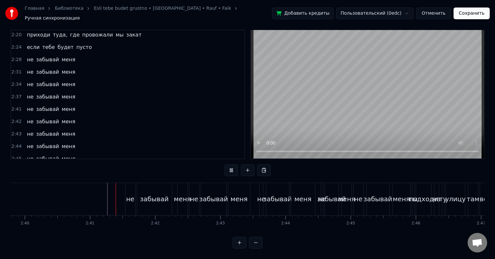
scroll to position [10, 0]
click at [128, 187] on div "не" at bounding box center [130, 199] width 10 height 32
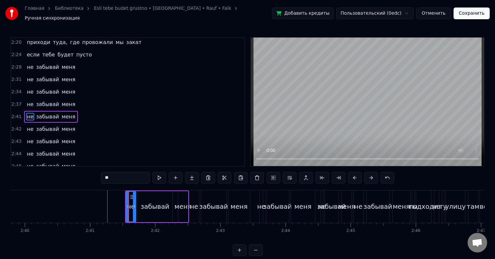
click at [67, 113] on span "меня" at bounding box center [68, 116] width 15 height 7
type input "****"
click at [68, 111] on div "не забывай меня" at bounding box center [51, 117] width 54 height 12
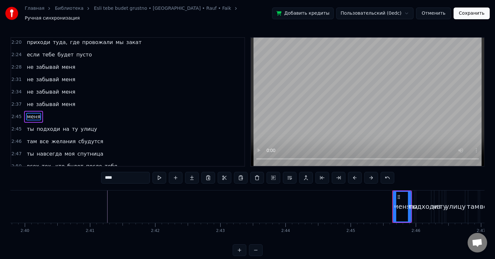
type input "**"
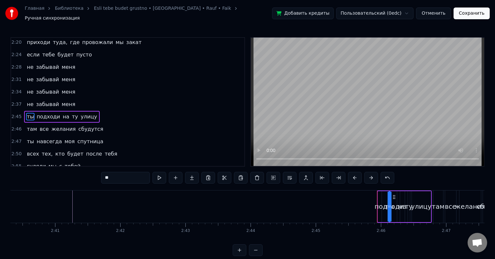
scroll to position [0, 10449]
drag, startPoint x: 418, startPoint y: 194, endPoint x: 378, endPoint y: 197, distance: 40.5
click at [378, 197] on div "ты" at bounding box center [379, 206] width 3 height 31
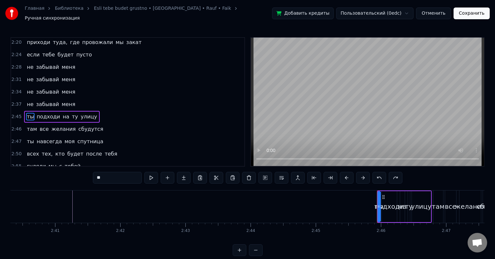
click at [410, 192] on div "ты подходи на [GEOGRAPHIC_DATA]" at bounding box center [404, 206] width 55 height 32
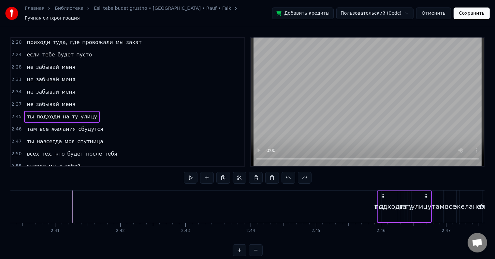
click at [417, 191] on div "улицу" at bounding box center [421, 206] width 19 height 31
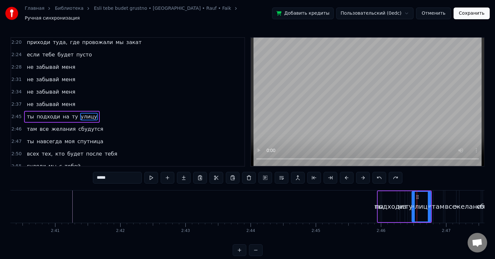
click at [58, 111] on div "ты подходи на [GEOGRAPHIC_DATA]" at bounding box center [62, 117] width 76 height 12
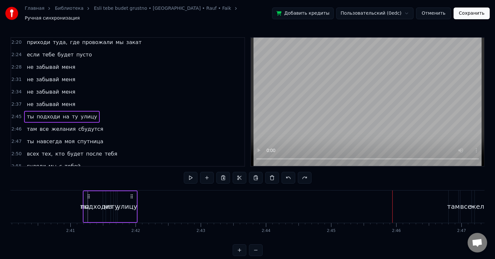
scroll to position [0, 10423]
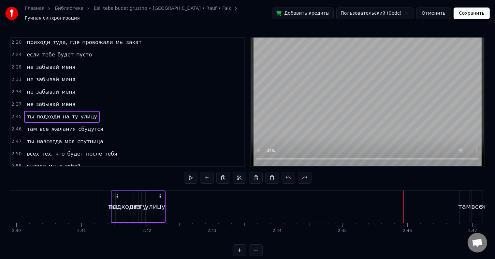
drag, startPoint x: 382, startPoint y: 192, endPoint x: 116, endPoint y: 195, distance: 266.3
click at [116, 195] on icon at bounding box center [116, 196] width 5 height 5
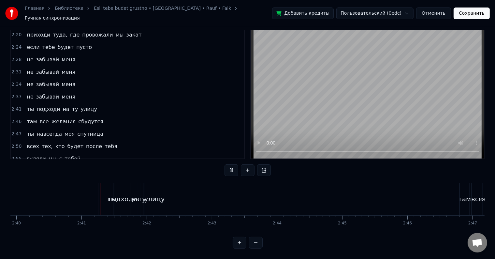
scroll to position [10, 0]
click at [160, 196] on div "улицу" at bounding box center [154, 199] width 21 height 10
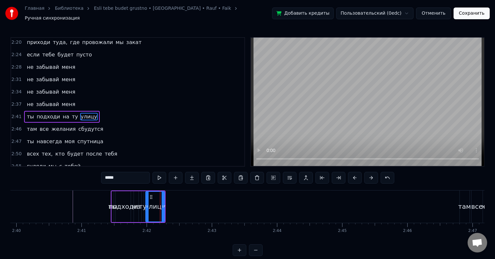
drag, startPoint x: 153, startPoint y: 202, endPoint x: 164, endPoint y: 201, distance: 11.1
click at [164, 201] on div "улицу" at bounding box center [155, 206] width 20 height 31
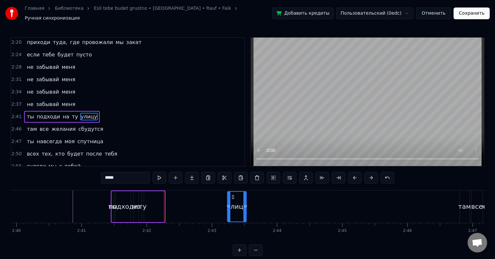
drag, startPoint x: 154, startPoint y: 192, endPoint x: 232, endPoint y: 196, distance: 77.6
click at [232, 196] on div "улицу" at bounding box center [237, 207] width 18 height 30
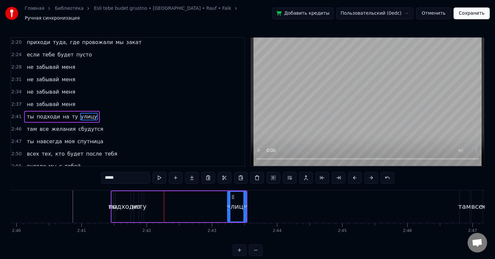
click at [205, 199] on div "ты подходи на [GEOGRAPHIC_DATA]" at bounding box center [179, 206] width 137 height 32
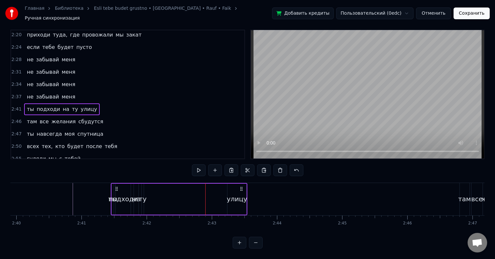
scroll to position [10, 0]
click at [215, 187] on div "ты подходи на [GEOGRAPHIC_DATA]" at bounding box center [179, 199] width 137 height 32
click at [141, 194] on div "ту" at bounding box center [143, 199] width 8 height 10
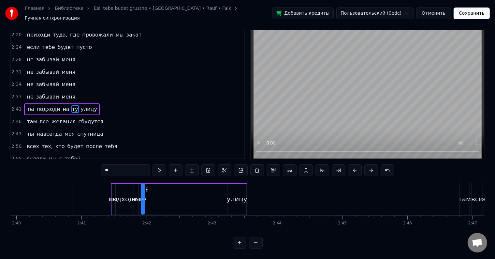
scroll to position [0, 0]
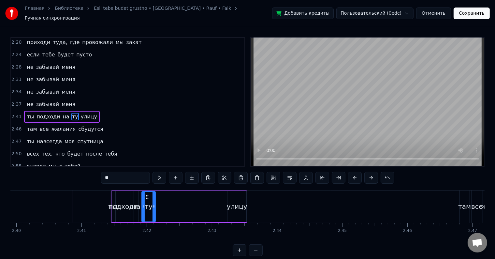
drag, startPoint x: 142, startPoint y: 199, endPoint x: 154, endPoint y: 200, distance: 11.8
click at [154, 200] on div at bounding box center [154, 207] width 3 height 30
drag, startPoint x: 146, startPoint y: 193, endPoint x: 218, endPoint y: 193, distance: 72.0
click at [218, 197] on circle at bounding box center [218, 197] width 0 height 0
click at [217, 204] on icon at bounding box center [217, 206] width 3 height 5
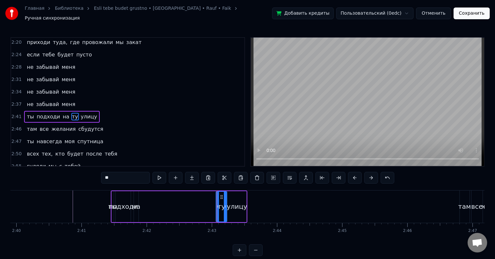
click at [226, 206] on div at bounding box center [225, 207] width 3 height 30
click at [136, 205] on div "на" at bounding box center [136, 206] width 8 height 10
type input "**"
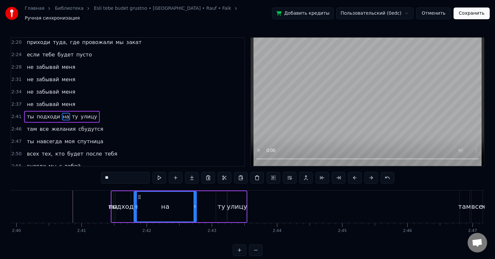
drag, startPoint x: 136, startPoint y: 209, endPoint x: 194, endPoint y: 206, distance: 58.1
click at [194, 206] on div at bounding box center [195, 207] width 3 height 30
drag, startPoint x: 195, startPoint y: 205, endPoint x: 215, endPoint y: 204, distance: 20.2
click at [215, 204] on icon at bounding box center [215, 206] width 3 height 5
drag, startPoint x: 215, startPoint y: 203, endPoint x: 197, endPoint y: 204, distance: 18.0
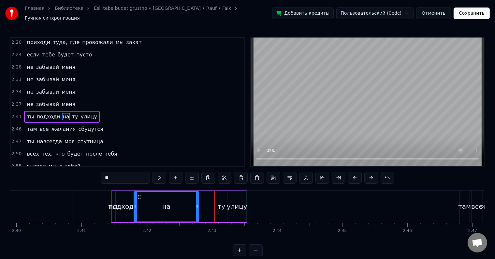
click at [197, 204] on icon at bounding box center [197, 206] width 3 height 5
drag, startPoint x: 198, startPoint y: 205, endPoint x: 207, endPoint y: 205, distance: 9.1
click at [207, 205] on div "на" at bounding box center [171, 206] width 75 height 31
click at [203, 204] on icon at bounding box center [204, 206] width 3 height 5
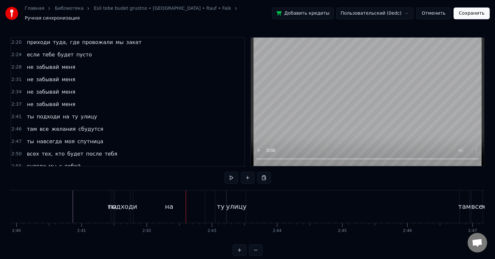
click at [205, 203] on div "на" at bounding box center [169, 206] width 72 height 32
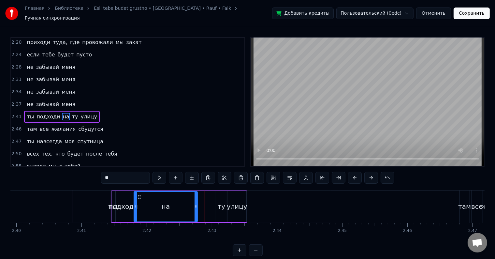
drag, startPoint x: 204, startPoint y: 204, endPoint x: 192, endPoint y: 204, distance: 12.7
click at [195, 204] on icon at bounding box center [196, 206] width 3 height 5
drag, startPoint x: 191, startPoint y: 204, endPoint x: 215, endPoint y: 205, distance: 24.5
click at [215, 205] on icon at bounding box center [214, 206] width 3 height 5
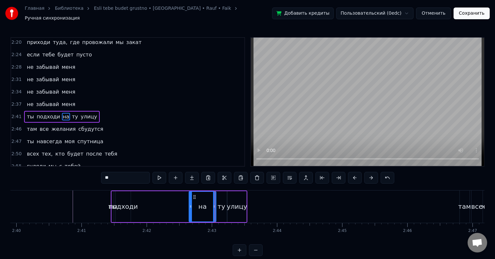
drag, startPoint x: 134, startPoint y: 203, endPoint x: 189, endPoint y: 203, distance: 55.1
click at [189, 204] on icon at bounding box center [190, 206] width 3 height 5
click at [128, 207] on div "подходи" at bounding box center [123, 206] width 29 height 10
type input "*******"
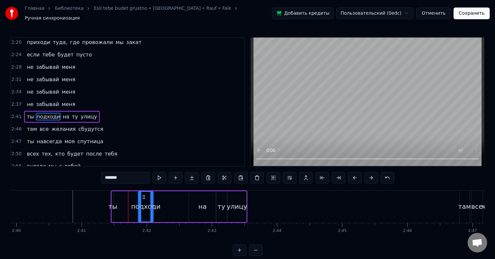
drag, startPoint x: 121, startPoint y: 193, endPoint x: 143, endPoint y: 194, distance: 22.5
click at [143, 194] on icon at bounding box center [143, 196] width 5 height 5
drag, startPoint x: 152, startPoint y: 204, endPoint x: 188, endPoint y: 205, distance: 36.2
click at [188, 205] on icon at bounding box center [188, 206] width 3 height 5
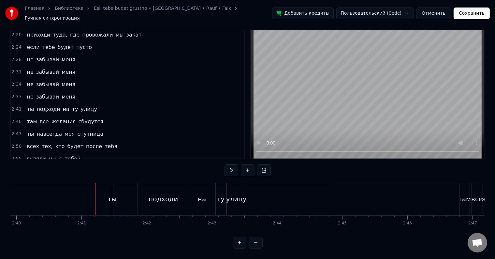
scroll to position [10, 0]
click at [111, 195] on div "ты" at bounding box center [112, 199] width 9 height 10
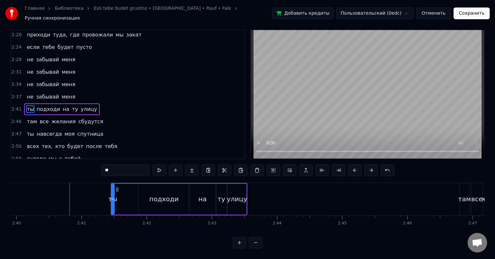
scroll to position [0, 0]
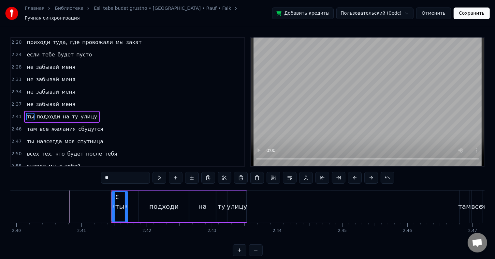
drag, startPoint x: 112, startPoint y: 203, endPoint x: 126, endPoint y: 205, distance: 14.1
click at [126, 205] on icon at bounding box center [126, 206] width 3 height 5
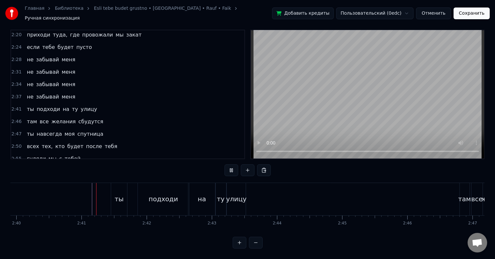
scroll to position [10, 0]
click at [239, 194] on div "улицу" at bounding box center [236, 199] width 21 height 10
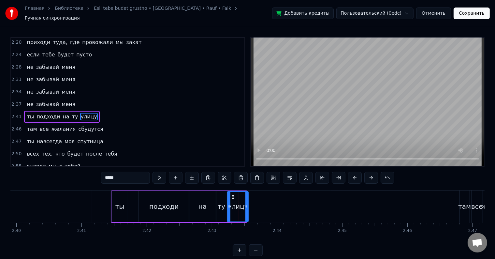
click at [247, 206] on circle at bounding box center [247, 206] width 0 height 0
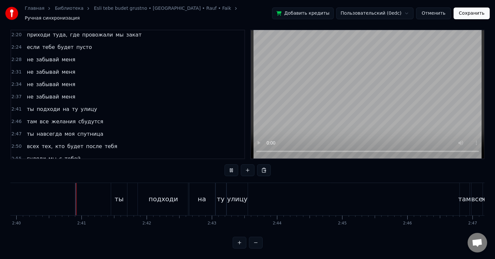
scroll to position [10, 0]
click at [253, 243] on button at bounding box center [256, 243] width 14 height 12
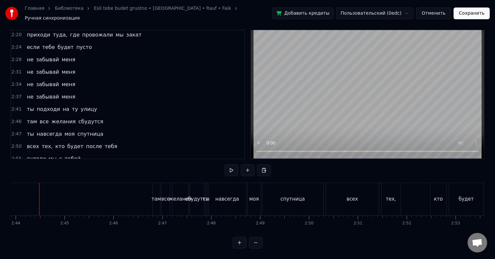
scroll to position [0, 8008]
click at [161, 197] on div "там" at bounding box center [159, 198] width 9 height 7
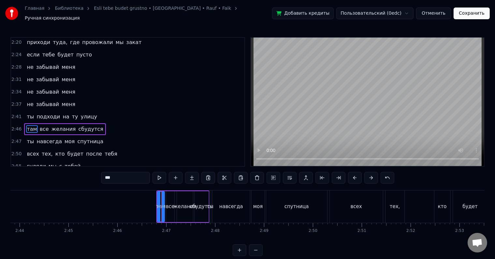
scroll to position [398, 0]
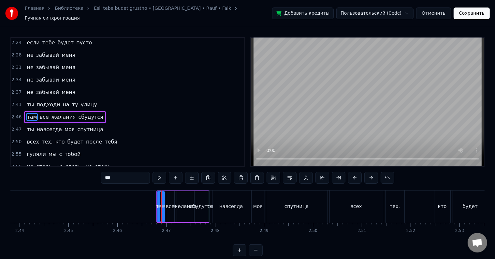
click at [83, 111] on div "там все желания сбудутся" at bounding box center [64, 117] width 81 height 12
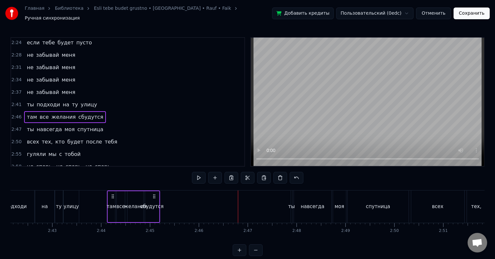
scroll to position [0, 7925]
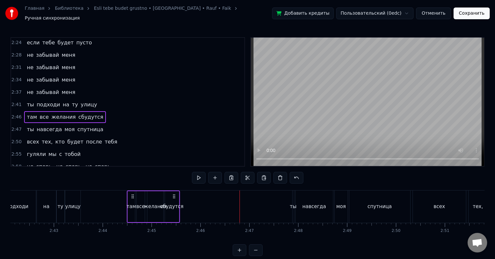
drag, startPoint x: 163, startPoint y: 193, endPoint x: 133, endPoint y: 198, distance: 30.1
click at [133, 198] on div "там все желания сбудутся" at bounding box center [153, 206] width 53 height 32
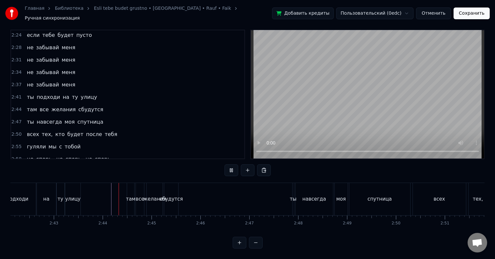
scroll to position [10, 0]
click at [127, 184] on div "там" at bounding box center [131, 199] width 8 height 32
click at [169, 185] on div "сбудутся" at bounding box center [171, 199] width 14 height 32
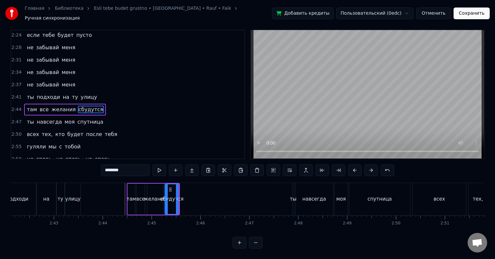
click at [180, 173] on div "0:25 мы встречались с тобою полгода 0:29 и бывала в душе непогода 0:32 но мы вс…" at bounding box center [247, 139] width 474 height 219
click at [183, 176] on div "0:25 мы встречались с тобою полгода 0:29 и бывала в душе непогода 0:32 но мы вс…" at bounding box center [247, 139] width 474 height 219
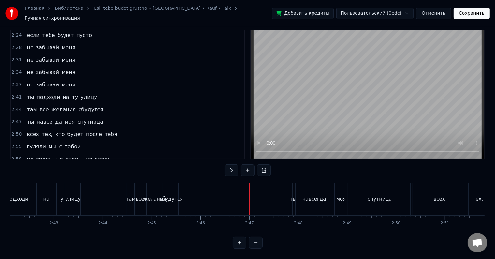
click at [175, 188] on div "сбудутся" at bounding box center [171, 199] width 14 height 32
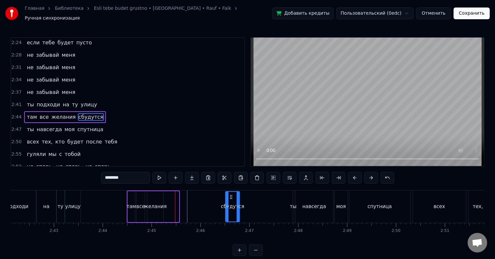
drag, startPoint x: 170, startPoint y: 193, endPoint x: 231, endPoint y: 197, distance: 60.8
click at [231, 197] on div "сбудутся" at bounding box center [232, 207] width 13 height 30
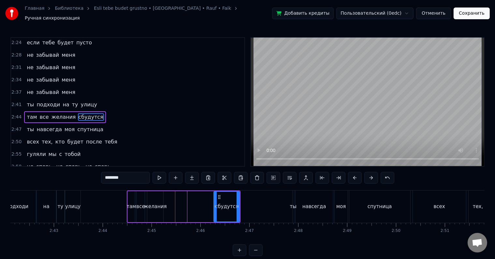
drag, startPoint x: 226, startPoint y: 205, endPoint x: 214, endPoint y: 206, distance: 11.8
click at [214, 206] on div at bounding box center [215, 207] width 3 height 30
click at [158, 203] on div "желания" at bounding box center [155, 206] width 23 height 7
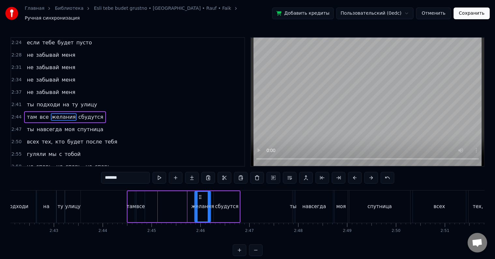
drag, startPoint x: 152, startPoint y: 194, endPoint x: 198, endPoint y: 197, distance: 46.4
click at [198, 197] on div "желания" at bounding box center [202, 207] width 15 height 30
click at [228, 196] on div "сбудутся" at bounding box center [227, 206] width 26 height 31
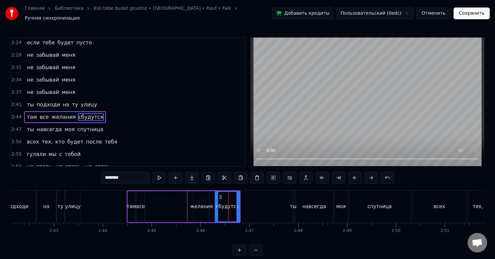
click at [216, 204] on icon at bounding box center [216, 206] width 3 height 5
click at [203, 197] on div "желания" at bounding box center [202, 206] width 16 height 31
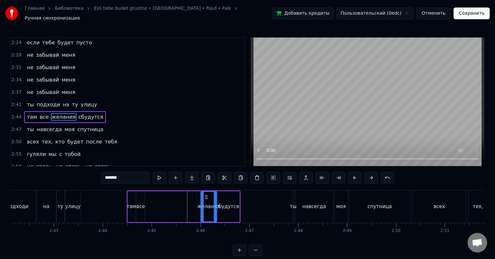
drag, startPoint x: 198, startPoint y: 194, endPoint x: 206, endPoint y: 194, distance: 7.5
click at [206, 194] on icon at bounding box center [206, 196] width 5 height 5
click at [200, 204] on icon at bounding box center [200, 206] width 3 height 5
click at [142, 196] on div "все" at bounding box center [141, 206] width 8 height 31
type input "***"
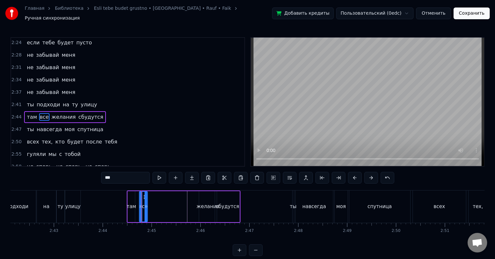
drag, startPoint x: 140, startPoint y: 193, endPoint x: 143, endPoint y: 198, distance: 6.3
click at [143, 198] on div "все" at bounding box center [143, 207] width 7 height 30
drag, startPoint x: 146, startPoint y: 203, endPoint x: 154, endPoint y: 203, distance: 8.1
click at [154, 204] on icon at bounding box center [154, 206] width 3 height 5
click at [194, 202] on div "там все желания сбудутся" at bounding box center [184, 206] width 114 height 32
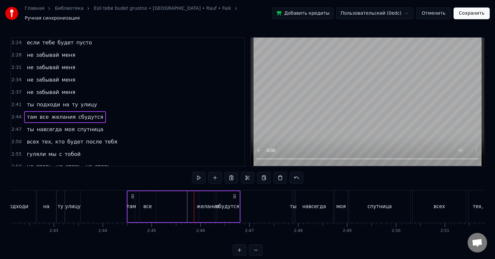
click at [208, 203] on div "желания" at bounding box center [208, 206] width 23 height 7
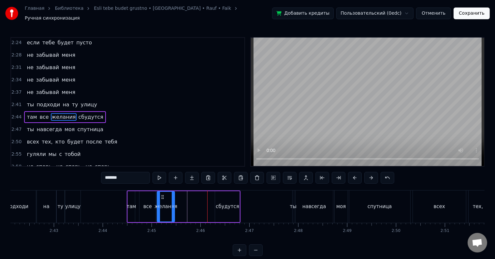
drag, startPoint x: 204, startPoint y: 193, endPoint x: 162, endPoint y: 196, distance: 42.1
click at [162, 196] on div "желания" at bounding box center [165, 207] width 17 height 30
drag, startPoint x: 172, startPoint y: 202, endPoint x: 211, endPoint y: 204, distance: 38.8
click at [211, 204] on icon at bounding box center [212, 206] width 3 height 5
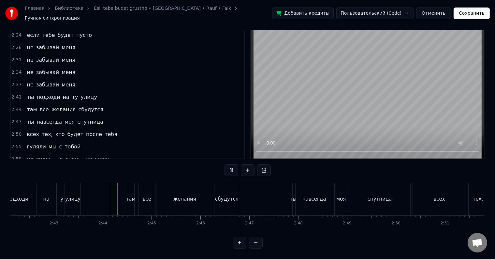
scroll to position [10, 0]
click at [132, 195] on div "там" at bounding box center [130, 198] width 9 height 7
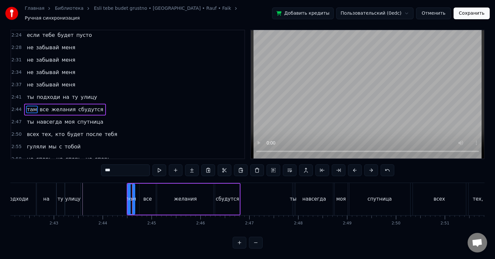
scroll to position [0, 0]
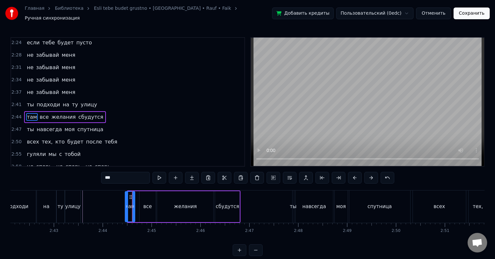
click at [125, 204] on icon at bounding box center [126, 206] width 3 height 5
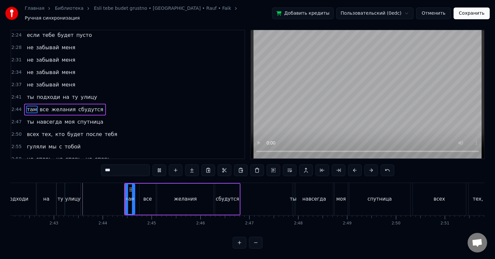
scroll to position [10, 0]
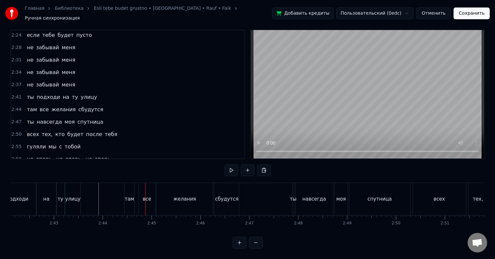
click at [128, 195] on div "там" at bounding box center [128, 198] width 9 height 7
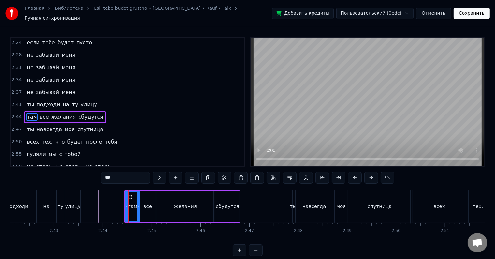
drag, startPoint x: 134, startPoint y: 205, endPoint x: 139, endPoint y: 205, distance: 4.9
click at [139, 205] on icon at bounding box center [138, 206] width 3 height 5
click at [128, 205] on icon at bounding box center [129, 206] width 3 height 5
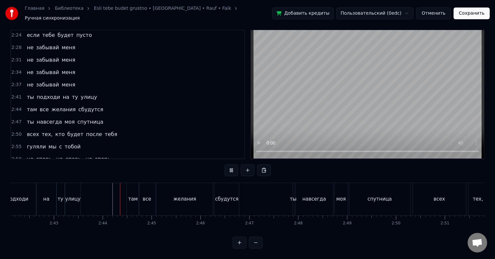
scroll to position [10, 0]
click at [207, 194] on div "желания" at bounding box center [184, 199] width 56 height 32
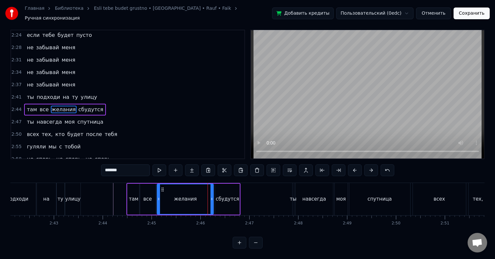
scroll to position [0, 0]
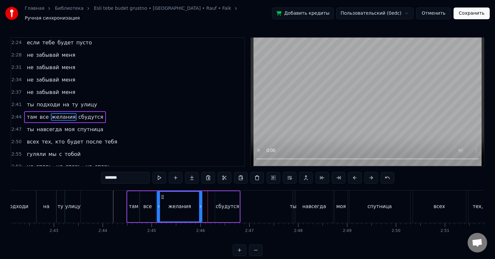
drag, startPoint x: 211, startPoint y: 202, endPoint x: 200, endPoint y: 203, distance: 11.4
click at [200, 204] on icon at bounding box center [200, 206] width 3 height 5
click at [221, 204] on div "сбудутся" at bounding box center [227, 206] width 23 height 7
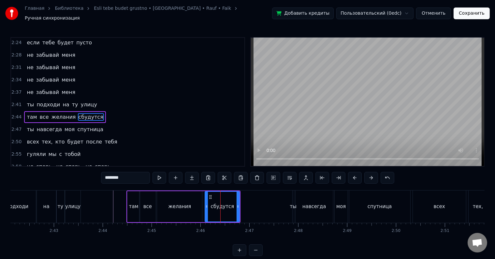
drag, startPoint x: 215, startPoint y: 205, endPoint x: 205, endPoint y: 204, distance: 10.1
click at [205, 204] on icon at bounding box center [206, 206] width 3 height 5
click at [196, 203] on div "желания" at bounding box center [179, 206] width 45 height 31
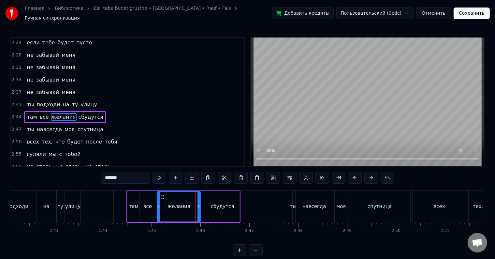
click at [197, 206] on div at bounding box center [198, 207] width 3 height 30
click at [209, 206] on div "сбудутся" at bounding box center [222, 206] width 35 height 31
type input "********"
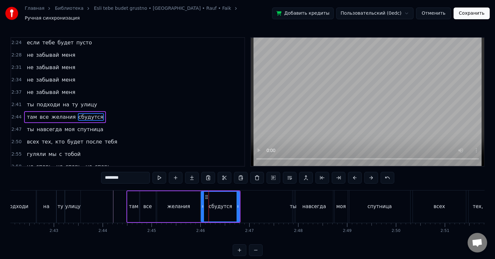
drag, startPoint x: 206, startPoint y: 207, endPoint x: 202, endPoint y: 207, distance: 3.9
click at [202, 207] on div at bounding box center [202, 207] width 3 height 30
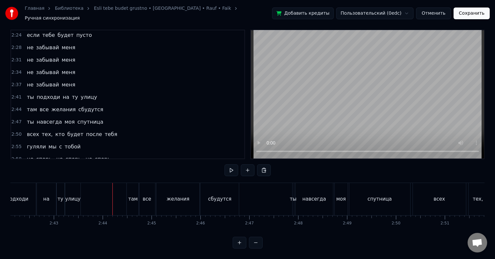
scroll to position [10, 0]
click at [376, 195] on div "спутница" at bounding box center [380, 198] width 24 height 7
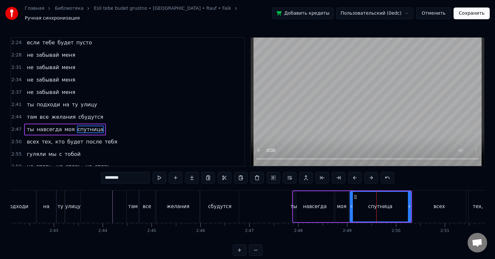
scroll to position [409, 0]
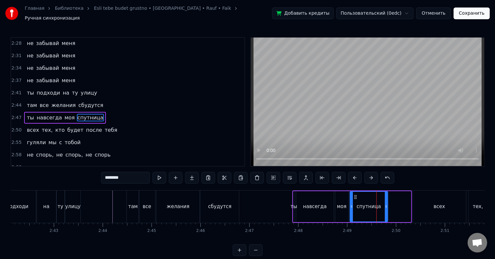
drag, startPoint x: 409, startPoint y: 203, endPoint x: 386, endPoint y: 202, distance: 23.1
click at [386, 204] on icon at bounding box center [386, 206] width 3 height 5
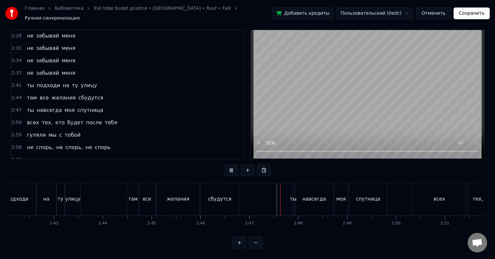
scroll to position [10, 0]
click at [122, 194] on div "всех" at bounding box center [147, 199] width 53 height 32
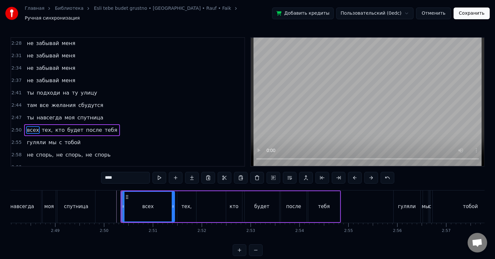
scroll to position [411, 0]
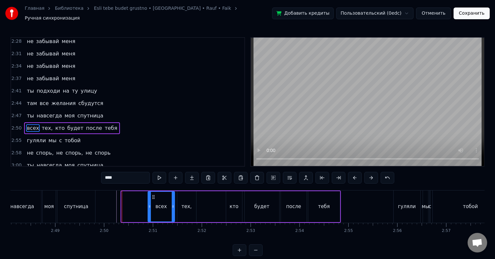
drag, startPoint x: 123, startPoint y: 200, endPoint x: 149, endPoint y: 203, distance: 26.5
click at [149, 204] on icon at bounding box center [149, 206] width 3 height 5
click at [171, 204] on icon at bounding box center [172, 206] width 3 height 5
click at [181, 206] on div "тех," at bounding box center [186, 206] width 19 height 31
type input "****"
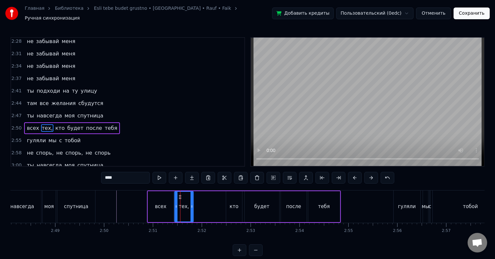
click at [180, 194] on icon at bounding box center [180, 196] width 5 height 5
drag, startPoint x: 191, startPoint y: 202, endPoint x: 196, endPoint y: 202, distance: 4.6
click at [196, 204] on icon at bounding box center [197, 206] width 3 height 5
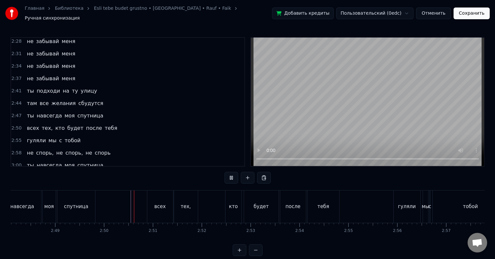
scroll to position [10, 0]
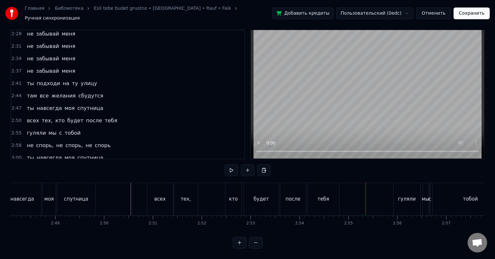
click at [335, 195] on div "тебя" at bounding box center [324, 199] width 32 height 32
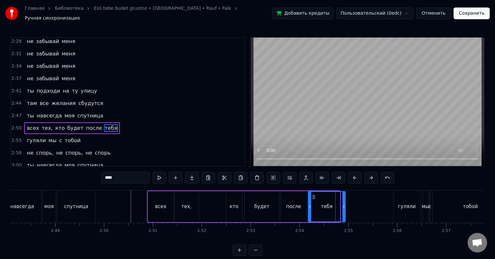
drag, startPoint x: 338, startPoint y: 199, endPoint x: 343, endPoint y: 198, distance: 5.5
click at [343, 198] on div at bounding box center [344, 207] width 3 height 30
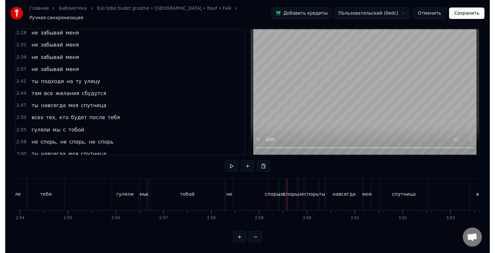
scroll to position [0, 8498]
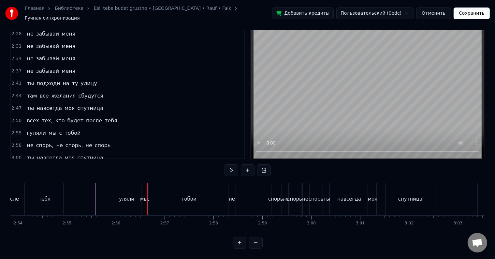
click at [480, 8] on button "Сохранить" at bounding box center [472, 13] width 36 height 12
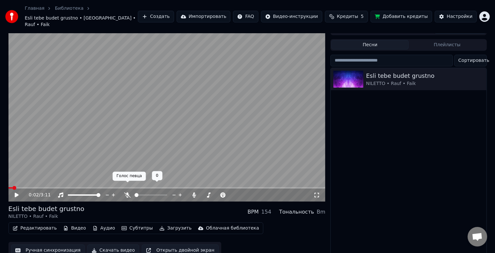
scroll to position [12, 0]
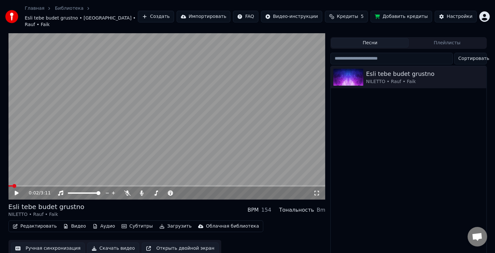
click at [59, 243] on button "Ручная синхронизация" at bounding box center [48, 249] width 74 height 12
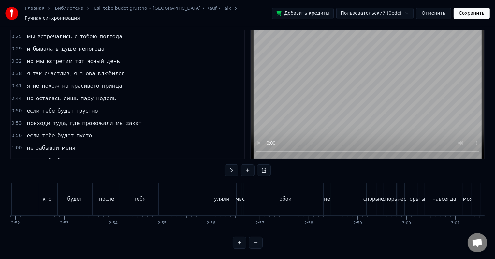
scroll to position [0, 8424]
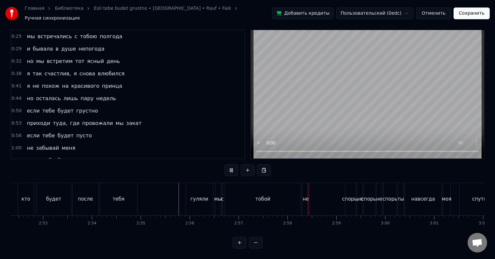
click at [192, 186] on div "гуляли" at bounding box center [199, 199] width 27 height 32
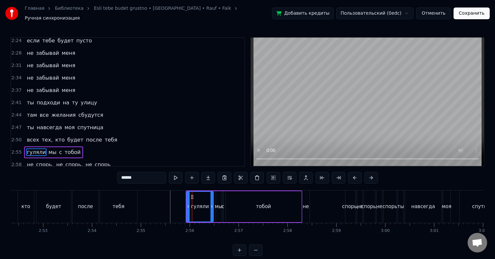
scroll to position [411, 0]
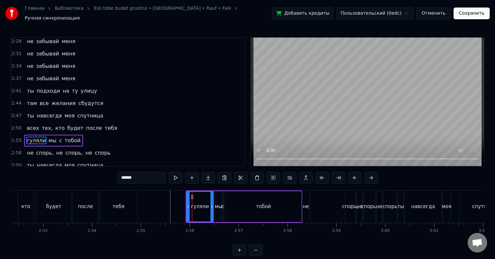
click at [72, 135] on div "гуляли мы с тобой" at bounding box center [53, 141] width 59 height 12
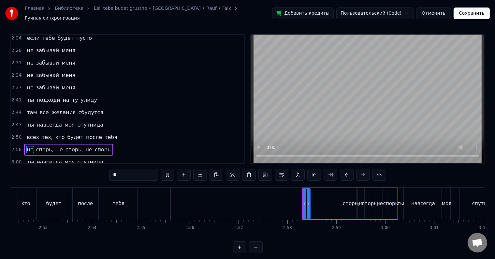
scroll to position [10, 0]
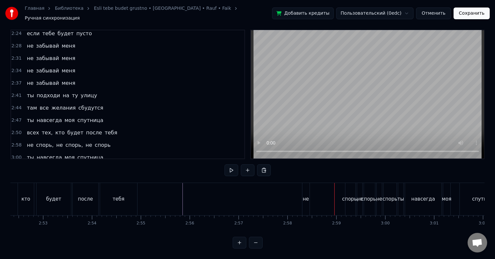
click at [64, 90] on div "ты подходи на [GEOGRAPHIC_DATA]" at bounding box center [62, 96] width 76 height 12
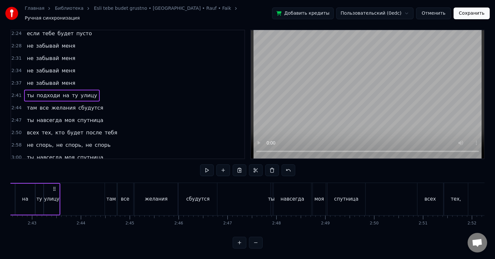
scroll to position [0, 7859]
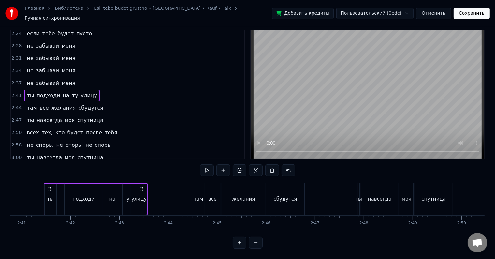
click at [67, 102] on div "там все желания сбудутся" at bounding box center [64, 108] width 81 height 12
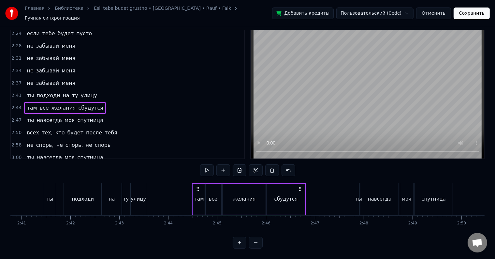
click at [48, 116] on span "навсегда" at bounding box center [49, 119] width 27 height 7
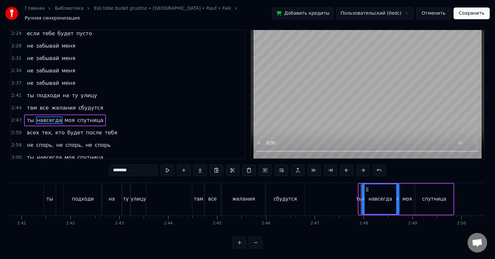
scroll to position [0, 0]
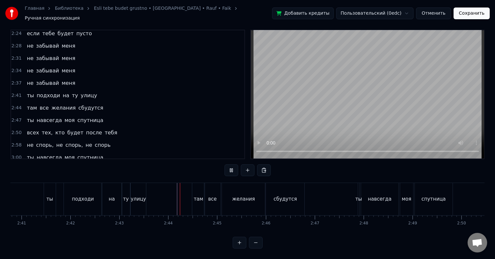
scroll to position [10, 0]
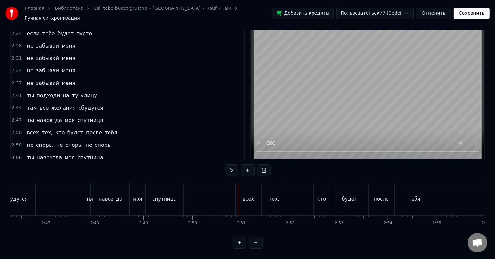
scroll to position [0, 8128]
click at [90, 195] on div "ты" at bounding box center [90, 198] width 7 height 7
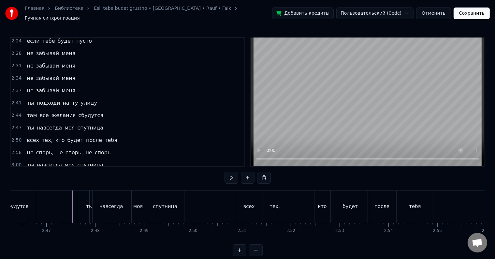
click at [91, 203] on div "ты" at bounding box center [89, 206] width 7 height 7
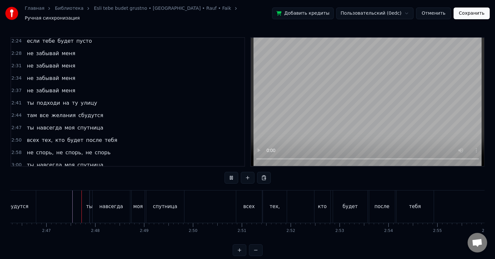
scroll to position [10, 0]
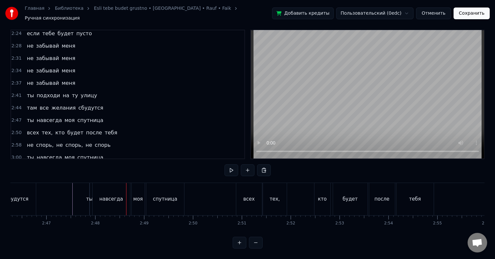
click at [63, 114] on div "ты навсегда моя спутница" at bounding box center [65, 120] width 82 height 12
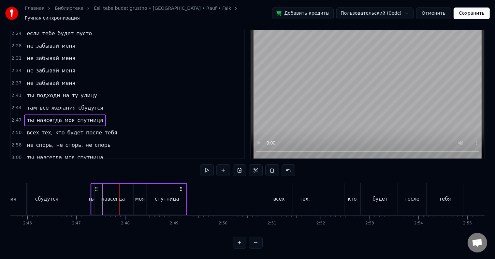
scroll to position [0, 8096]
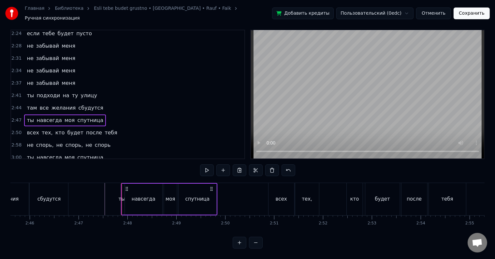
drag, startPoint x: 95, startPoint y: 182, endPoint x: 126, endPoint y: 187, distance: 32.1
click at [126, 187] on div "ты навсегда моя спутница" at bounding box center [169, 199] width 96 height 32
click at [123, 195] on div "ты" at bounding box center [122, 198] width 7 height 7
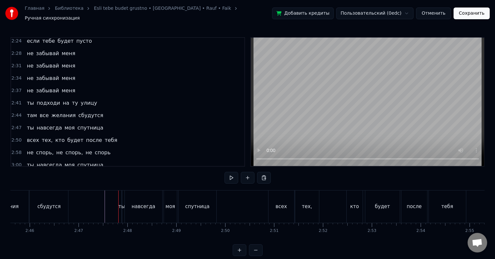
click at [72, 122] on div "ты навсегда моя спутница" at bounding box center [65, 128] width 82 height 12
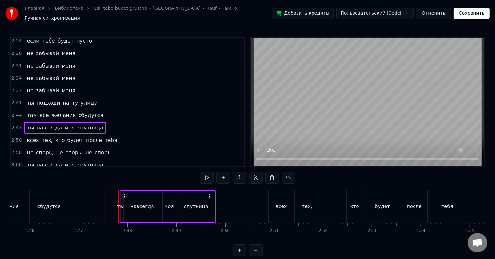
click at [210, 194] on icon at bounding box center [210, 196] width 5 height 5
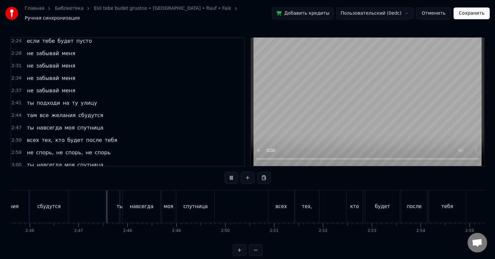
scroll to position [10, 0]
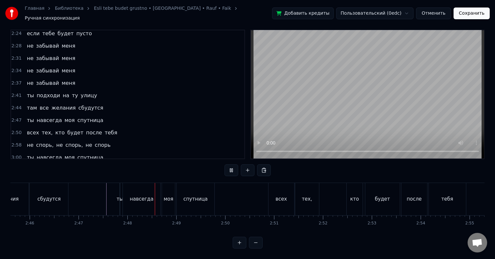
click at [255, 241] on button at bounding box center [256, 243] width 14 height 12
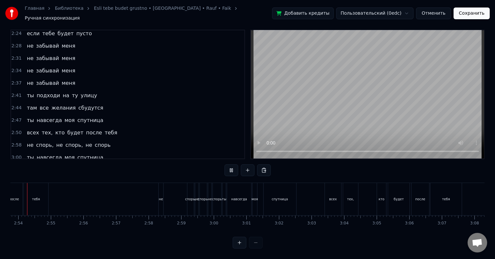
scroll to position [0, 5642]
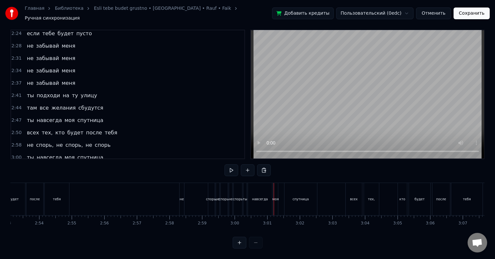
click at [210, 188] on div "спорь," at bounding box center [211, 199] width 7 height 32
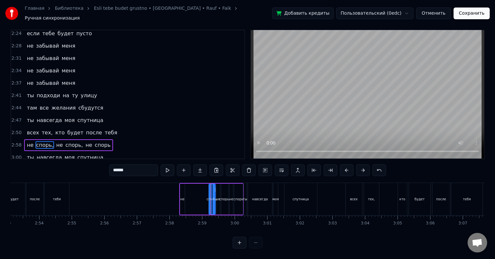
scroll to position [3, 0]
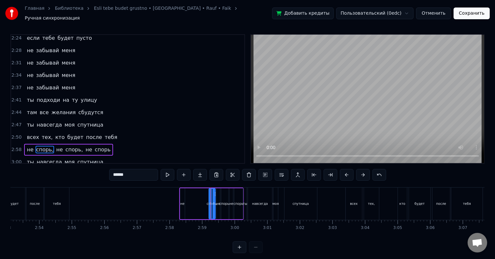
click at [96, 144] on div "не спорь, не спорь, не спорь" at bounding box center [68, 150] width 89 height 12
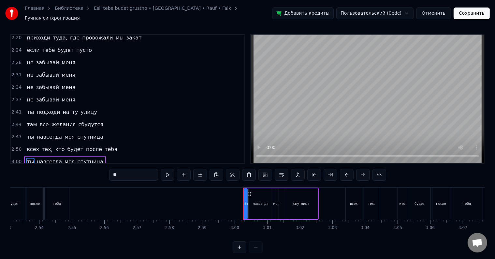
scroll to position [10, 0]
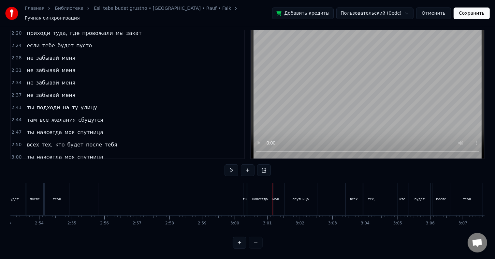
click at [88, 114] on div "там все желания сбудутся" at bounding box center [64, 120] width 81 height 12
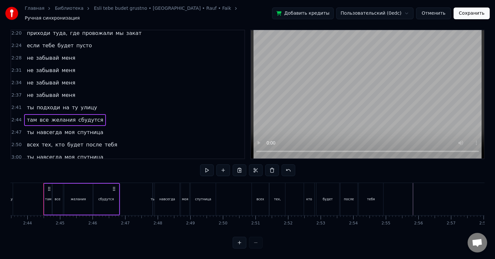
scroll to position [0, 5328]
click at [241, 164] on button at bounding box center [240, 170] width 14 height 12
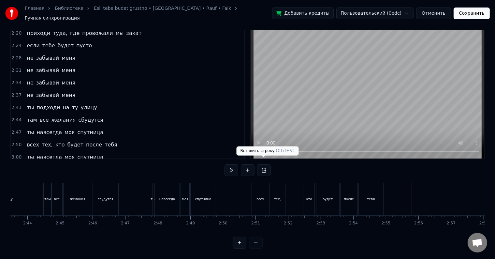
click at [265, 164] on button at bounding box center [264, 170] width 14 height 12
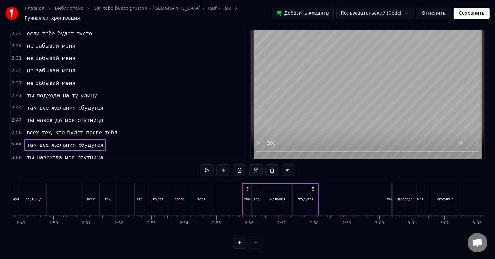
scroll to position [0, 5510]
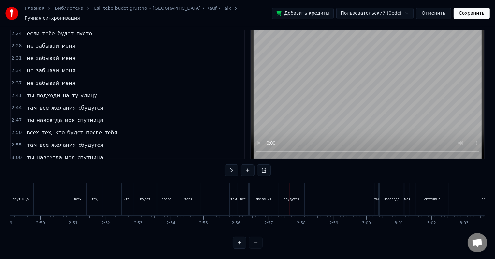
click at [235, 183] on div "там" at bounding box center [234, 199] width 8 height 32
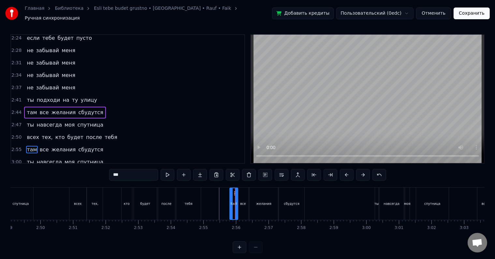
click at [88, 107] on div "там все желания сбудутся" at bounding box center [64, 113] width 81 height 12
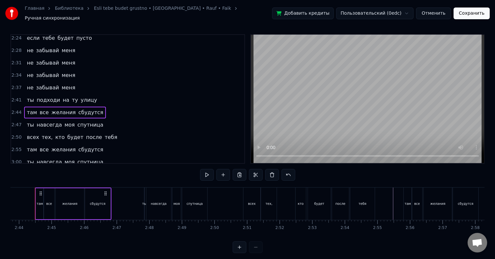
scroll to position [0, 5328]
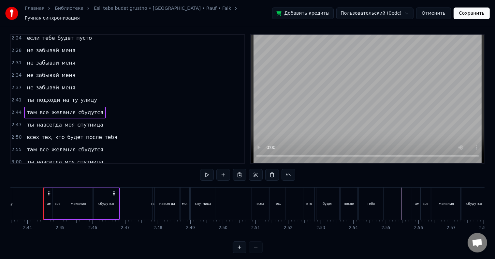
click at [67, 144] on div "там все желания сбудутся" at bounding box center [64, 150] width 81 height 12
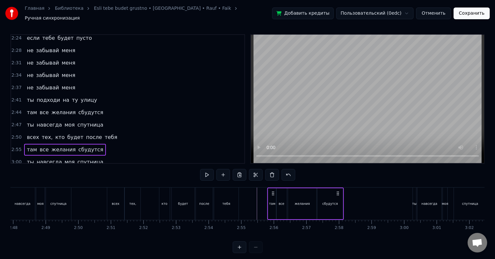
scroll to position [0, 5476]
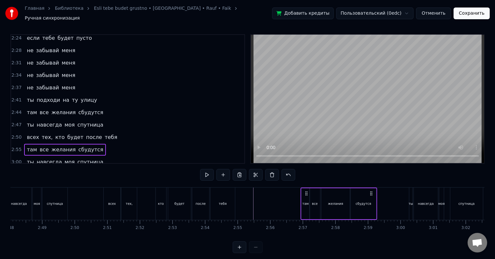
drag, startPoint x: 333, startPoint y: 189, endPoint x: 370, endPoint y: 192, distance: 37.0
click at [370, 192] on div "там все желания сбудутся" at bounding box center [339, 203] width 77 height 32
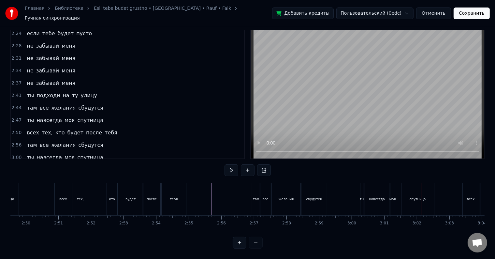
scroll to position [0, 5514]
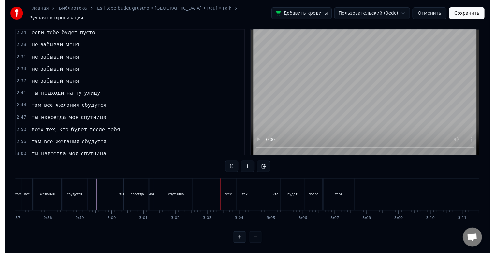
scroll to position [0, 5775]
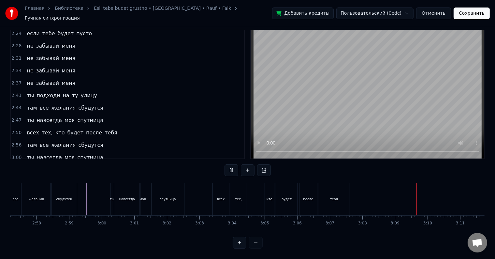
click at [474, 12] on button "Сохранить" at bounding box center [472, 13] width 36 height 12
